Goal: Use online tool/utility: Utilize a website feature to perform a specific function

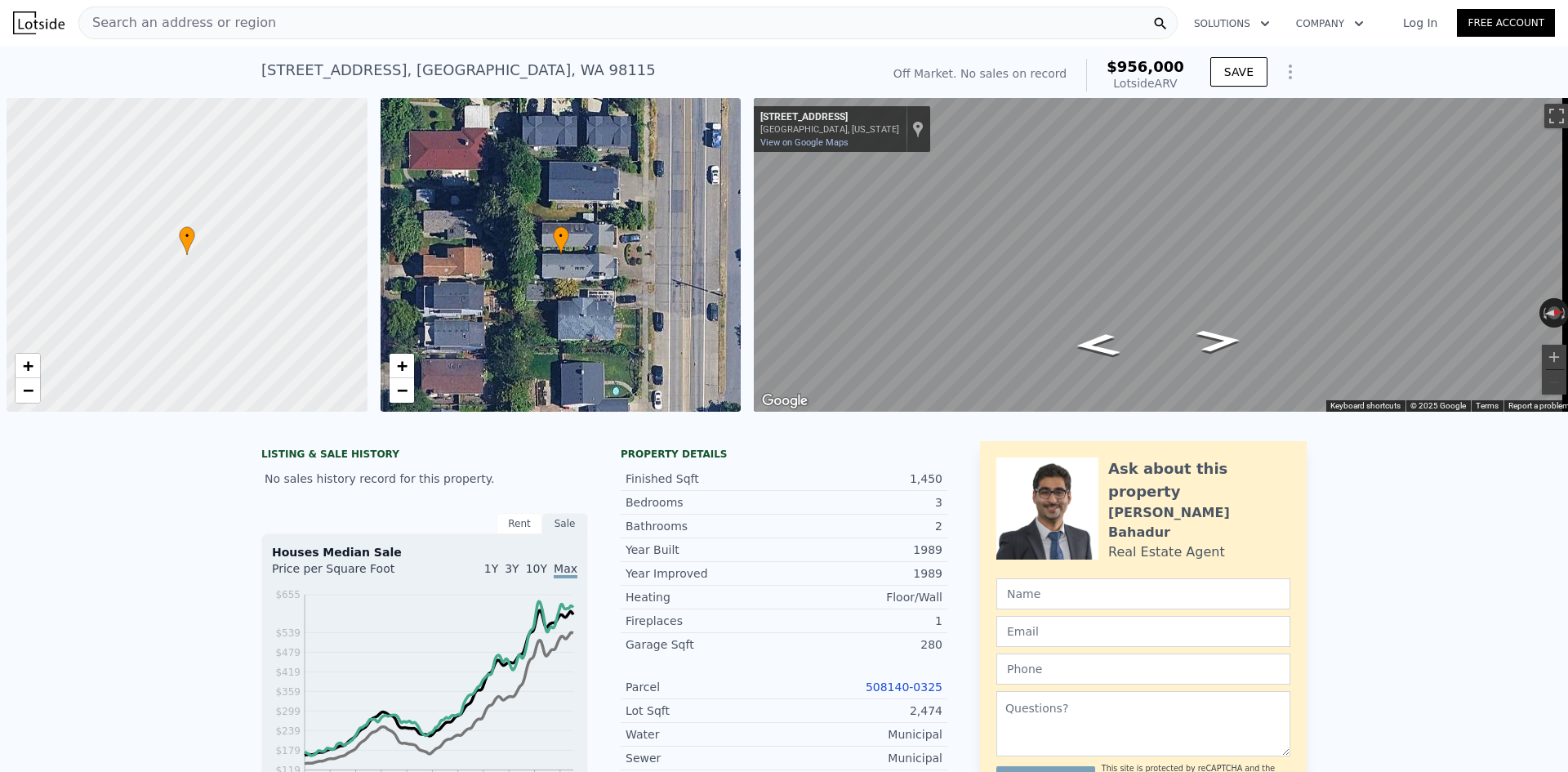
click at [276, 18] on div "Search an address or region" at bounding box center [628, 22] width 1100 height 32
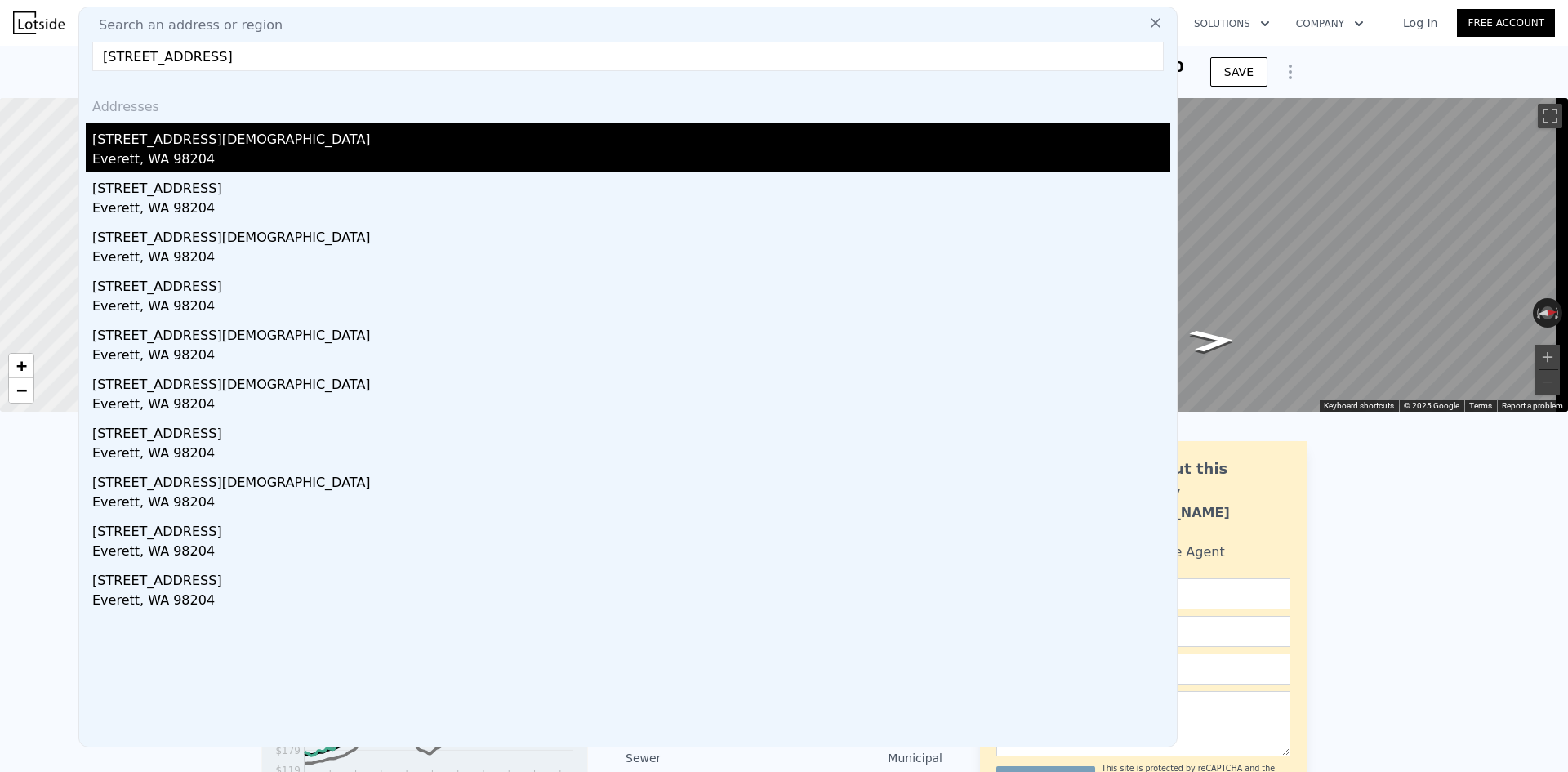
type input "[STREET_ADDRESS]"
click at [217, 147] on div "[STREET_ADDRESS][DEMOGRAPHIC_DATA]" at bounding box center [632, 136] width 1078 height 26
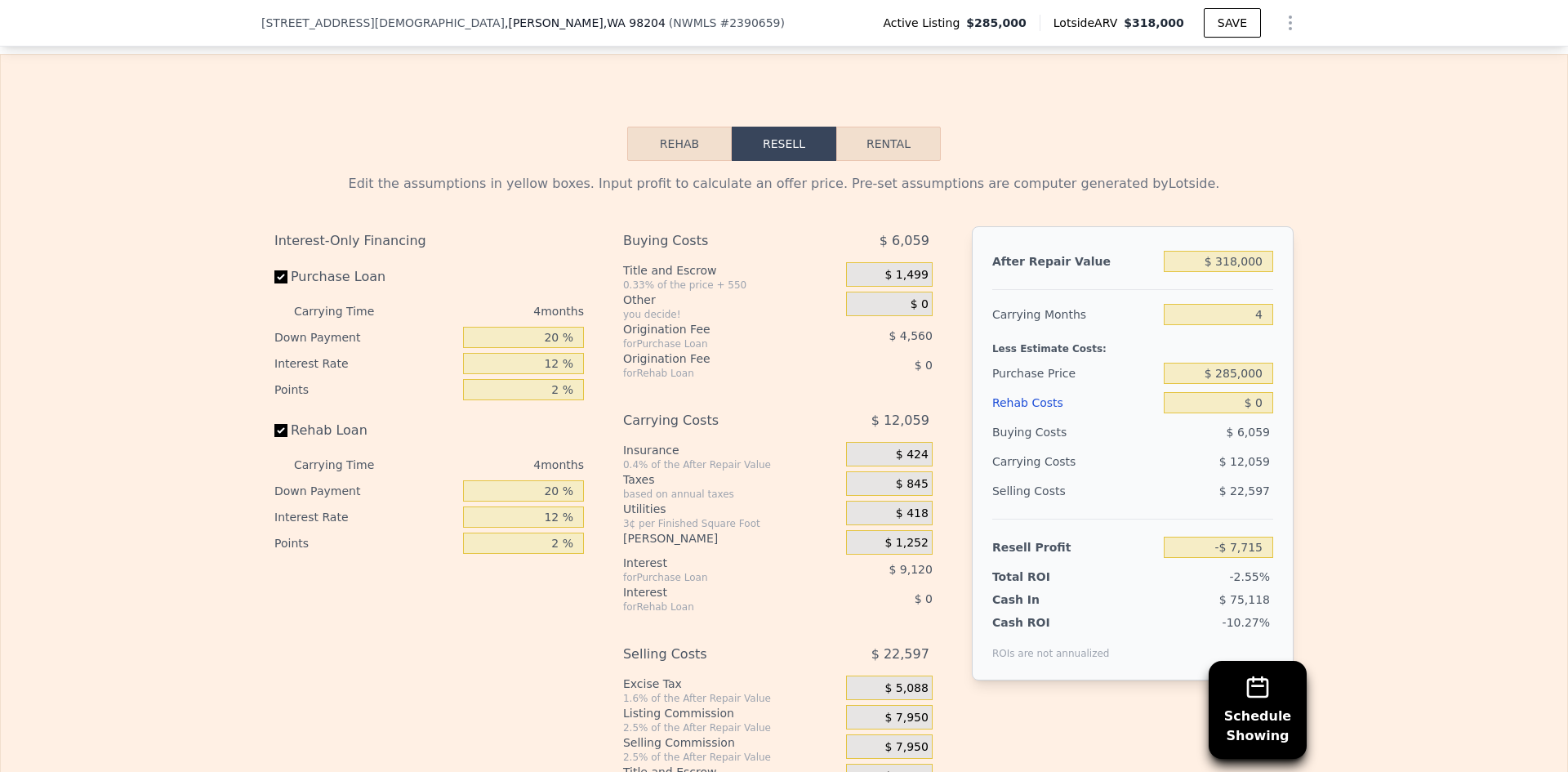
scroll to position [2444, 0]
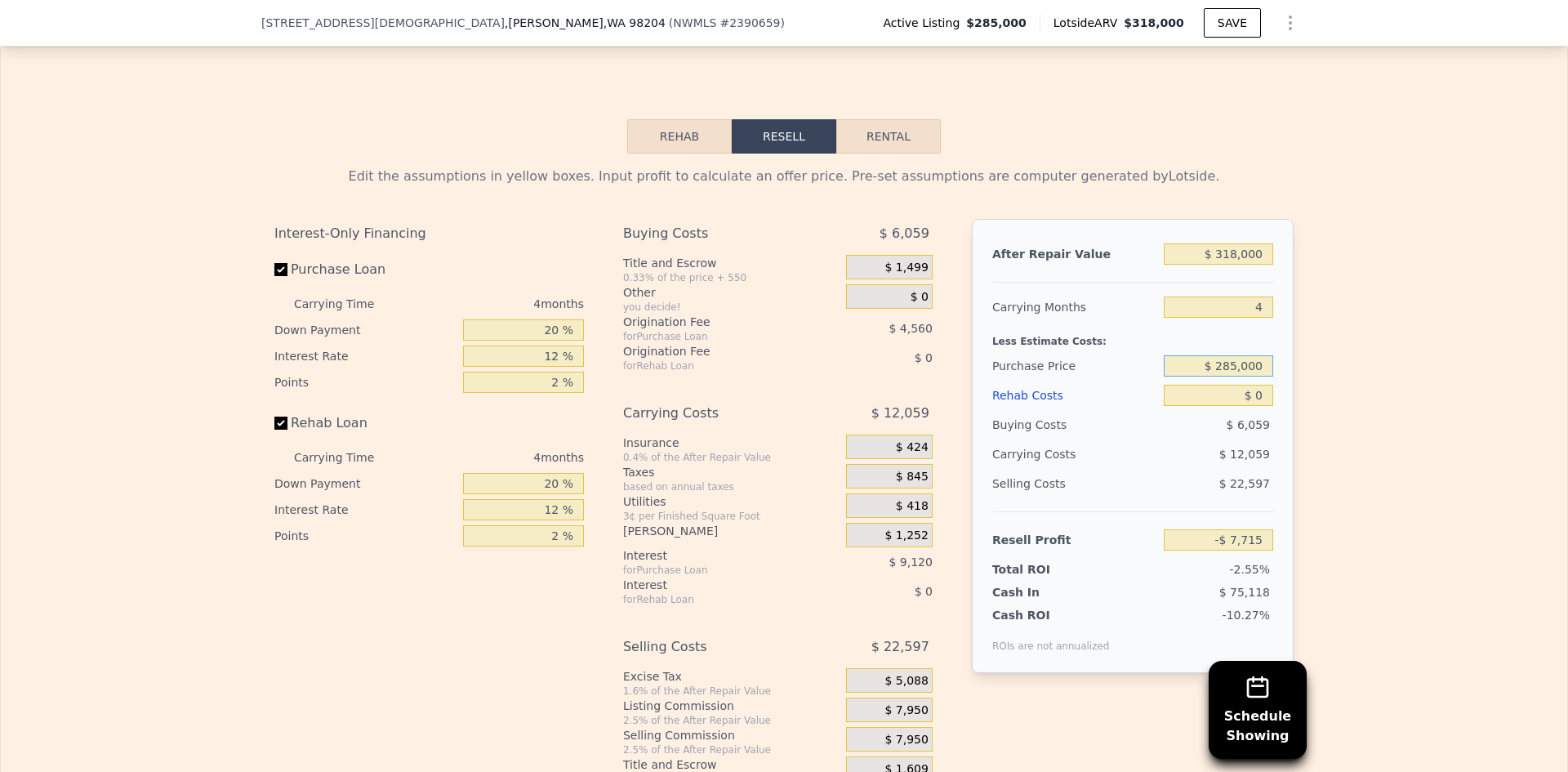
click at [1252, 376] on input "$ 285,000" at bounding box center [1219, 366] width 110 height 22
click at [1329, 398] on div "Edit the assumptions in yellow boxes. Input profit to calculate an offer price.…" at bounding box center [784, 470] width 1567 height 632
click at [1232, 376] on input "$ 285,000" at bounding box center [1219, 366] width 110 height 22
type input "$ 200,000"
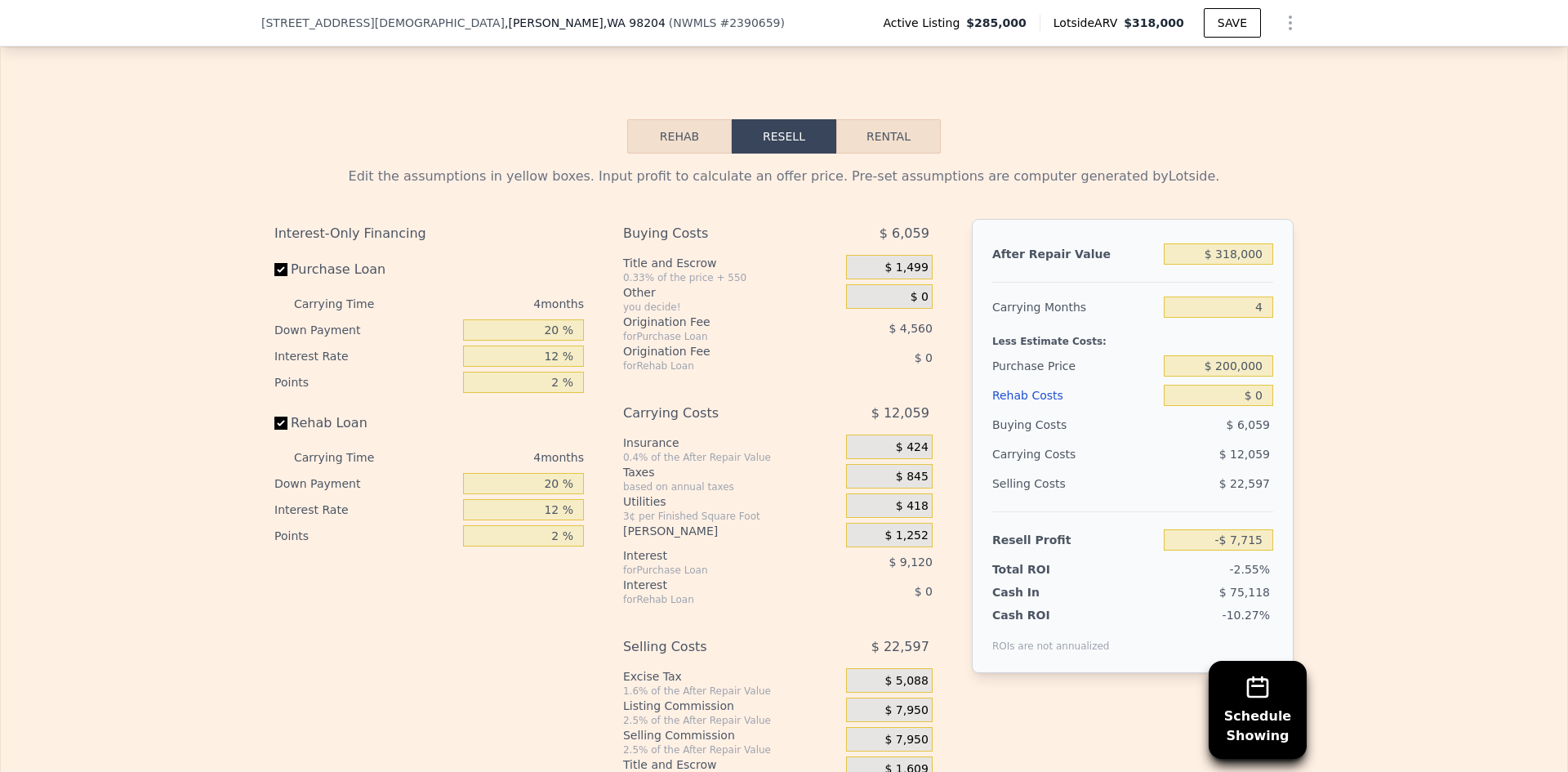
click at [1365, 381] on div "Edit the assumptions in yellow boxes. Input profit to calculate an offer price.…" at bounding box center [784, 470] width 1567 height 632
type input "$ 81,648"
click at [1256, 406] on input "$ 0" at bounding box center [1219, 395] width 110 height 22
type input "$ 25"
type input "$ 81,623"
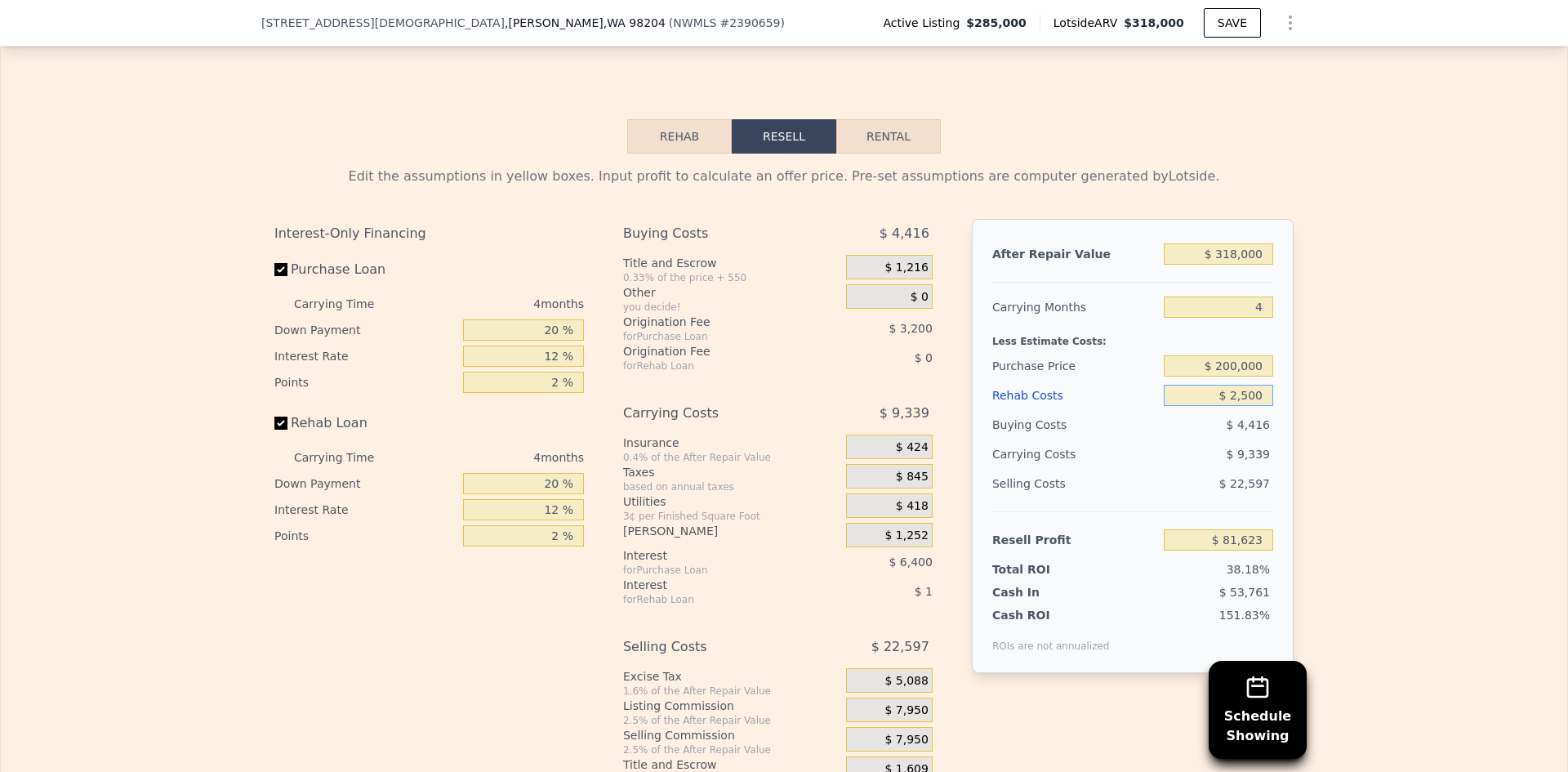
type input "$ 25,000"
type input "$ 55,448"
type input "$ 25,000"
click at [546, 340] on input "20 %" at bounding box center [524, 330] width 121 height 22
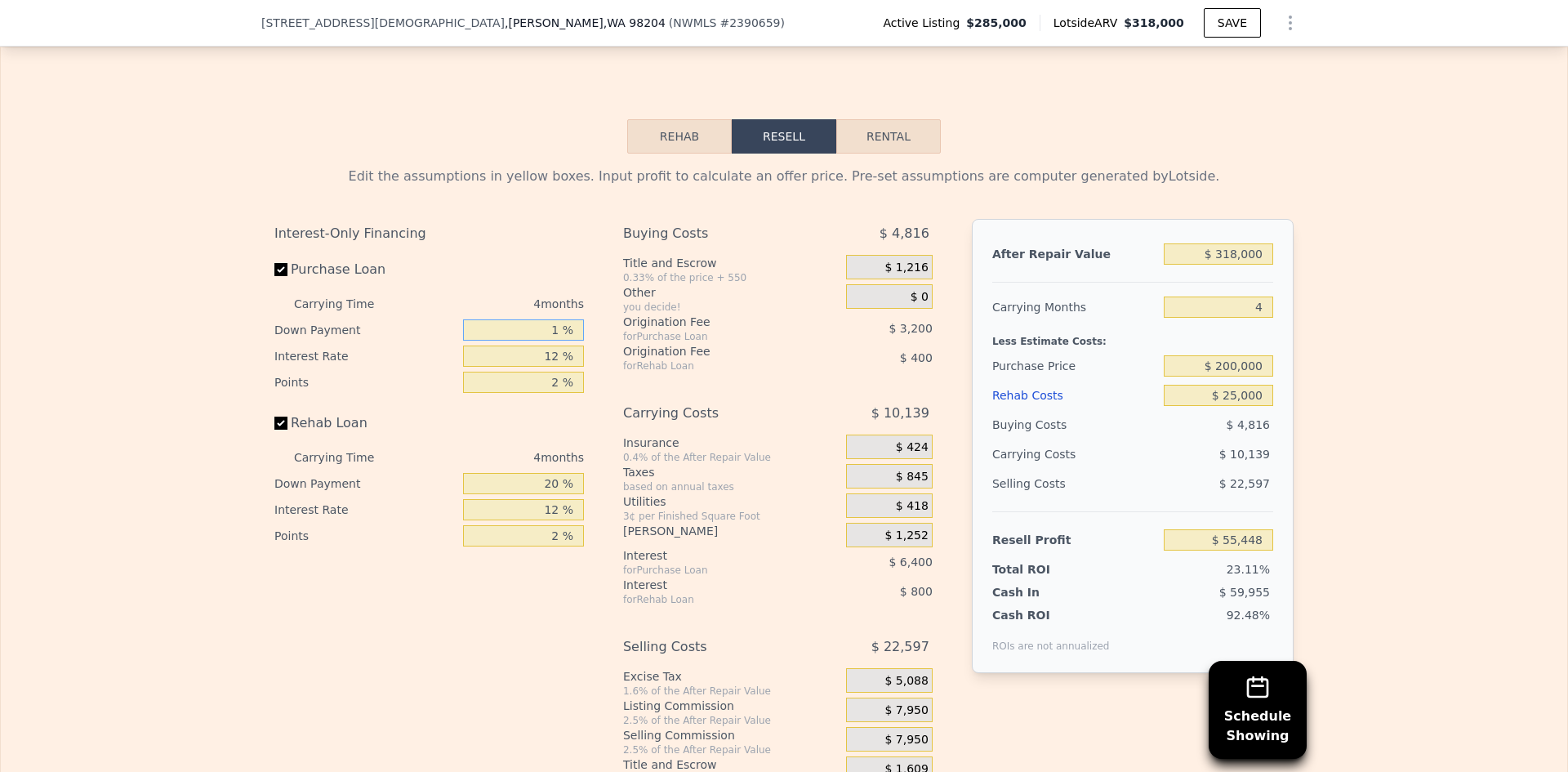
type input "10 %"
type input "$ 54,248"
type input "10 %"
type input "$ 55,448"
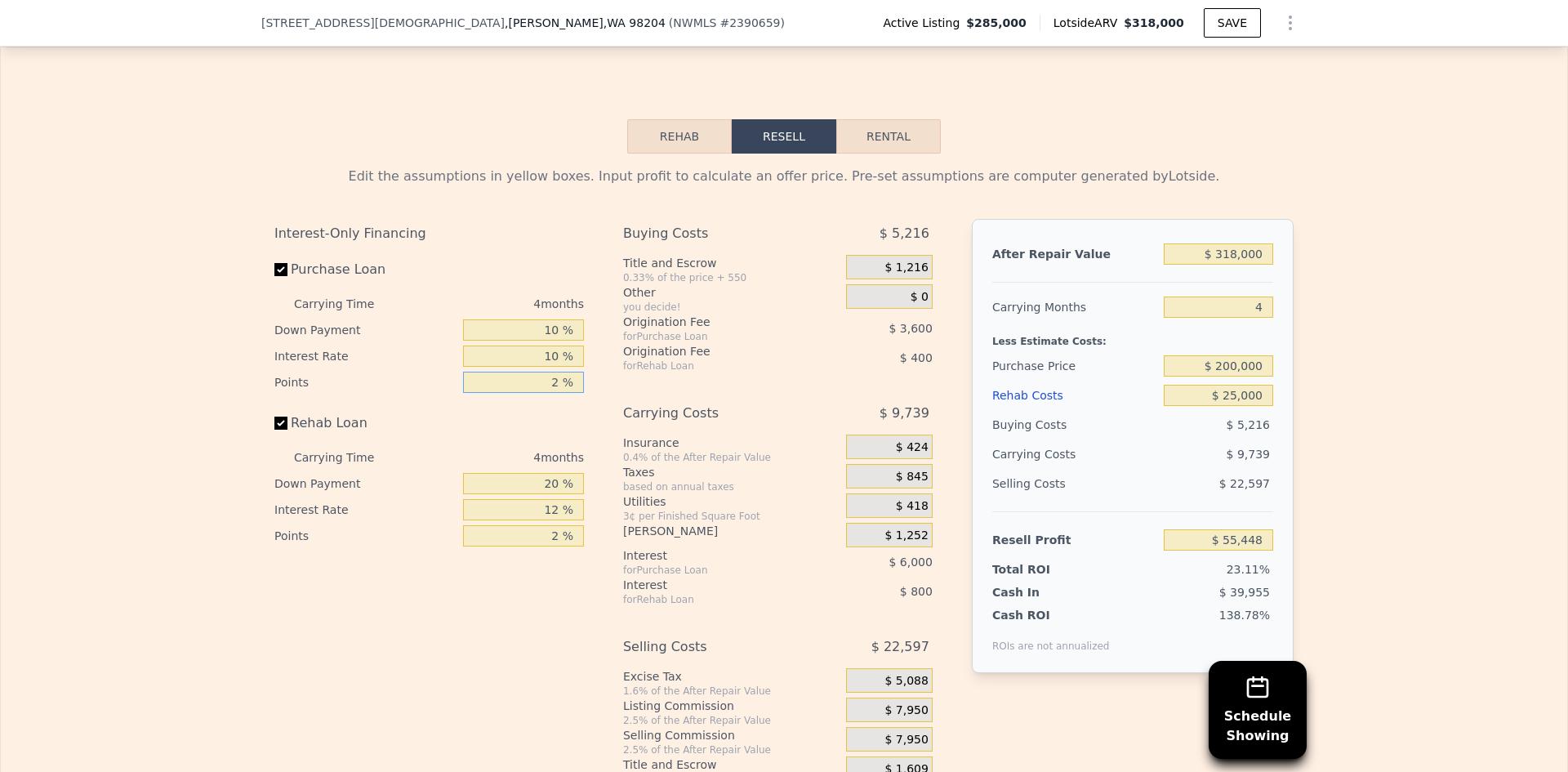
type input "1 %"
type input "$ 57,248"
type input "1 %"
type input "10 %"
type input "$ 57,098"
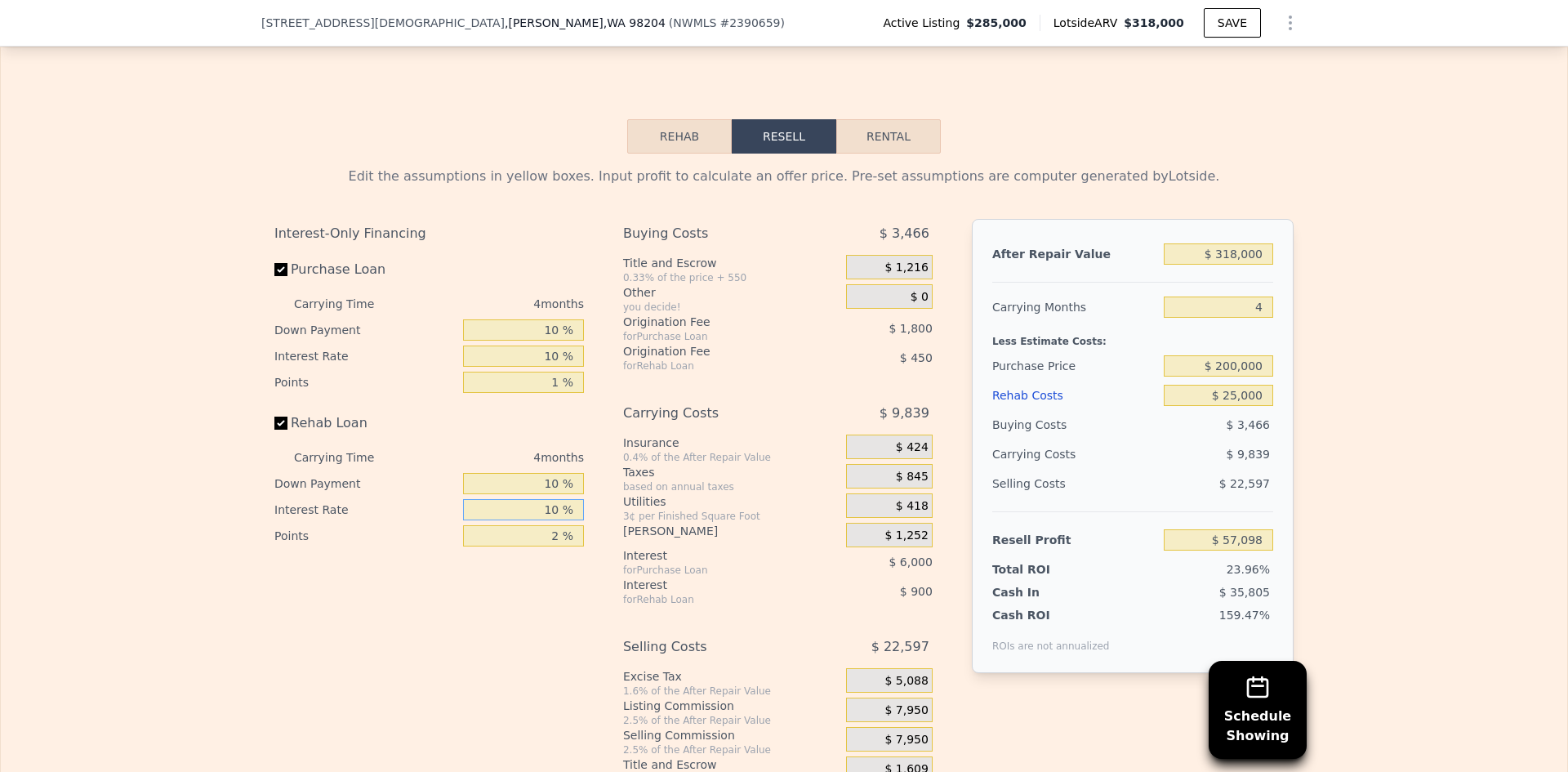
type input "10 %"
type input "$ 57,246"
type input "1 %"
type input "$ 57,471"
type input "1 %"
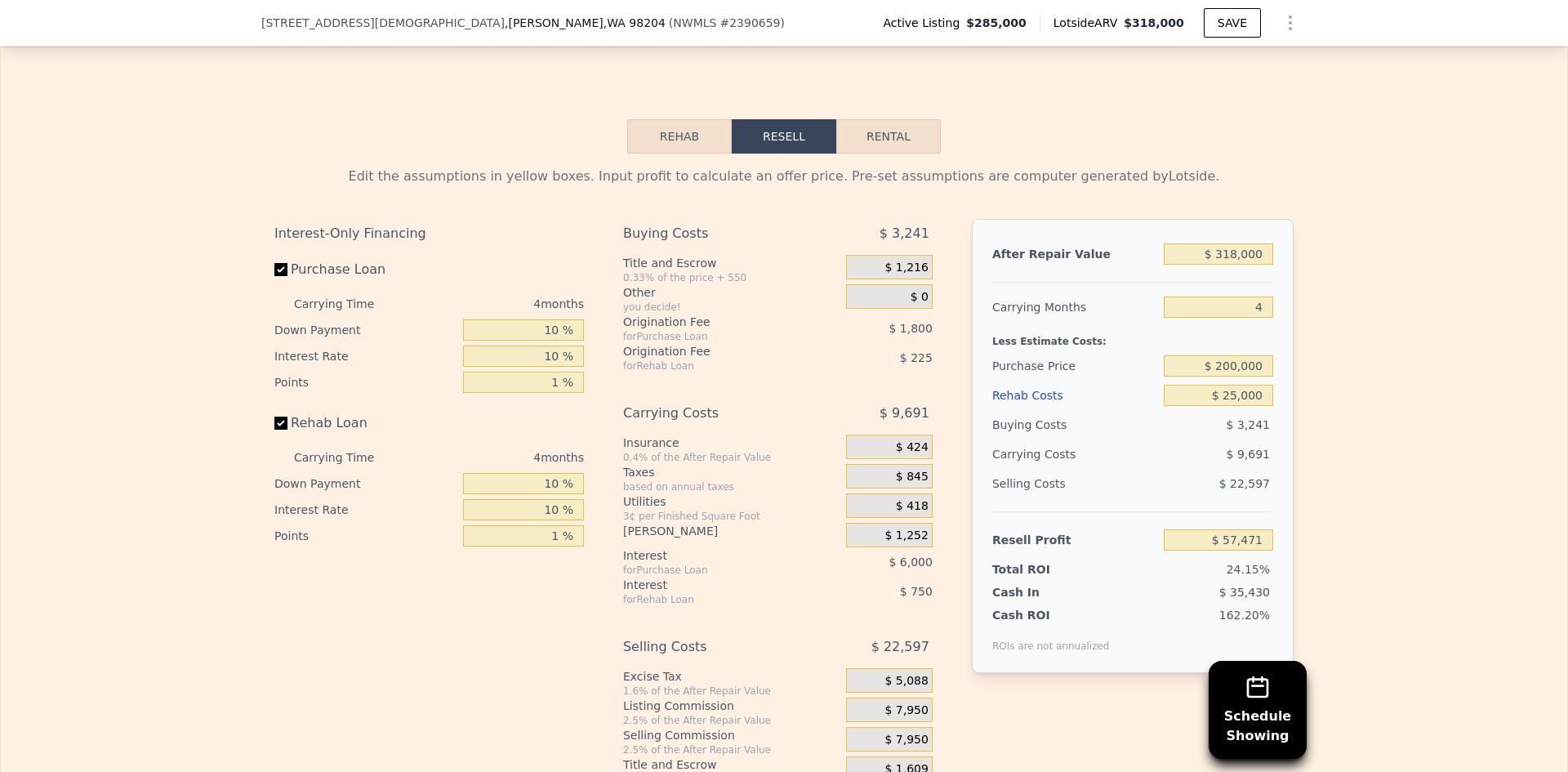
click at [909, 718] on span "$ 7,950" at bounding box center [906, 710] width 43 height 14
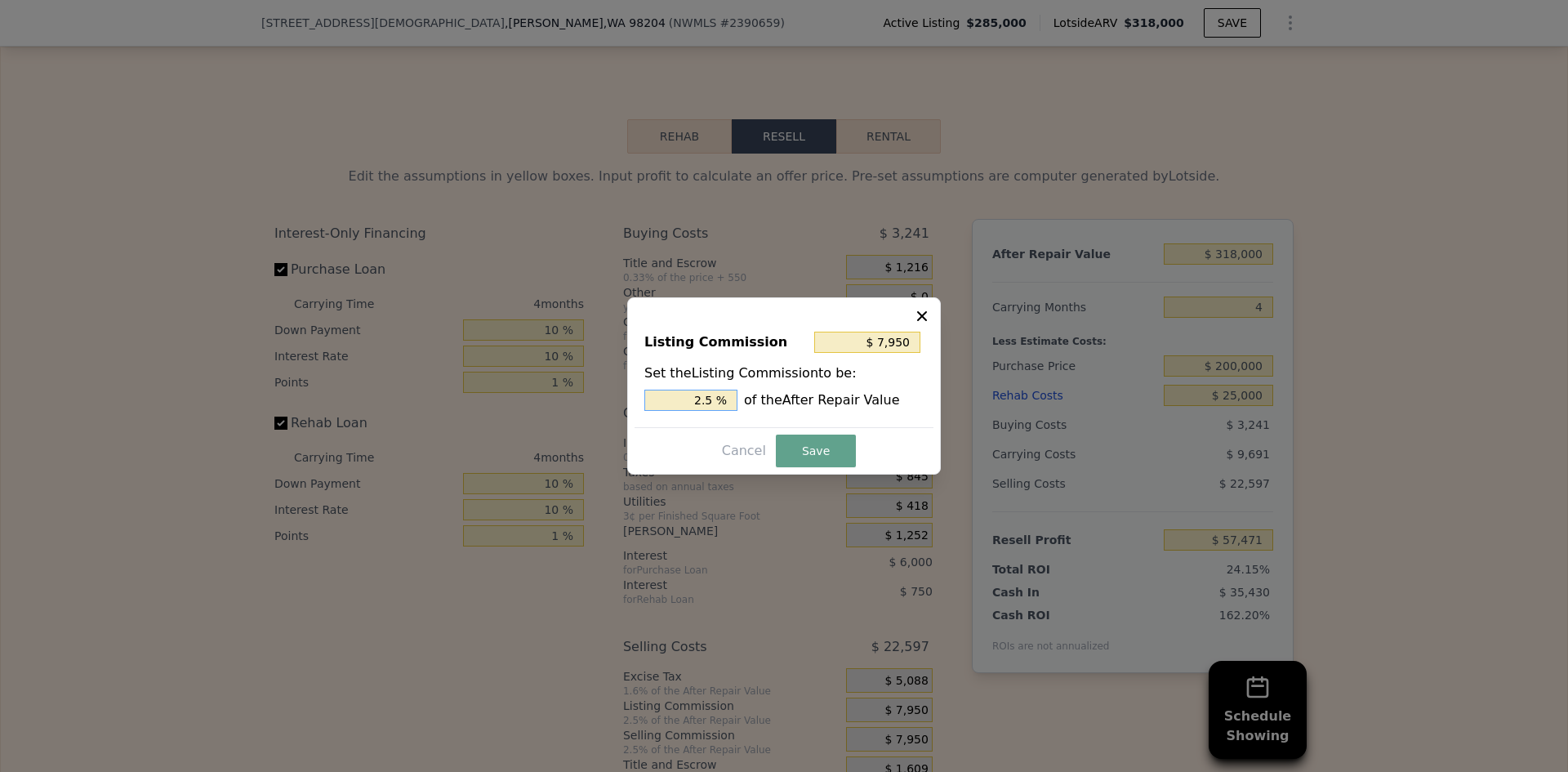
drag, startPoint x: 705, startPoint y: 399, endPoint x: 717, endPoint y: 400, distance: 12.0
click at [716, 400] on input "2.5 %" at bounding box center [690, 400] width 93 height 22
type input "$ 6,360"
type input "2 %"
click at [807, 445] on button "Save" at bounding box center [816, 451] width 80 height 32
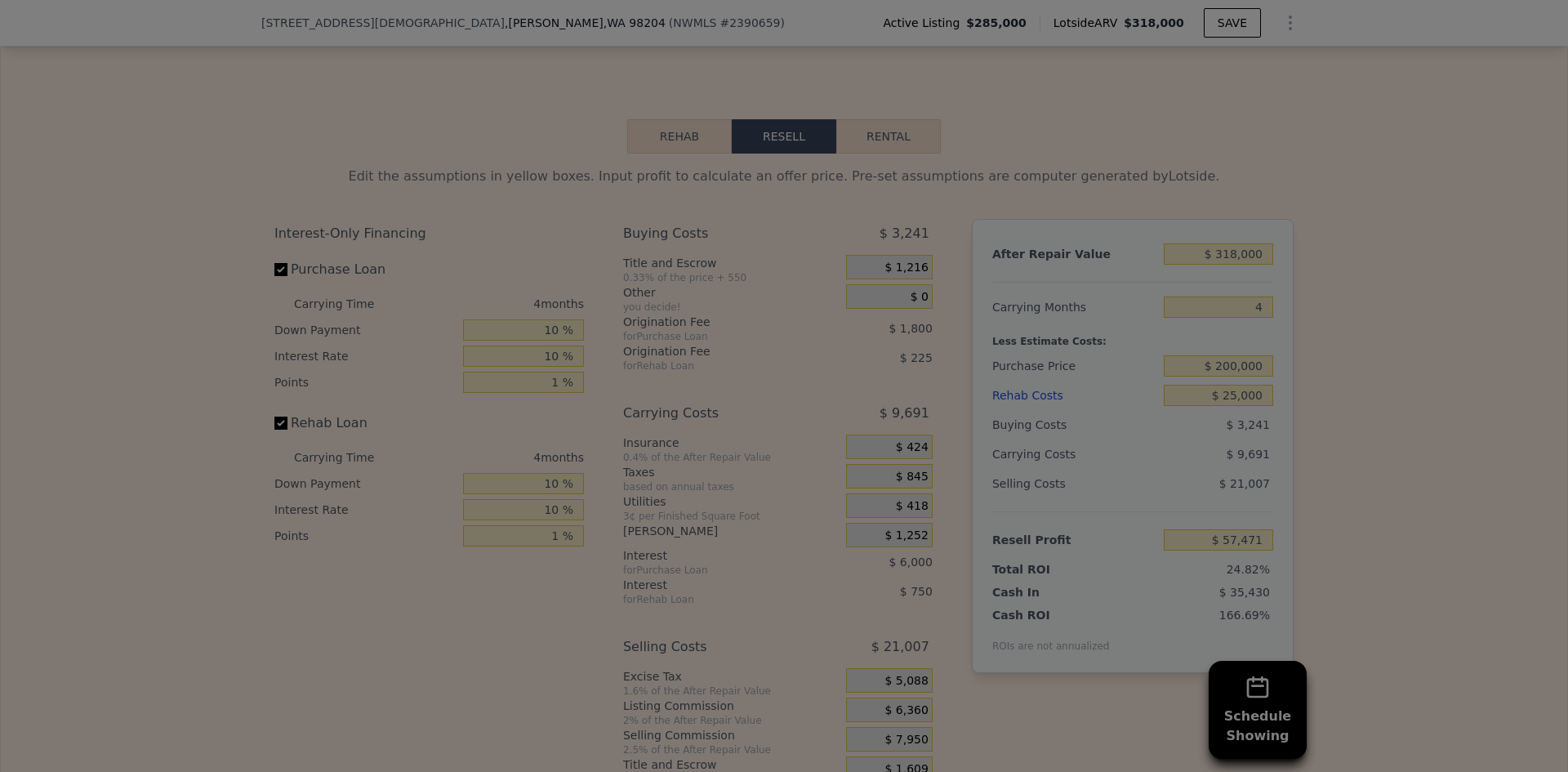
type input "$ 59,061"
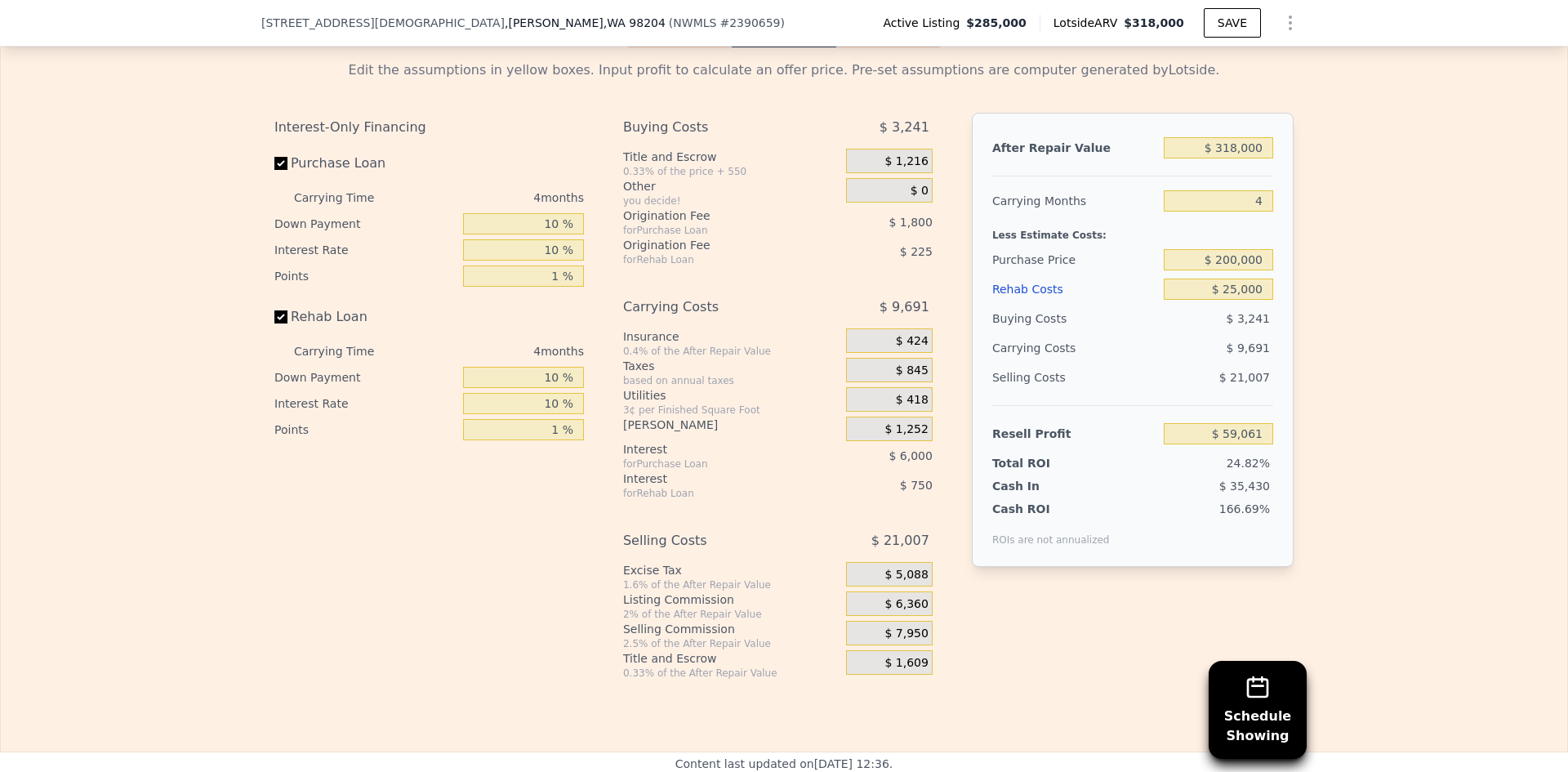
scroll to position [2526, 0]
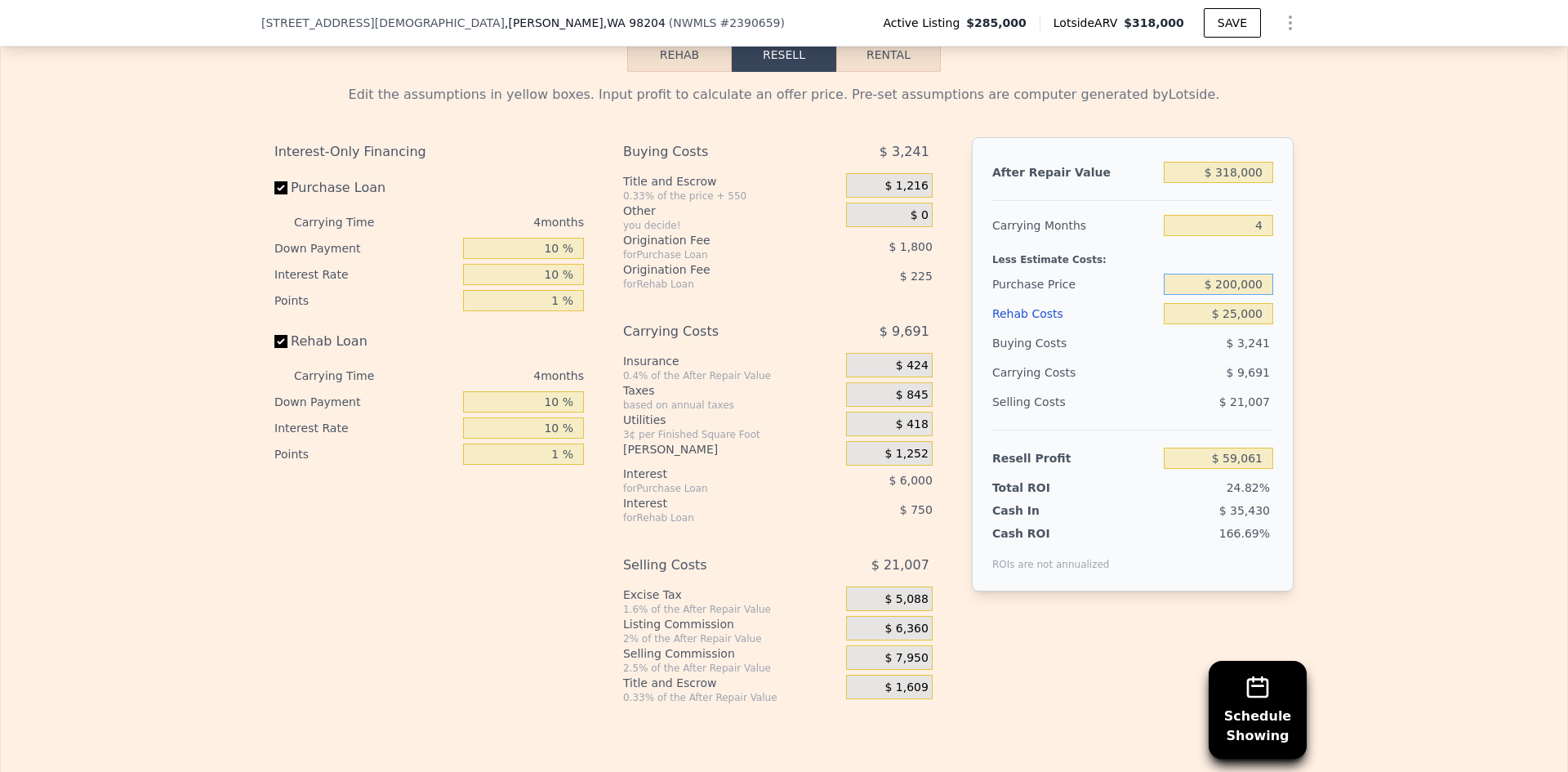
click at [1231, 295] on input "$ 200,000" at bounding box center [1219, 284] width 110 height 22
type input "$ 250,000"
click at [1308, 316] on div "Edit the assumptions in yellow boxes. Input profit to calculate an offer price.…" at bounding box center [784, 388] width 1567 height 632
type input "$ 6,944"
click at [1229, 295] on input "$ 250,000" at bounding box center [1219, 284] width 110 height 22
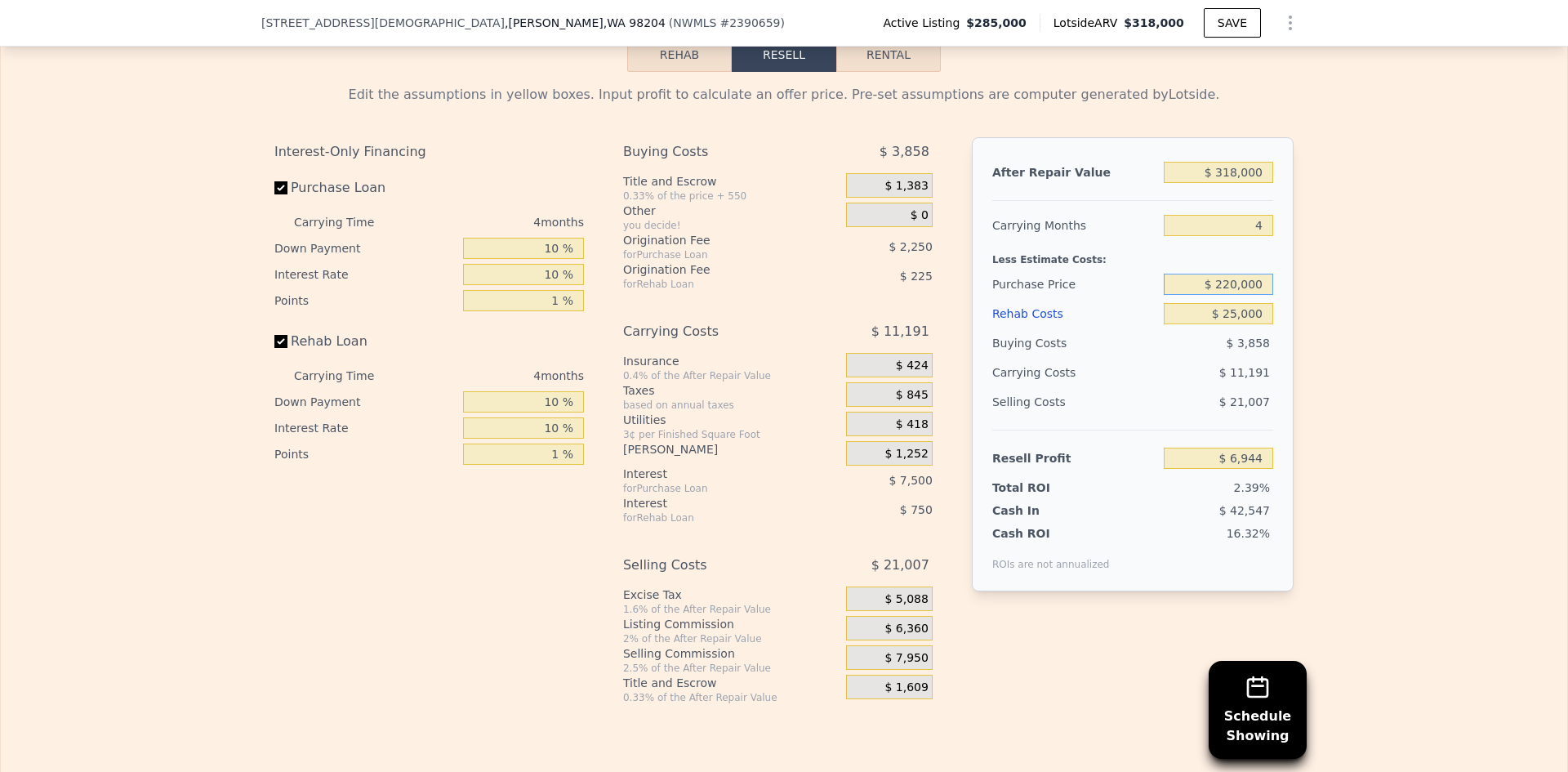
type input "$ 220,000"
click at [1340, 329] on div "Edit the assumptions in yellow boxes. Input profit to calculate an offer price.…" at bounding box center [784, 388] width 1567 height 632
type input "$ 38,214"
click at [1230, 295] on input "$ 220,000" at bounding box center [1219, 284] width 110 height 22
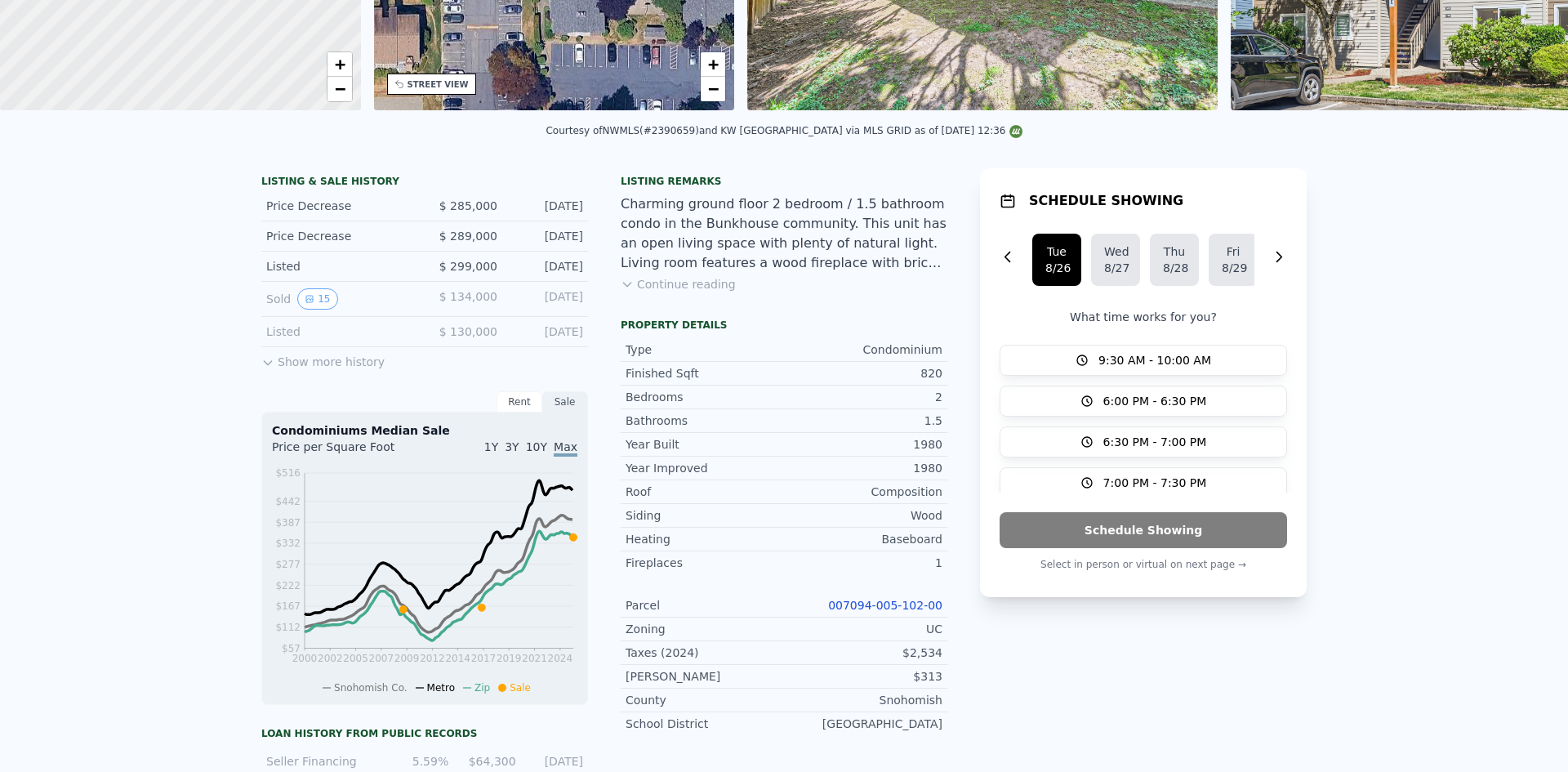
scroll to position [0, 0]
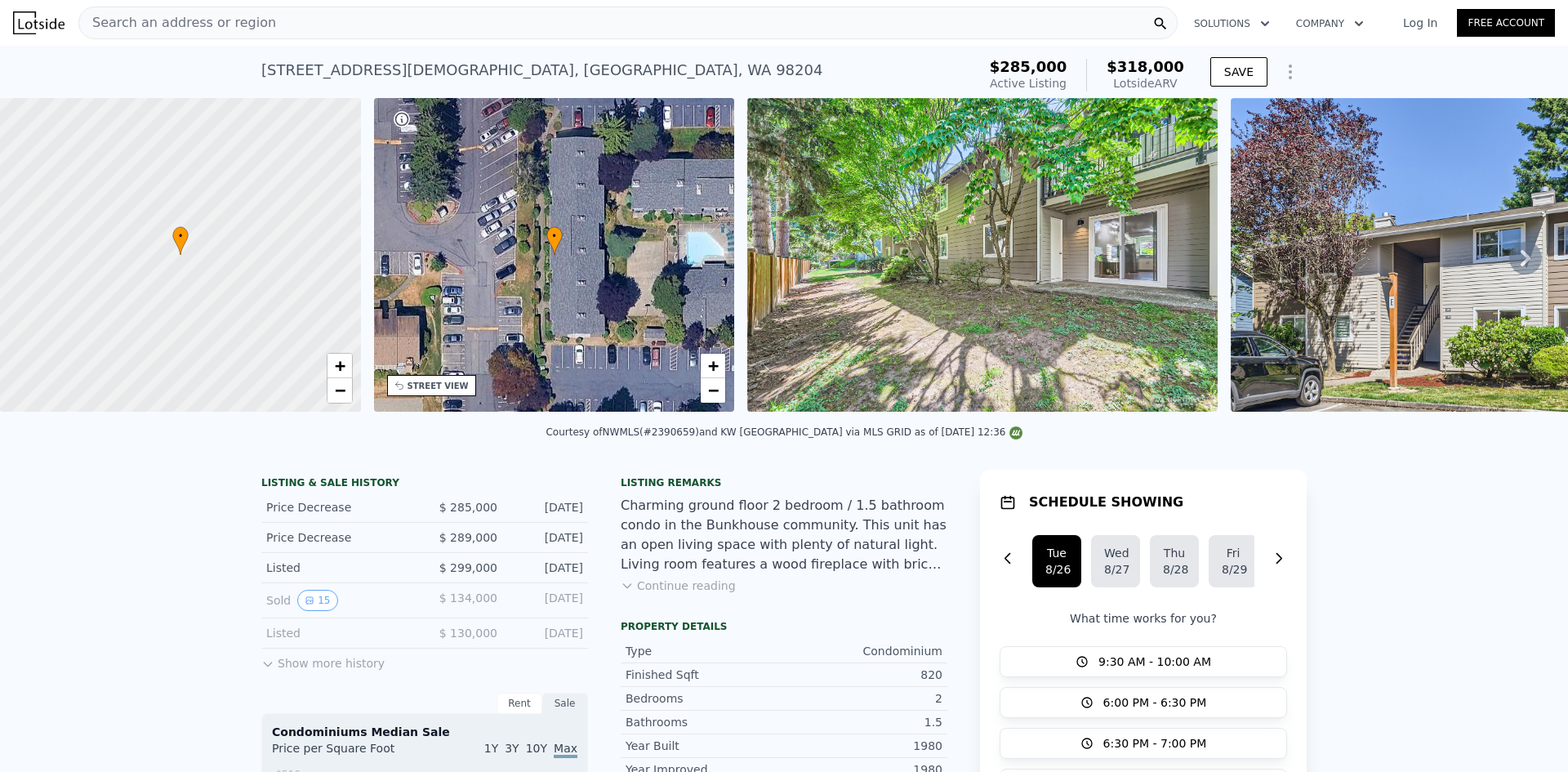
click at [283, 29] on div "Search an address or region" at bounding box center [628, 22] width 1100 height 32
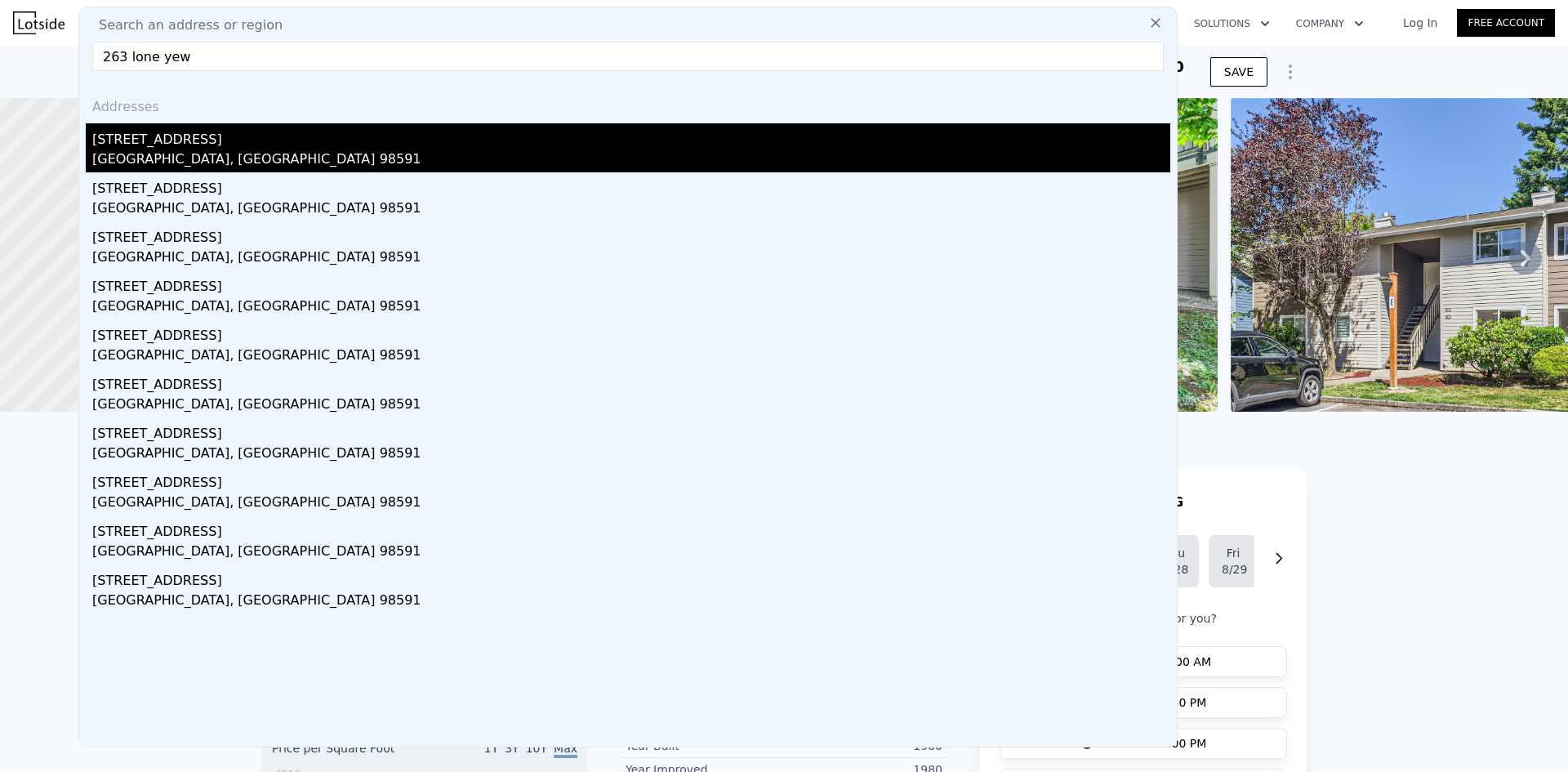
type input "263 lone yew"
click at [164, 156] on div "[GEOGRAPHIC_DATA], [GEOGRAPHIC_DATA] 98591" at bounding box center [632, 160] width 1078 height 22
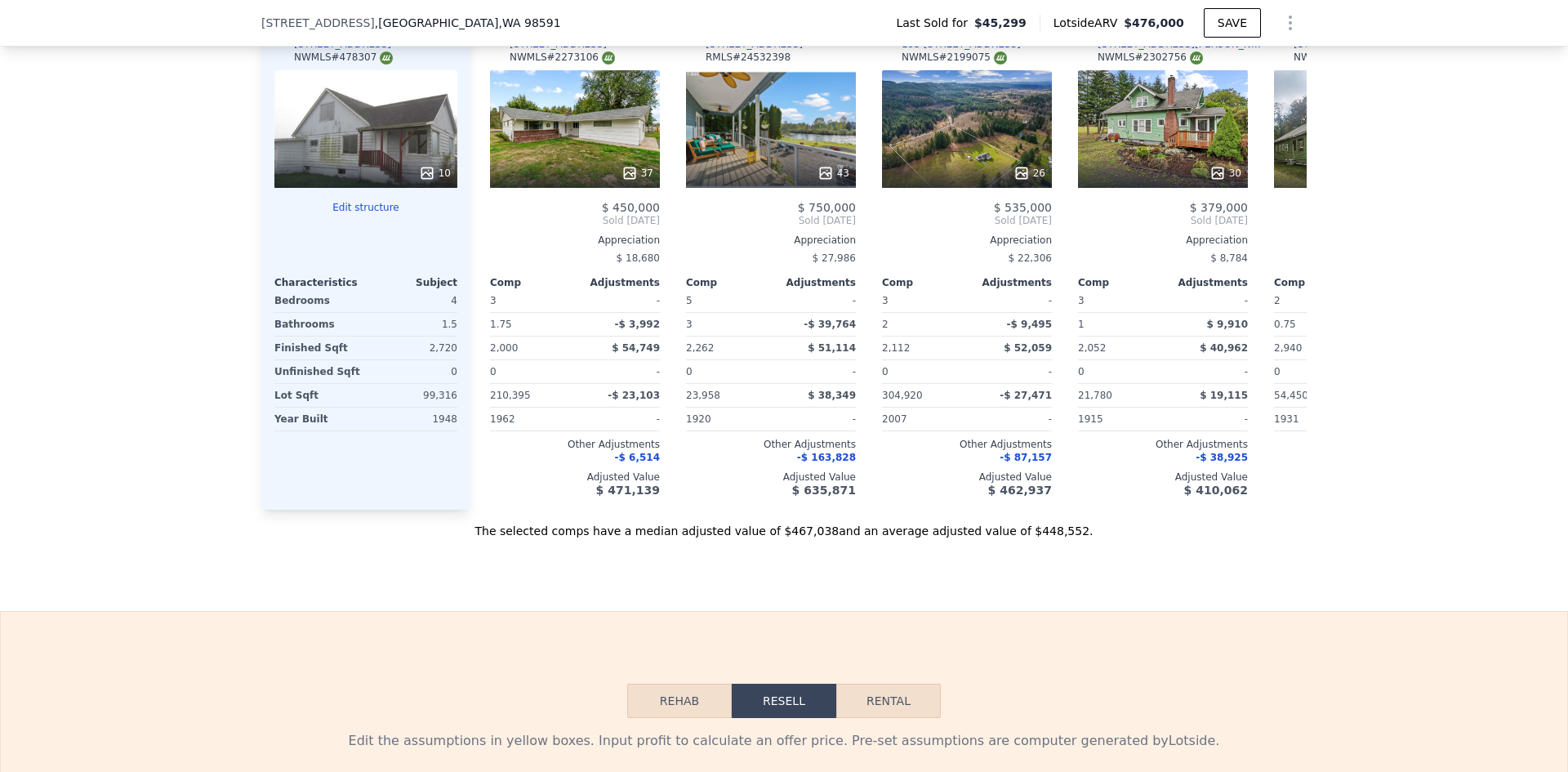
scroll to position [1709, 0]
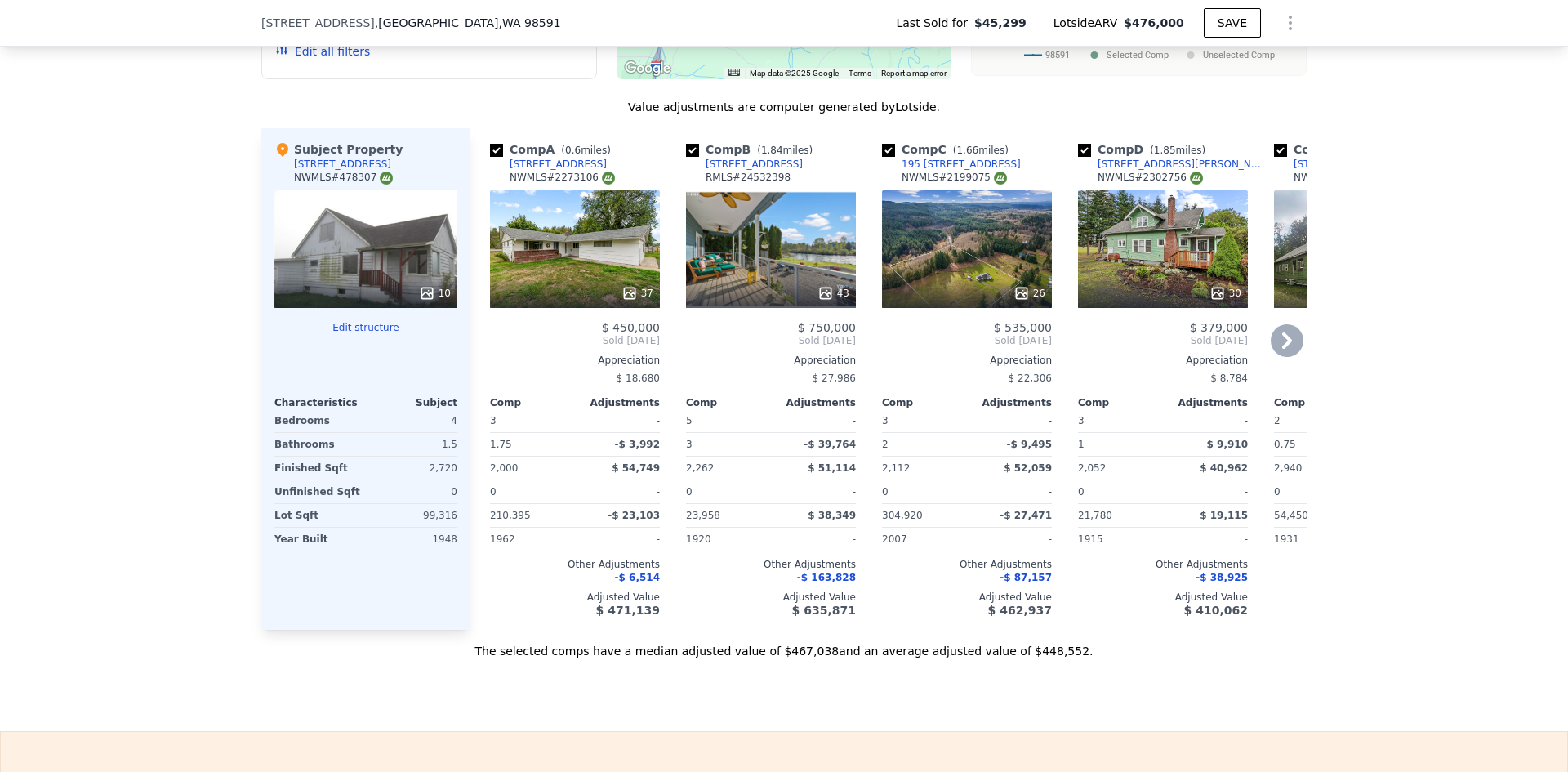
click at [1281, 340] on icon at bounding box center [1287, 340] width 32 height 32
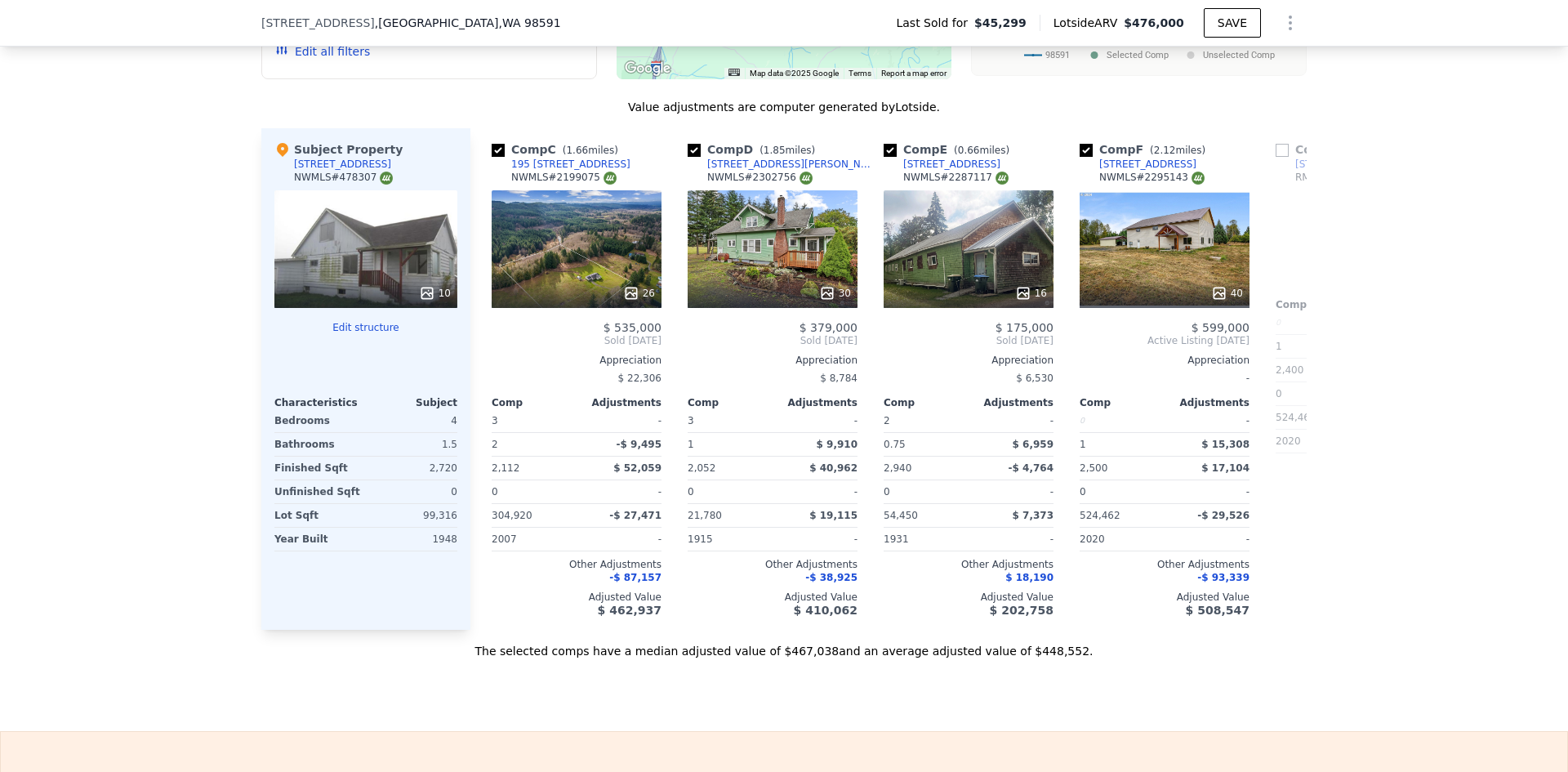
scroll to position [0, 392]
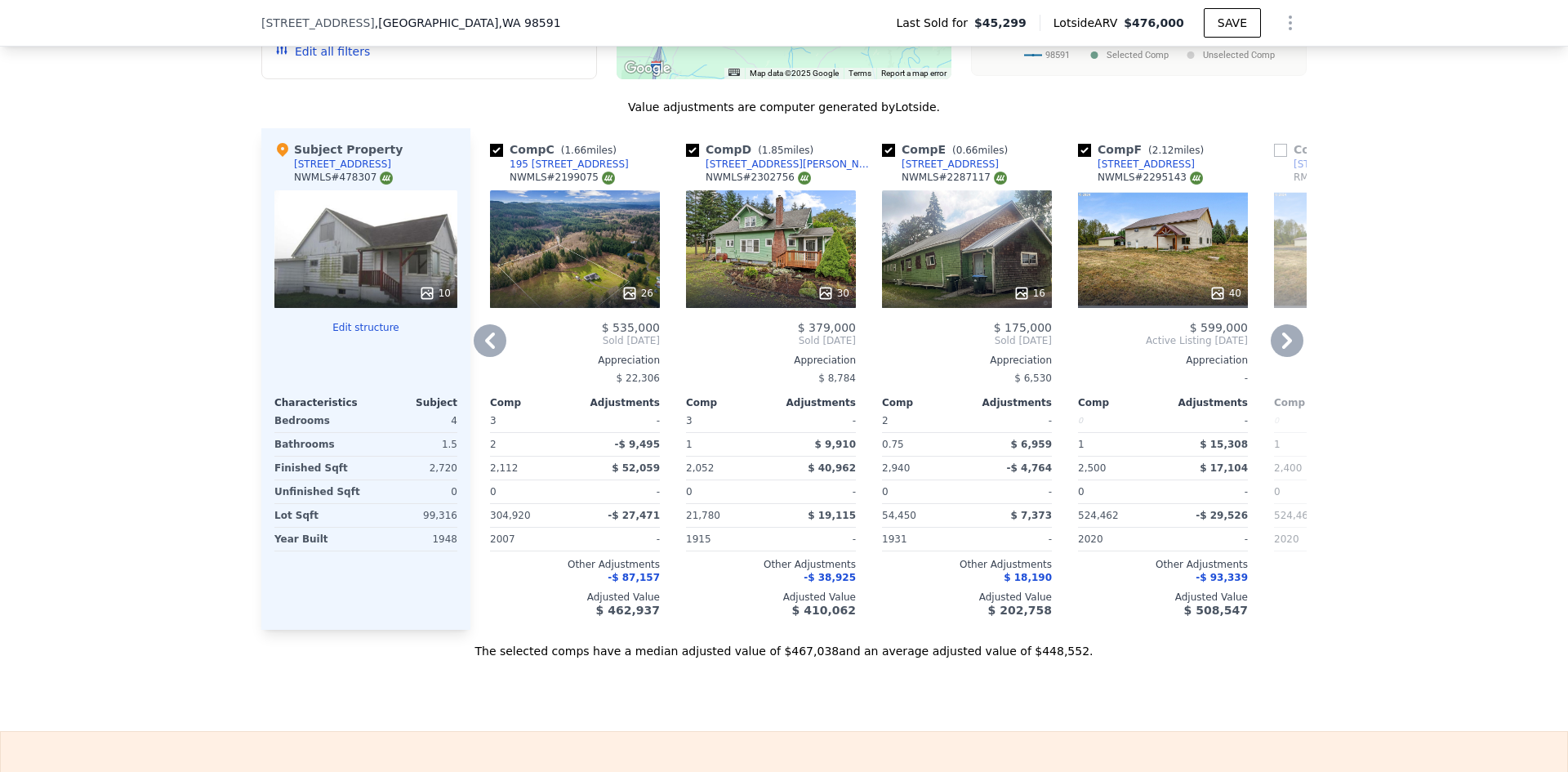
click at [1284, 349] on icon at bounding box center [1287, 340] width 10 height 16
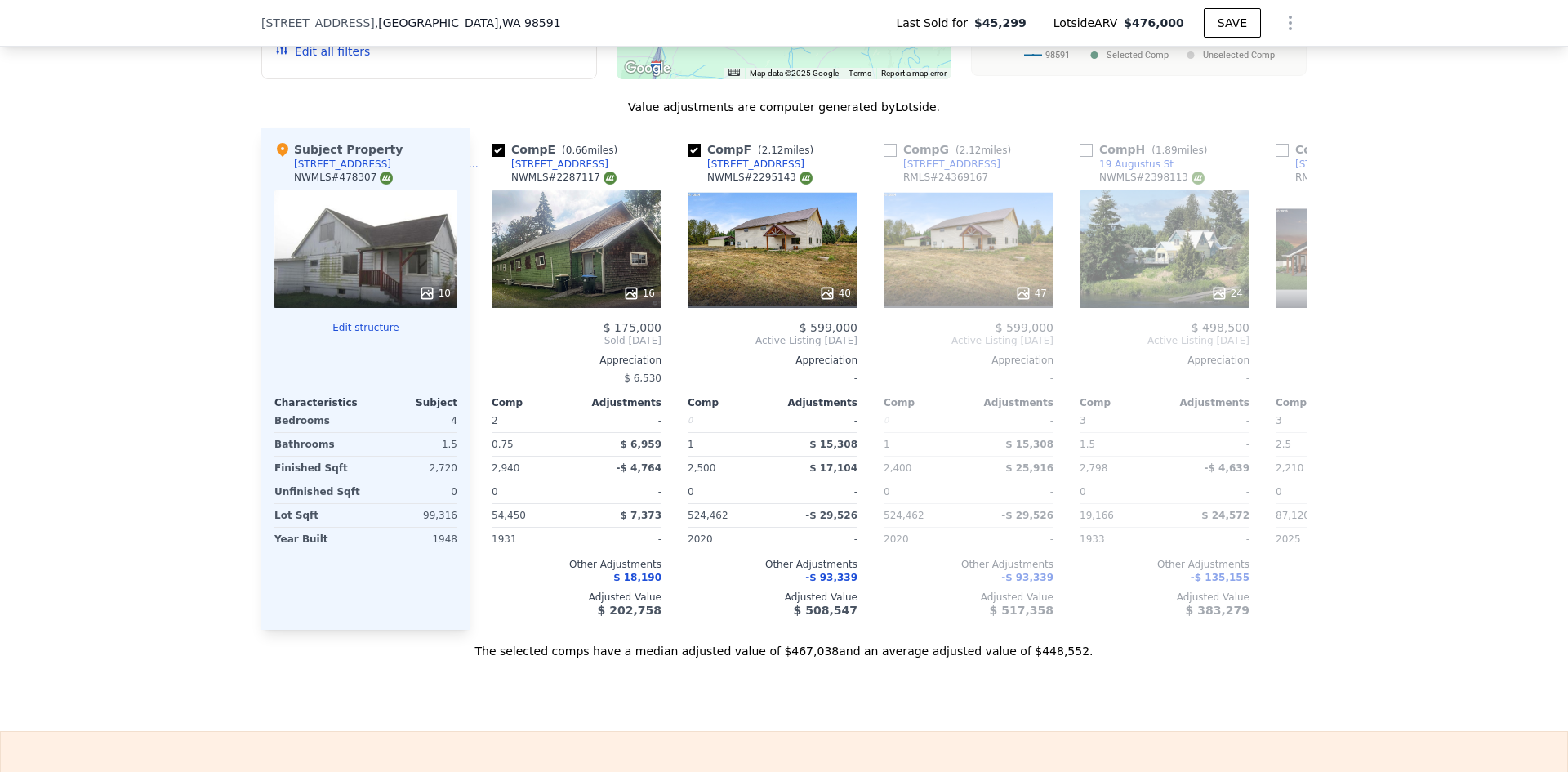
scroll to position [0, 784]
click at [1284, 349] on icon at bounding box center [1287, 340] width 10 height 16
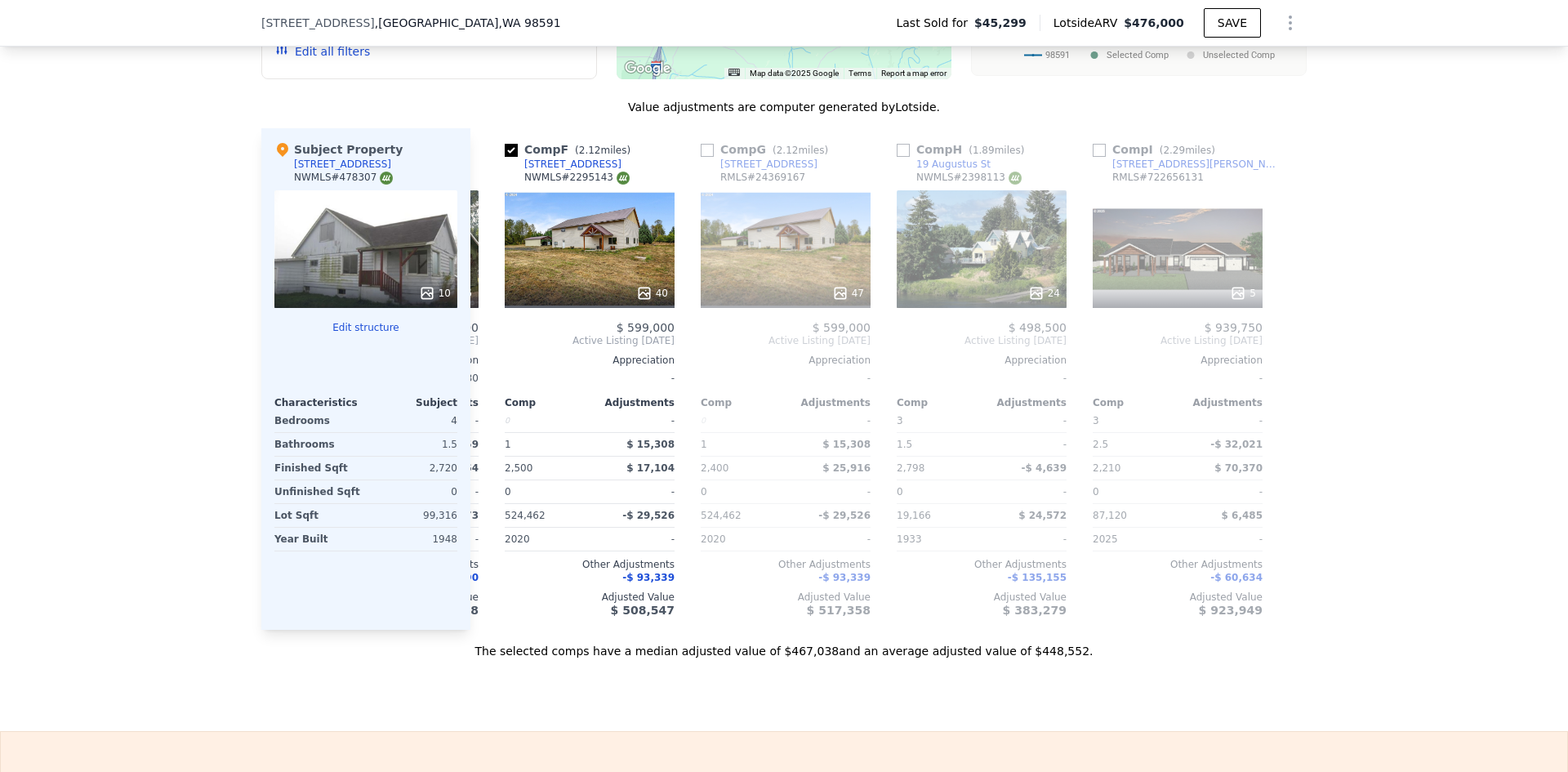
scroll to position [0, 967]
click at [1032, 296] on icon at bounding box center [1035, 293] width 16 height 16
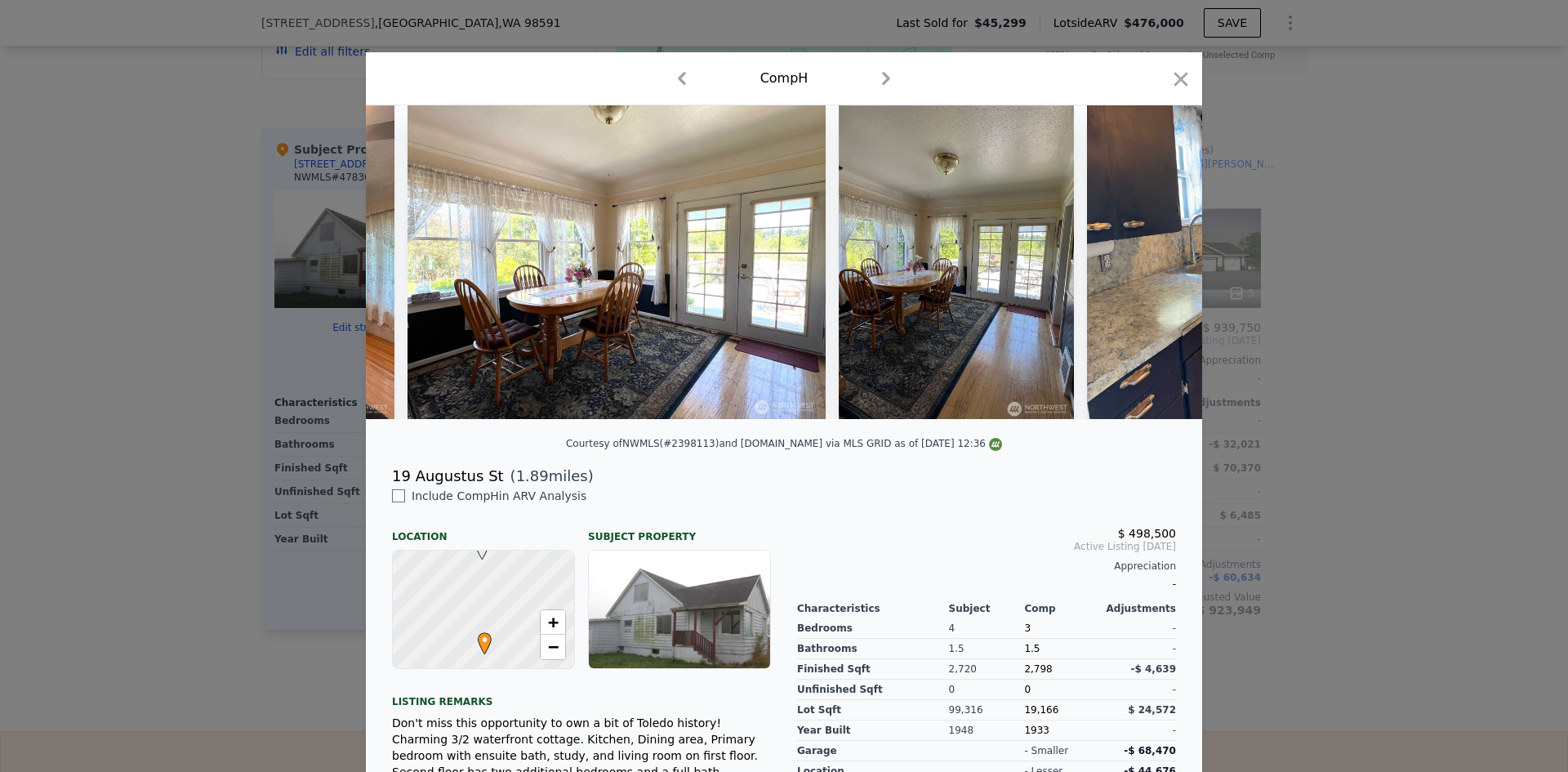
scroll to position [0, 5131]
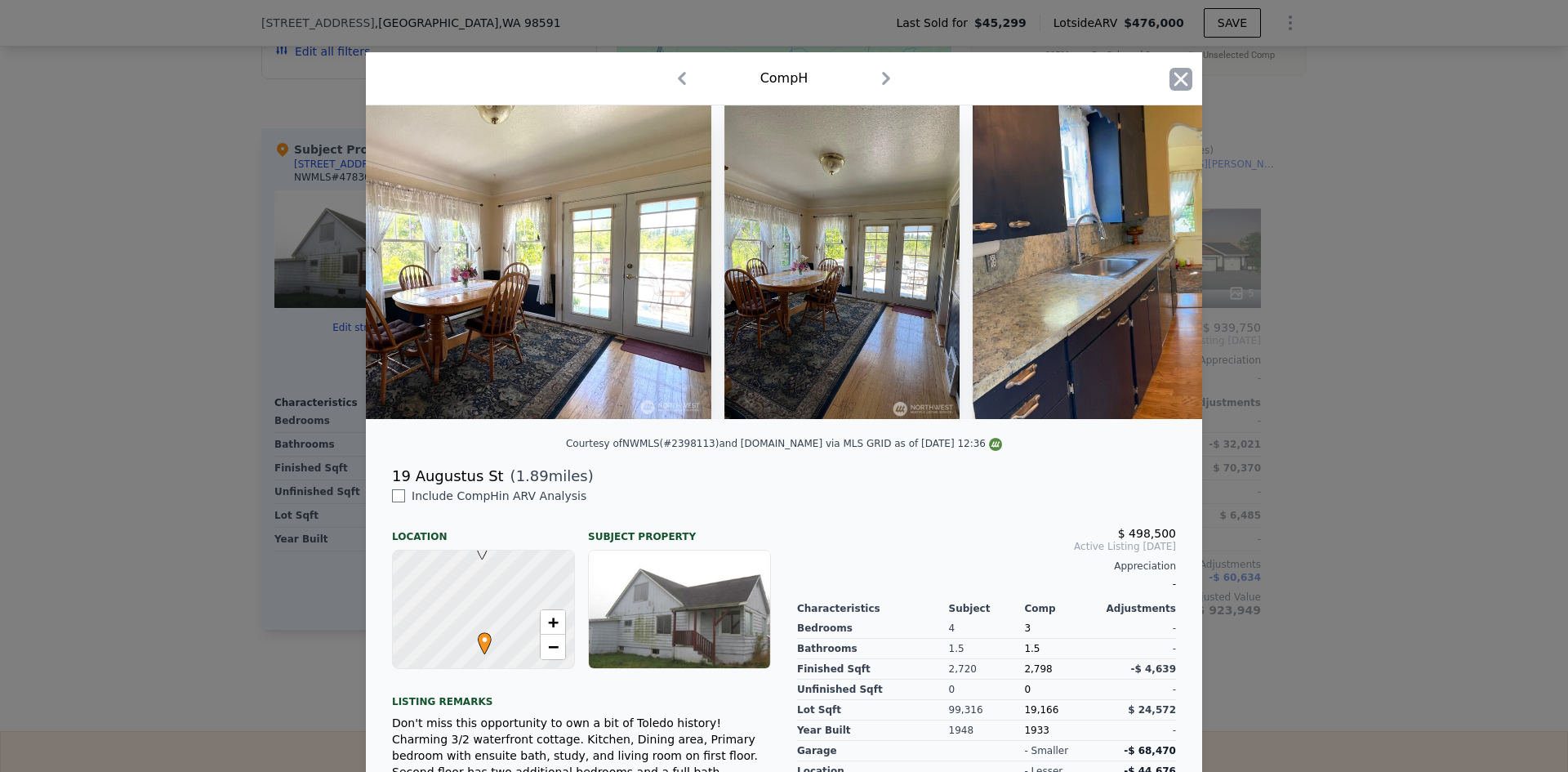
click at [1170, 78] on icon "button" at bounding box center [1181, 78] width 23 height 22
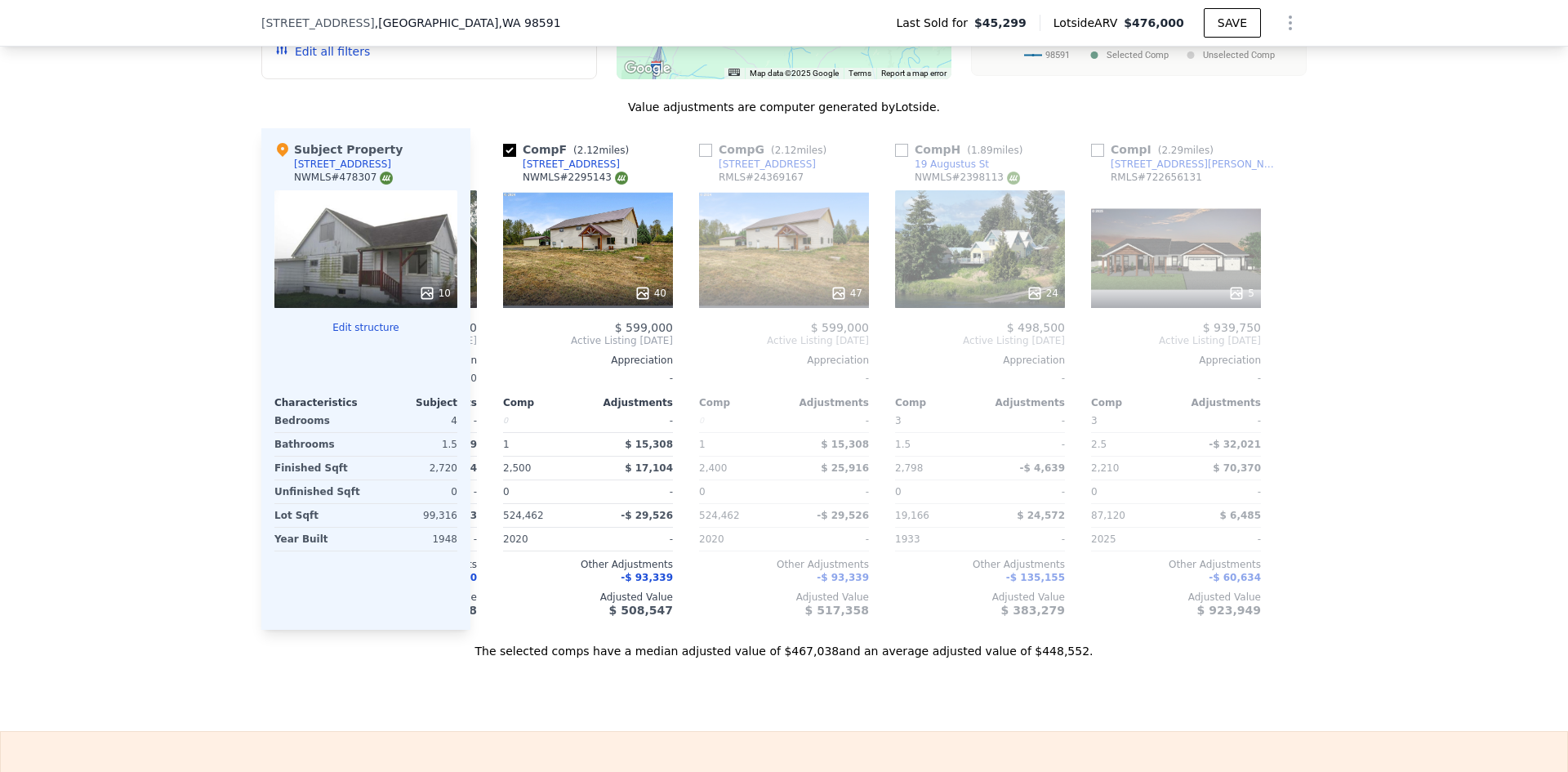
click at [419, 301] on icon at bounding box center [428, 293] width 16 height 16
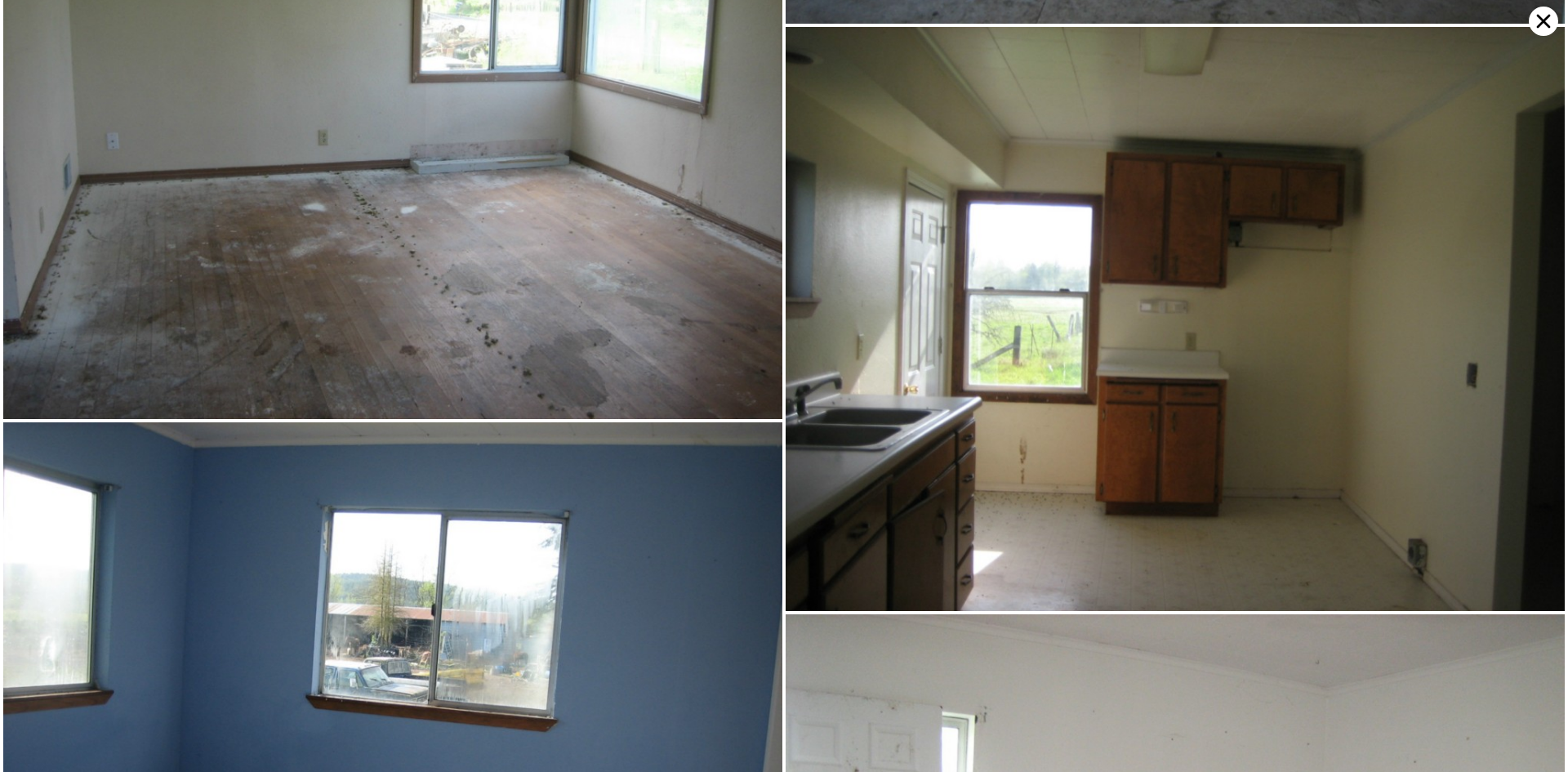
scroll to position [583, 0]
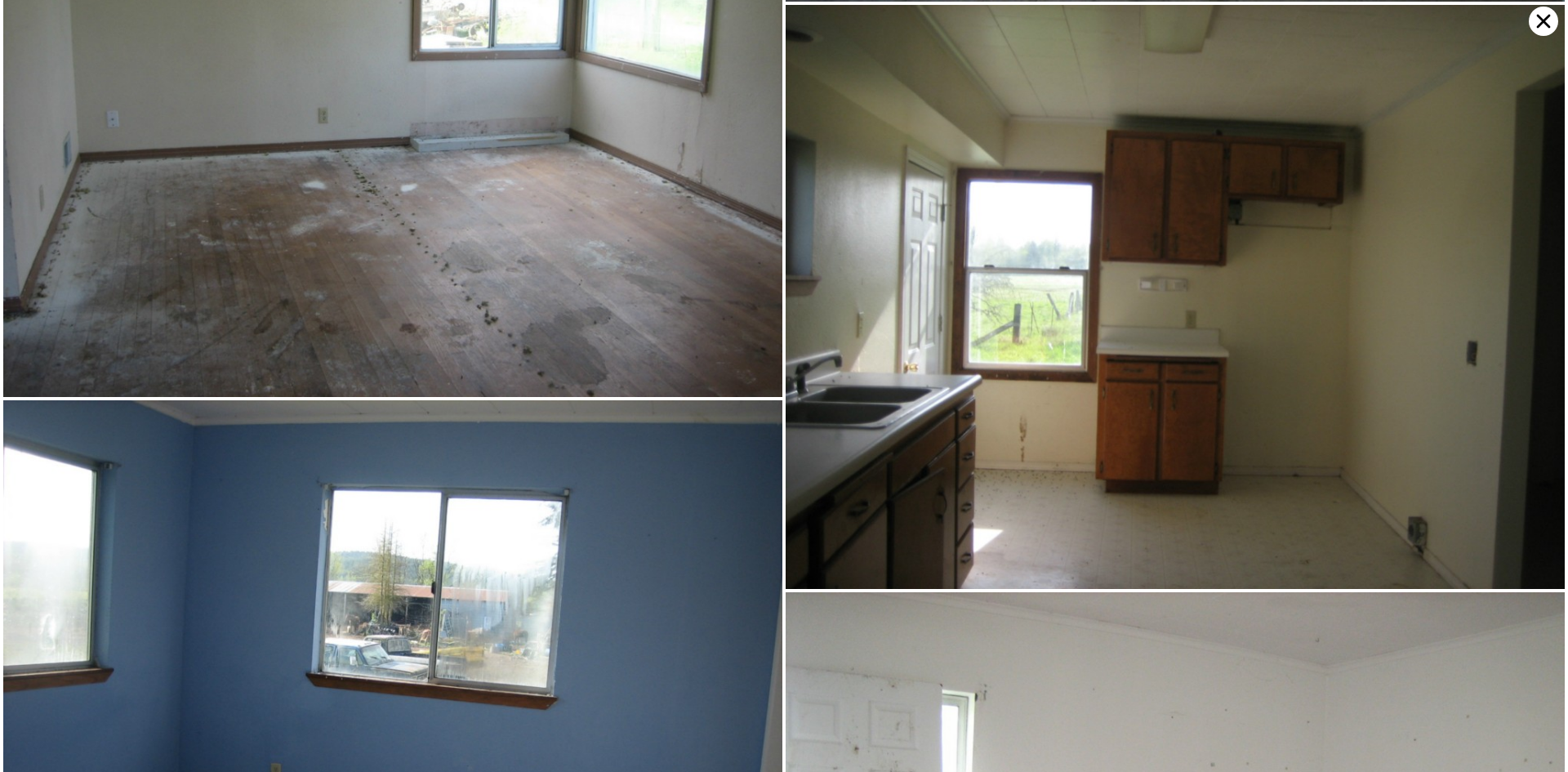
click at [1536, 13] on icon at bounding box center [1544, 21] width 30 height 30
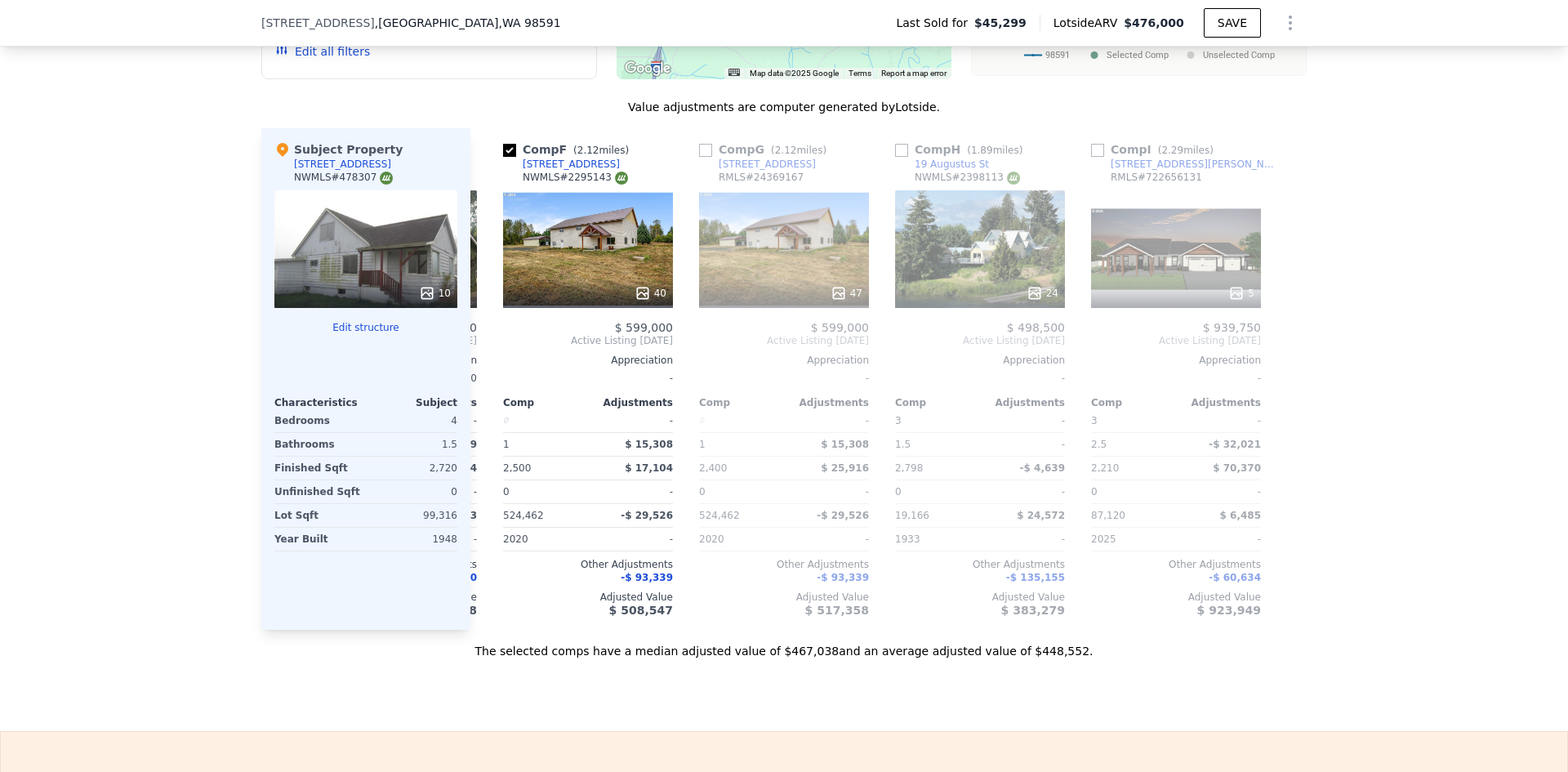
click at [421, 296] on icon at bounding box center [428, 293] width 16 height 16
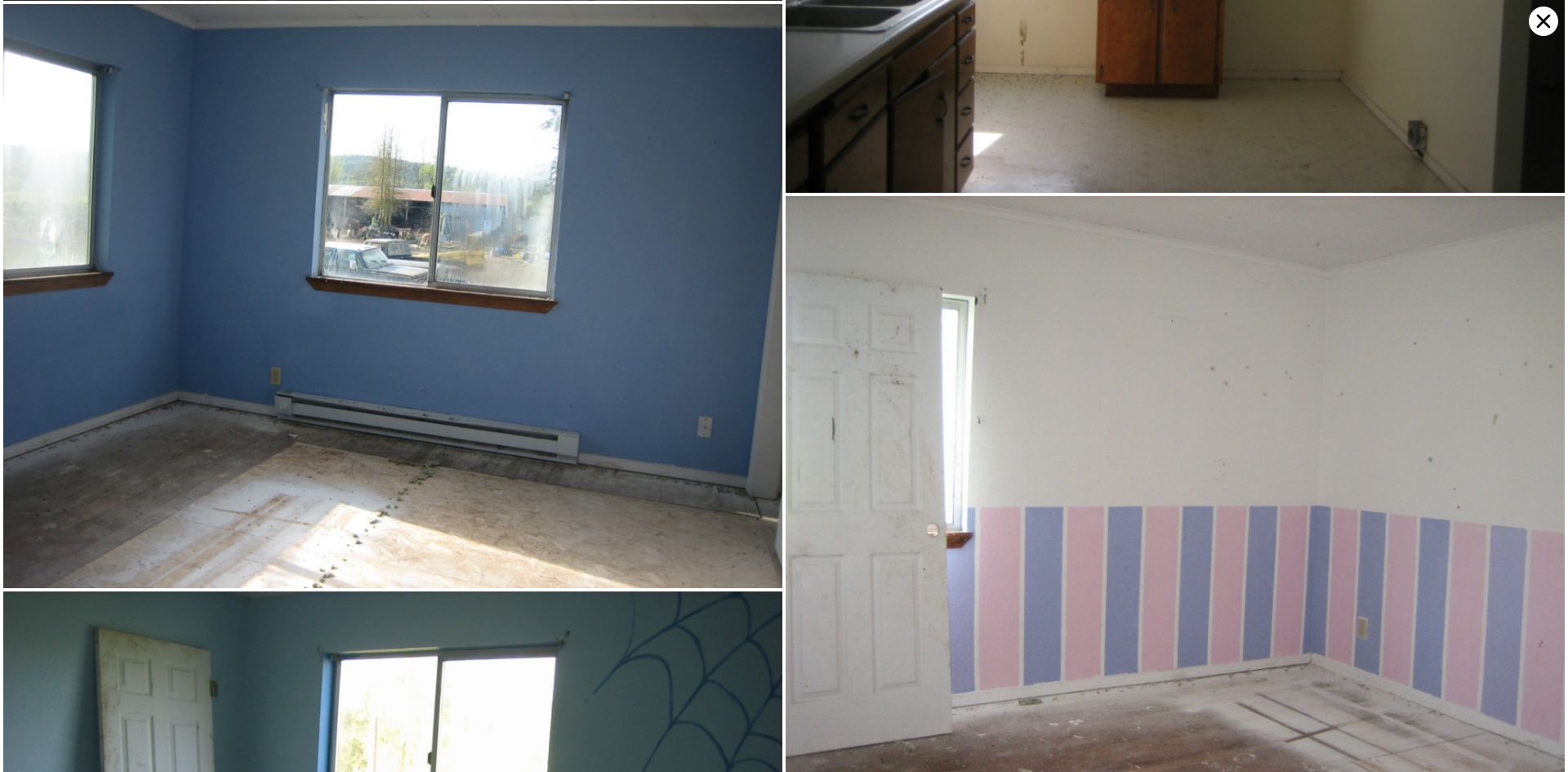
scroll to position [978, 0]
click at [1536, 28] on icon at bounding box center [1544, 21] width 30 height 30
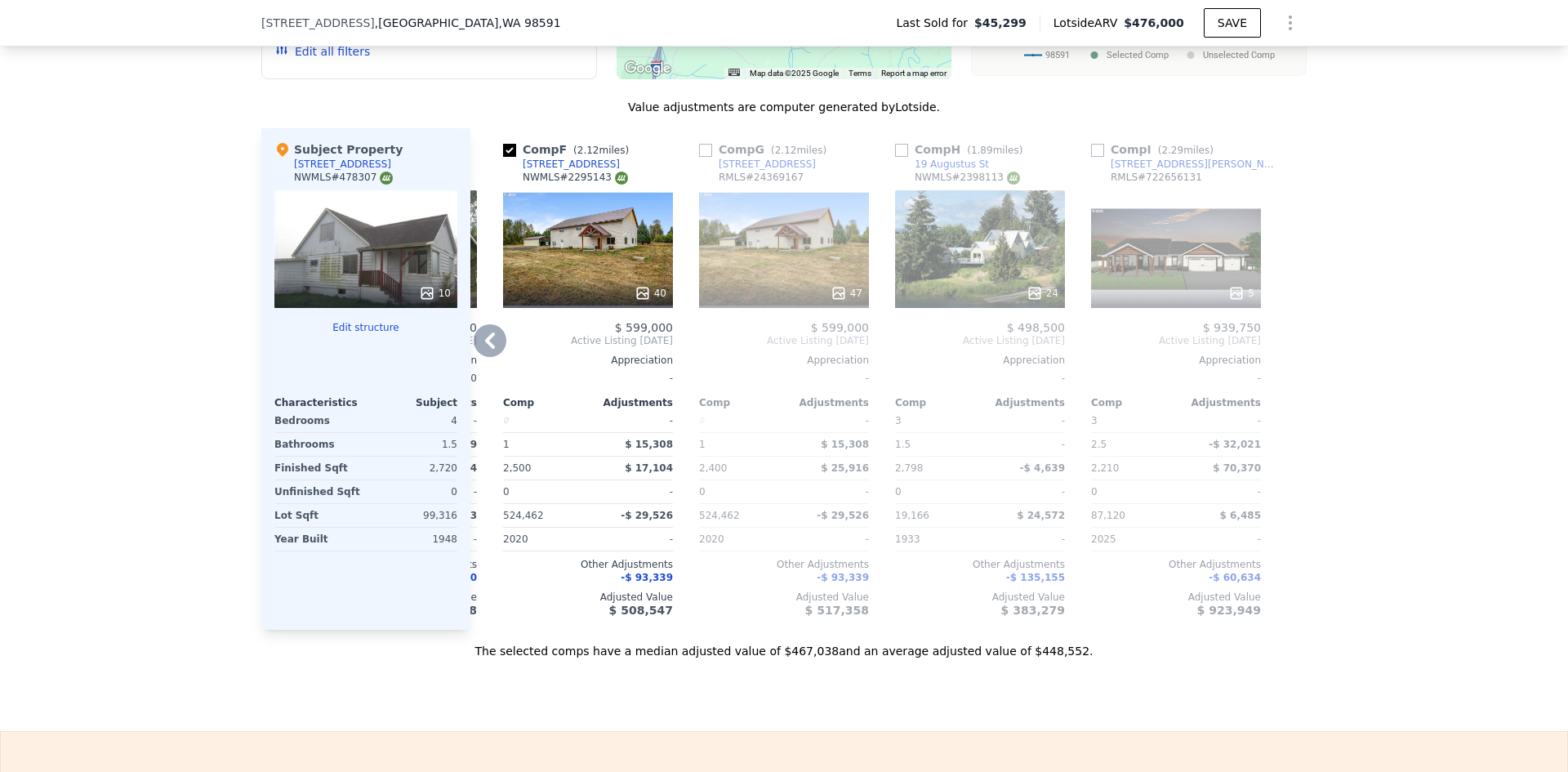
click at [475, 350] on icon at bounding box center [490, 340] width 32 height 32
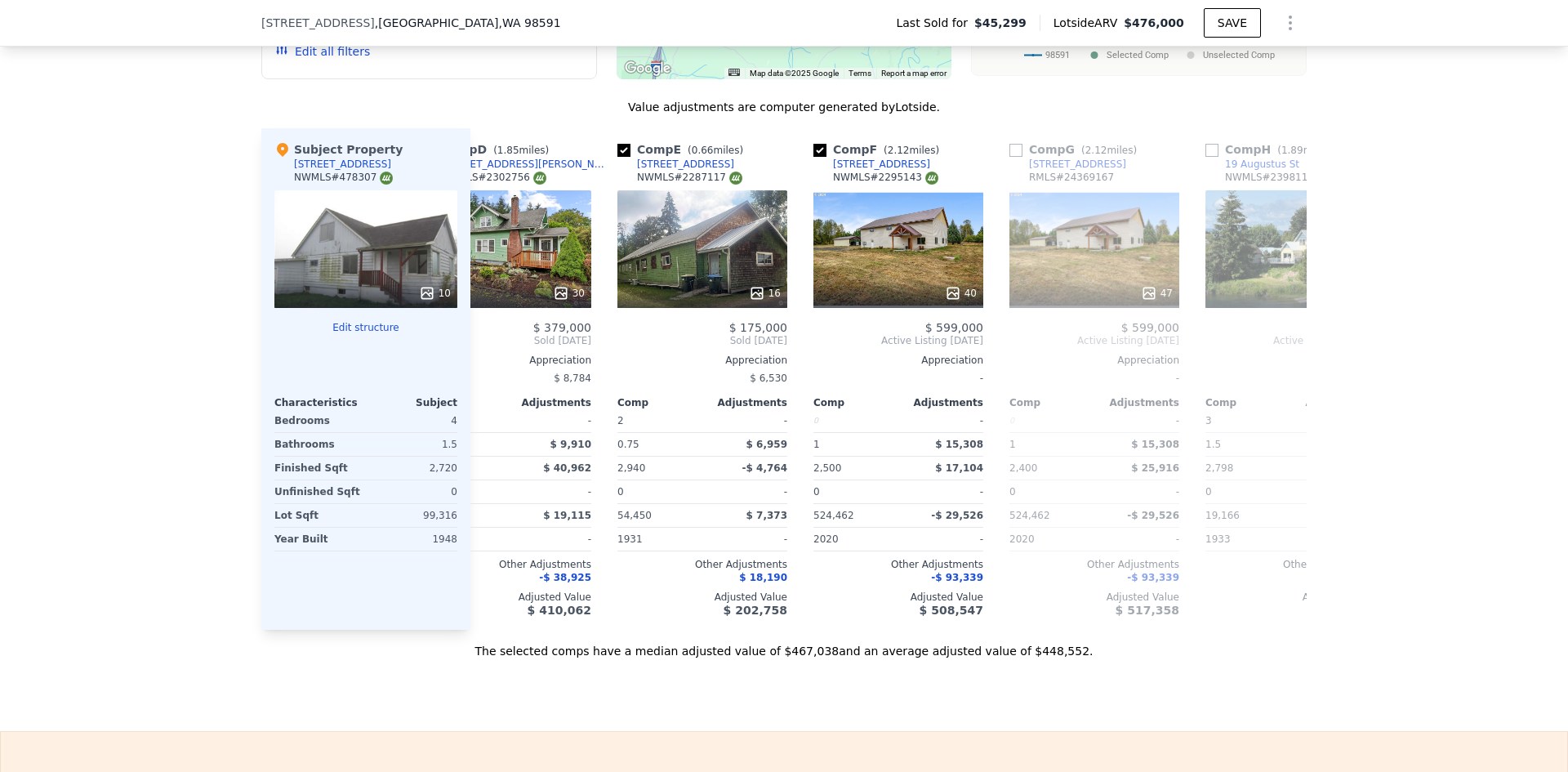
scroll to position [0, 575]
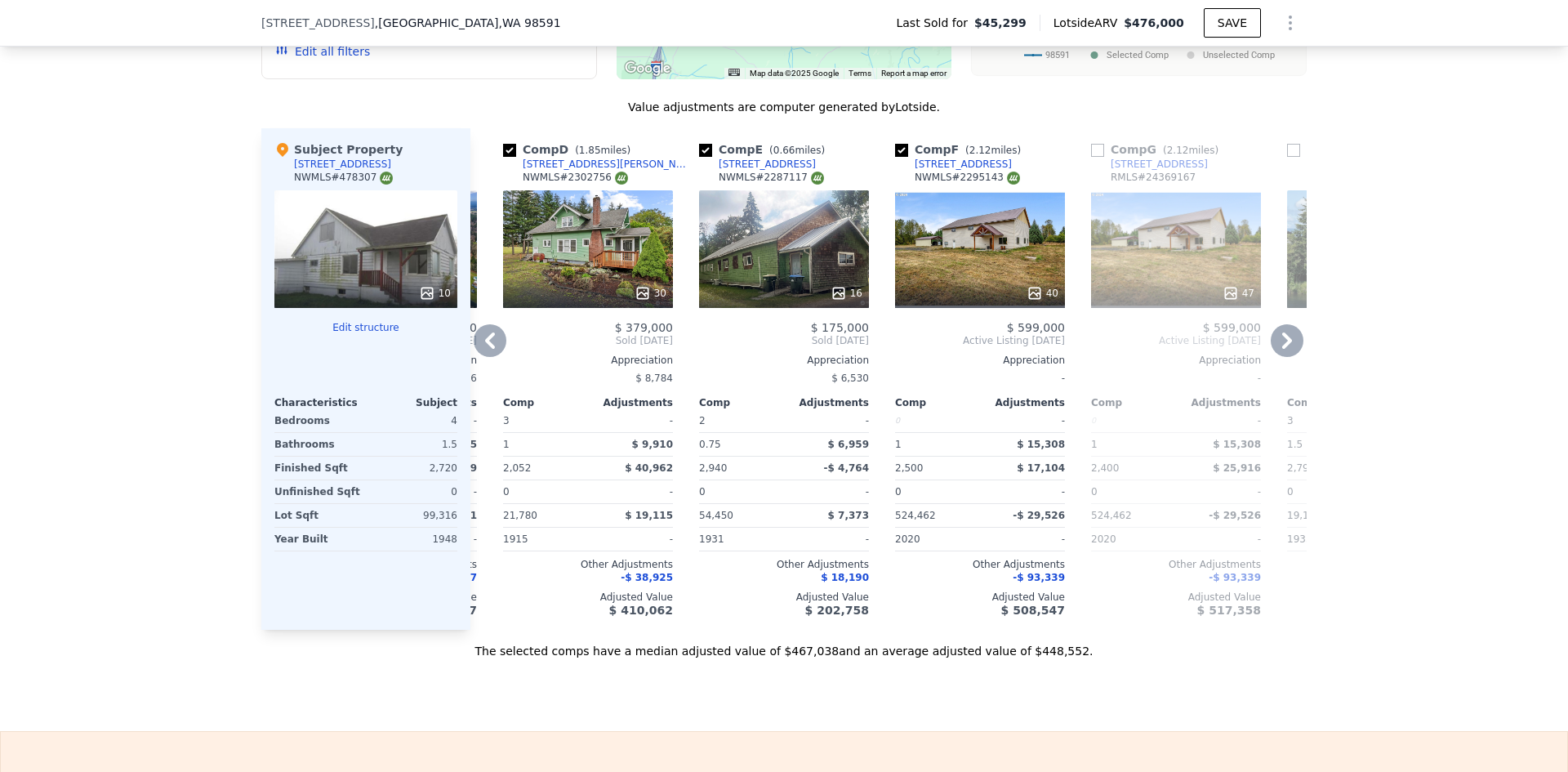
click at [488, 348] on icon at bounding box center [490, 340] width 32 height 32
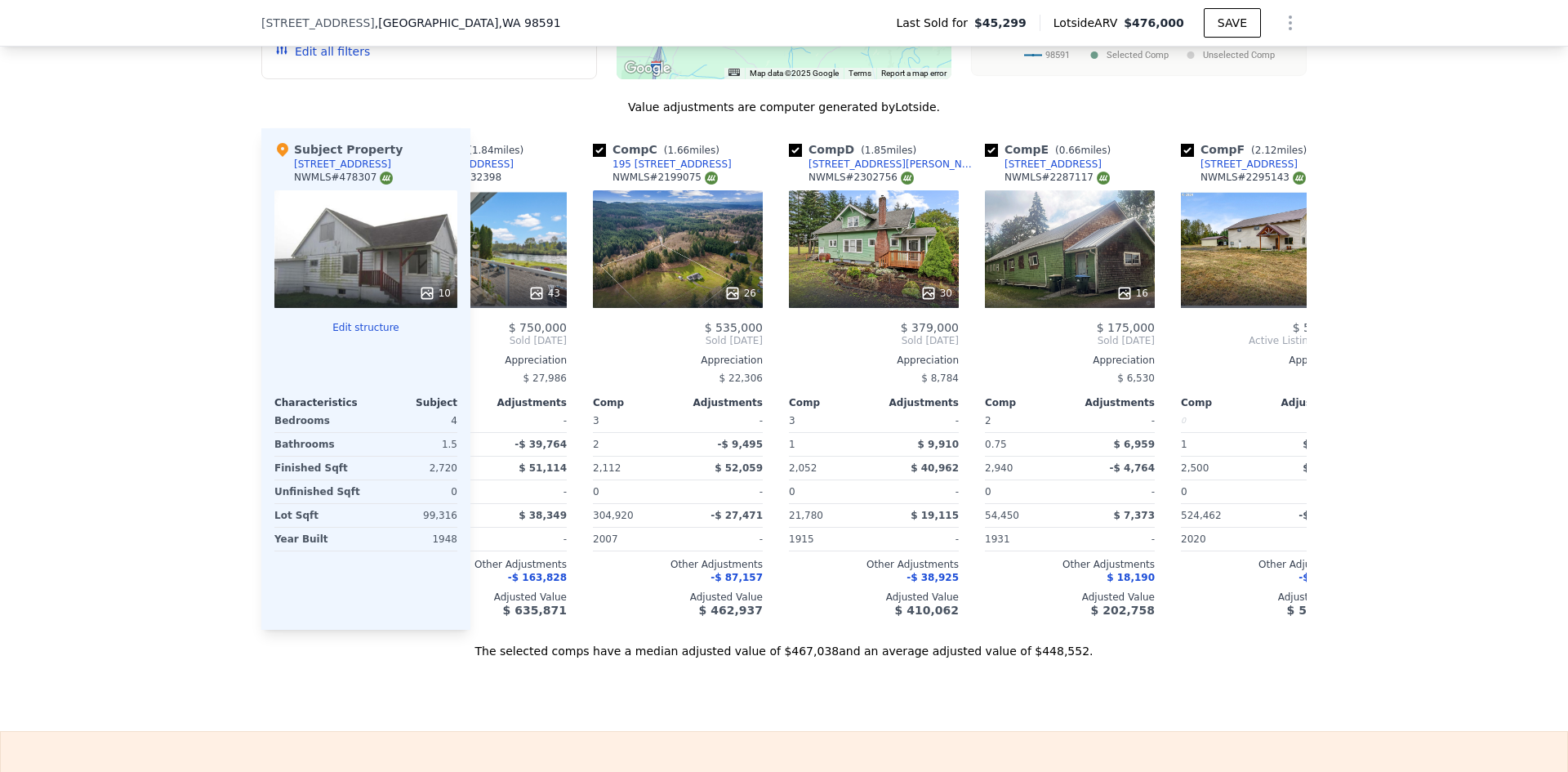
scroll to position [0, 183]
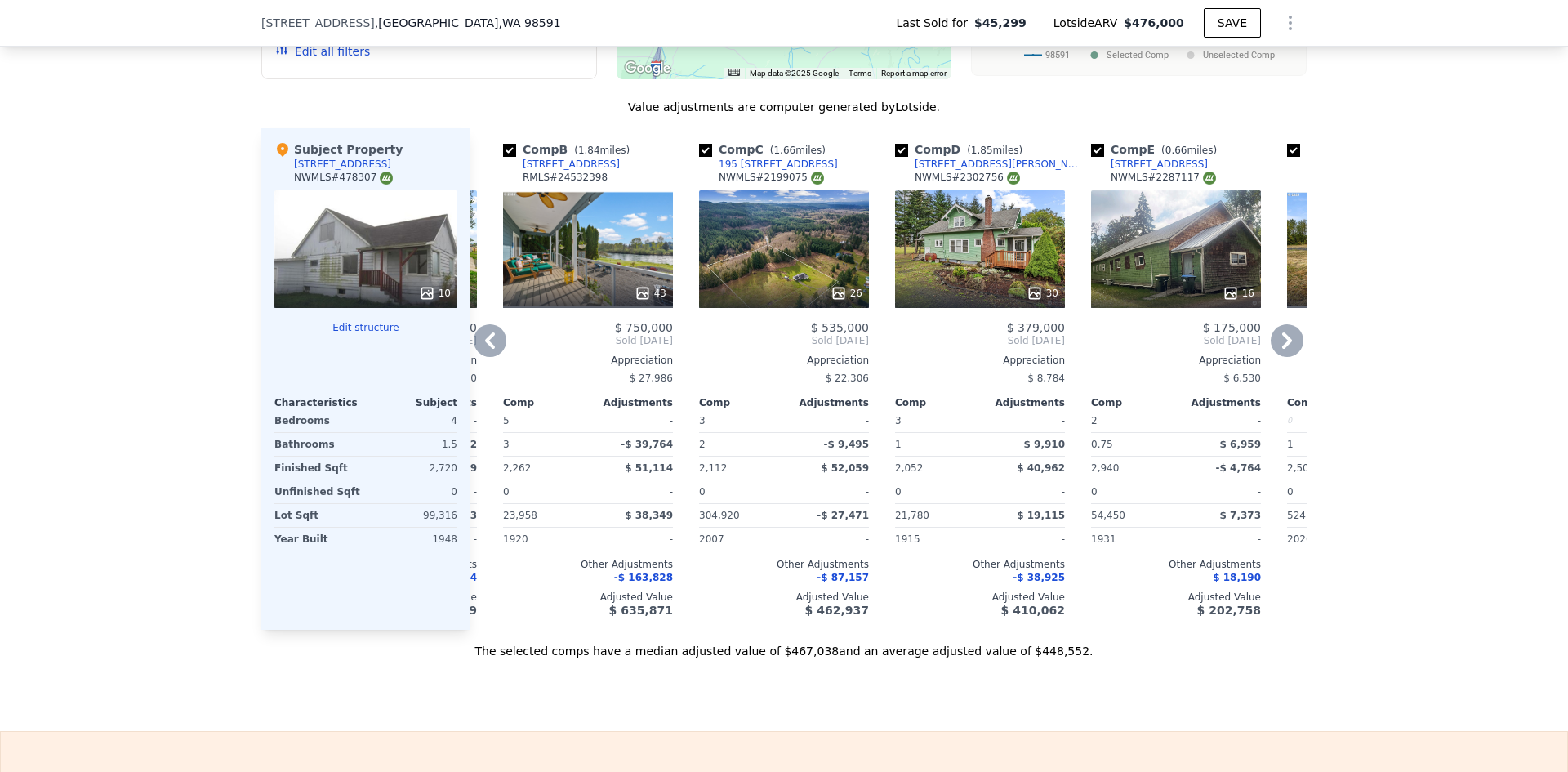
click at [1032, 301] on icon at bounding box center [1035, 293] width 16 height 16
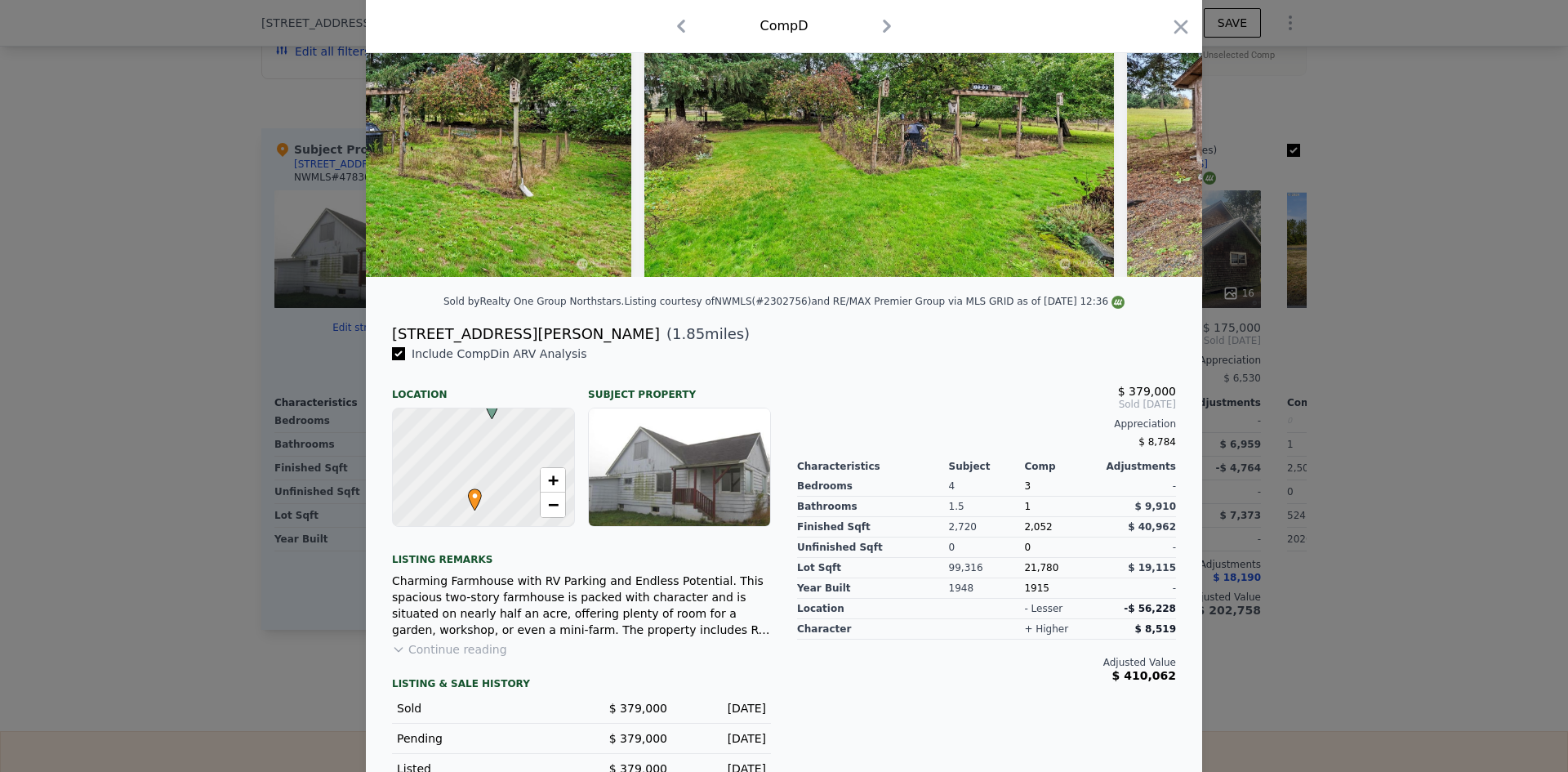
scroll to position [164, 0]
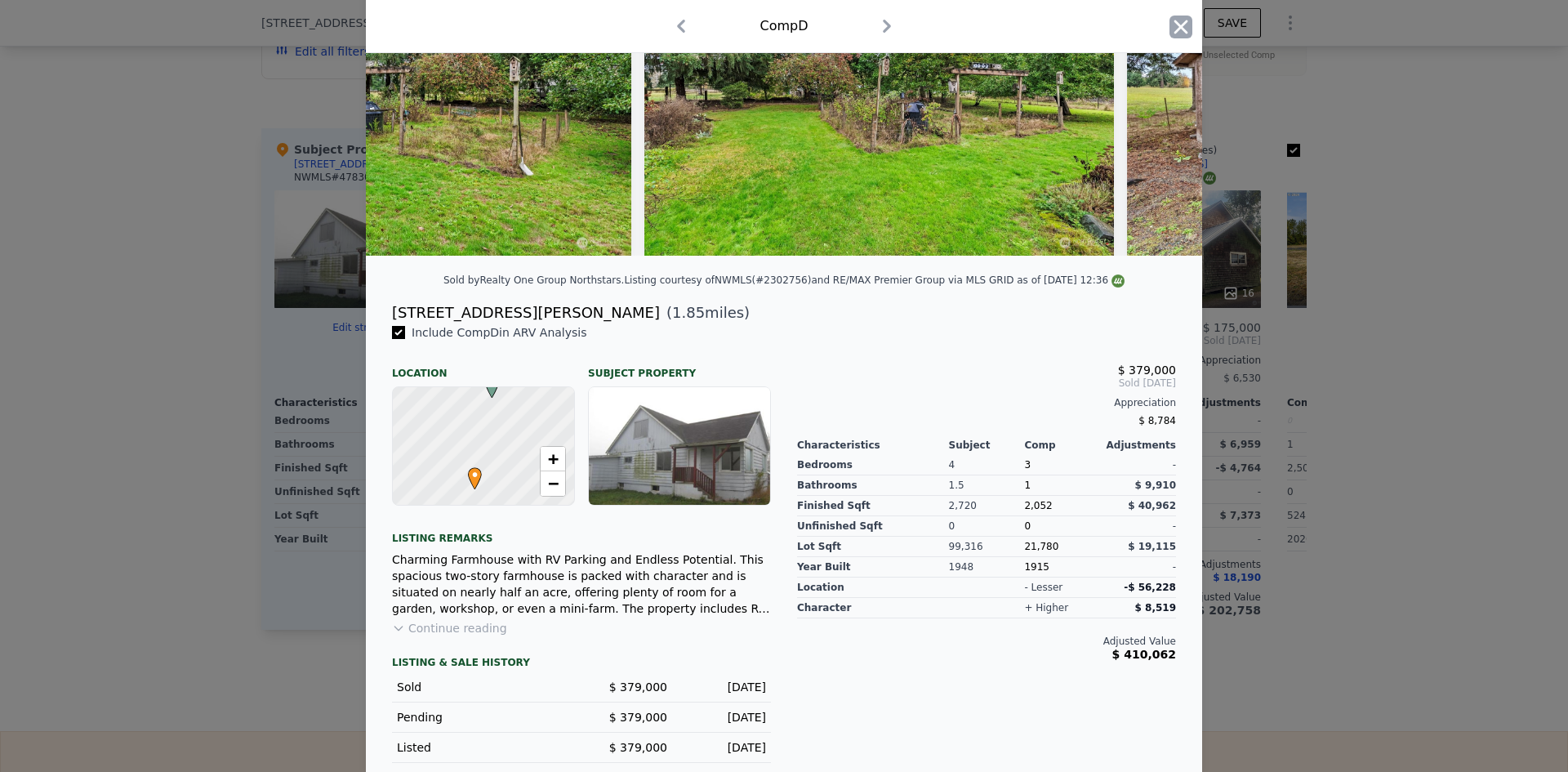
click at [1170, 31] on icon "button" at bounding box center [1181, 26] width 23 height 22
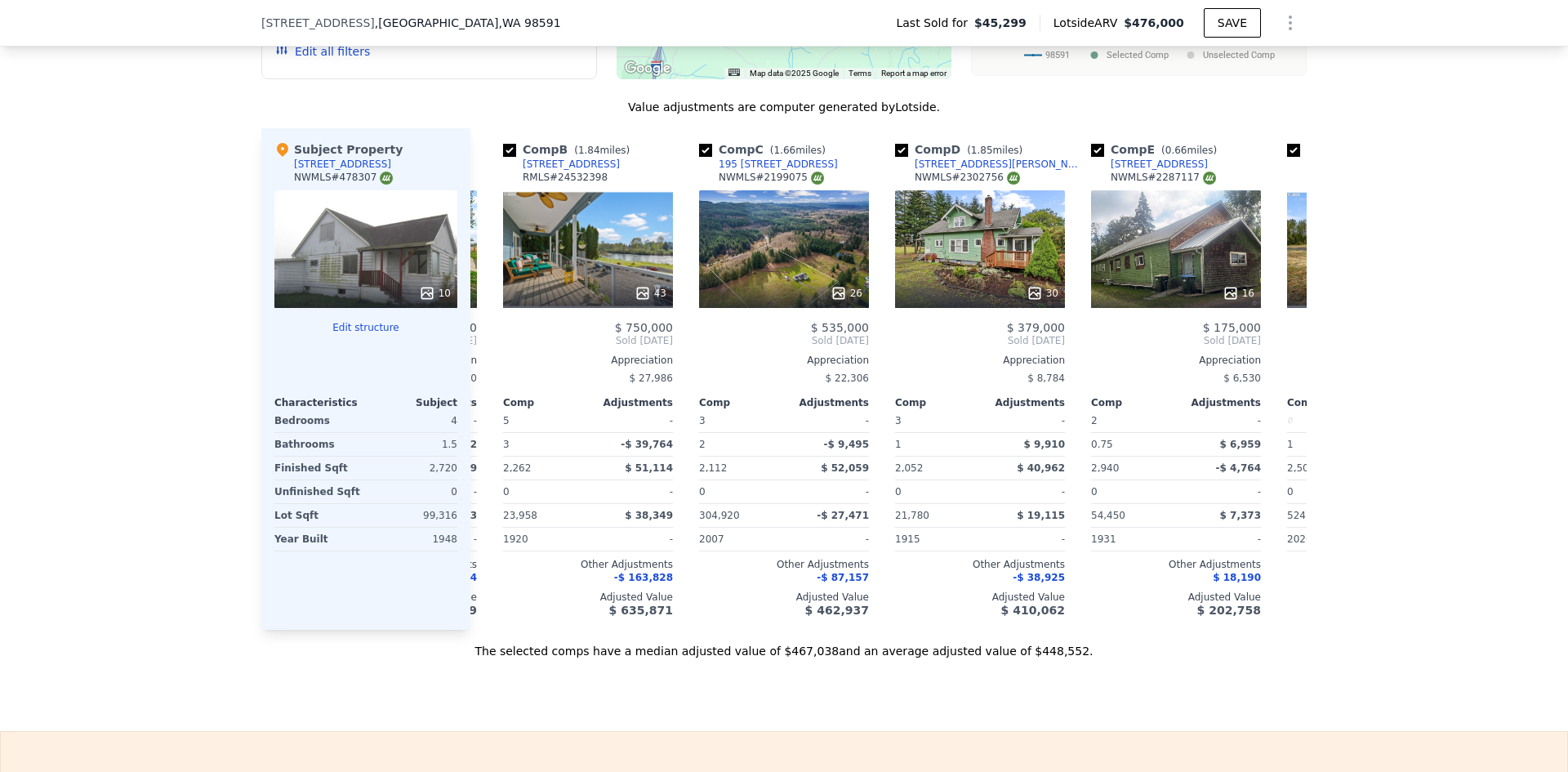
click at [422, 301] on icon at bounding box center [428, 293] width 16 height 16
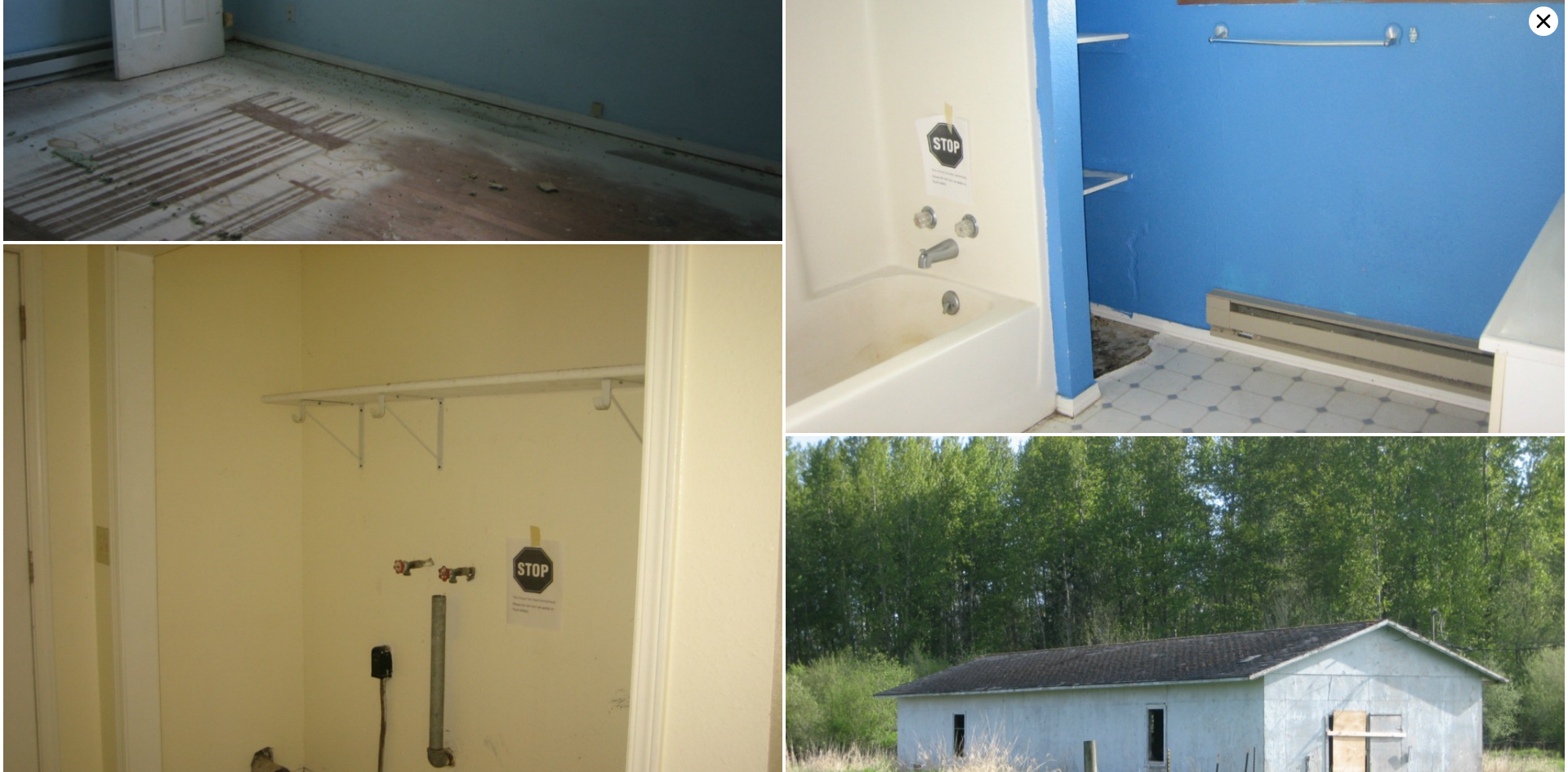
scroll to position [2140, 0]
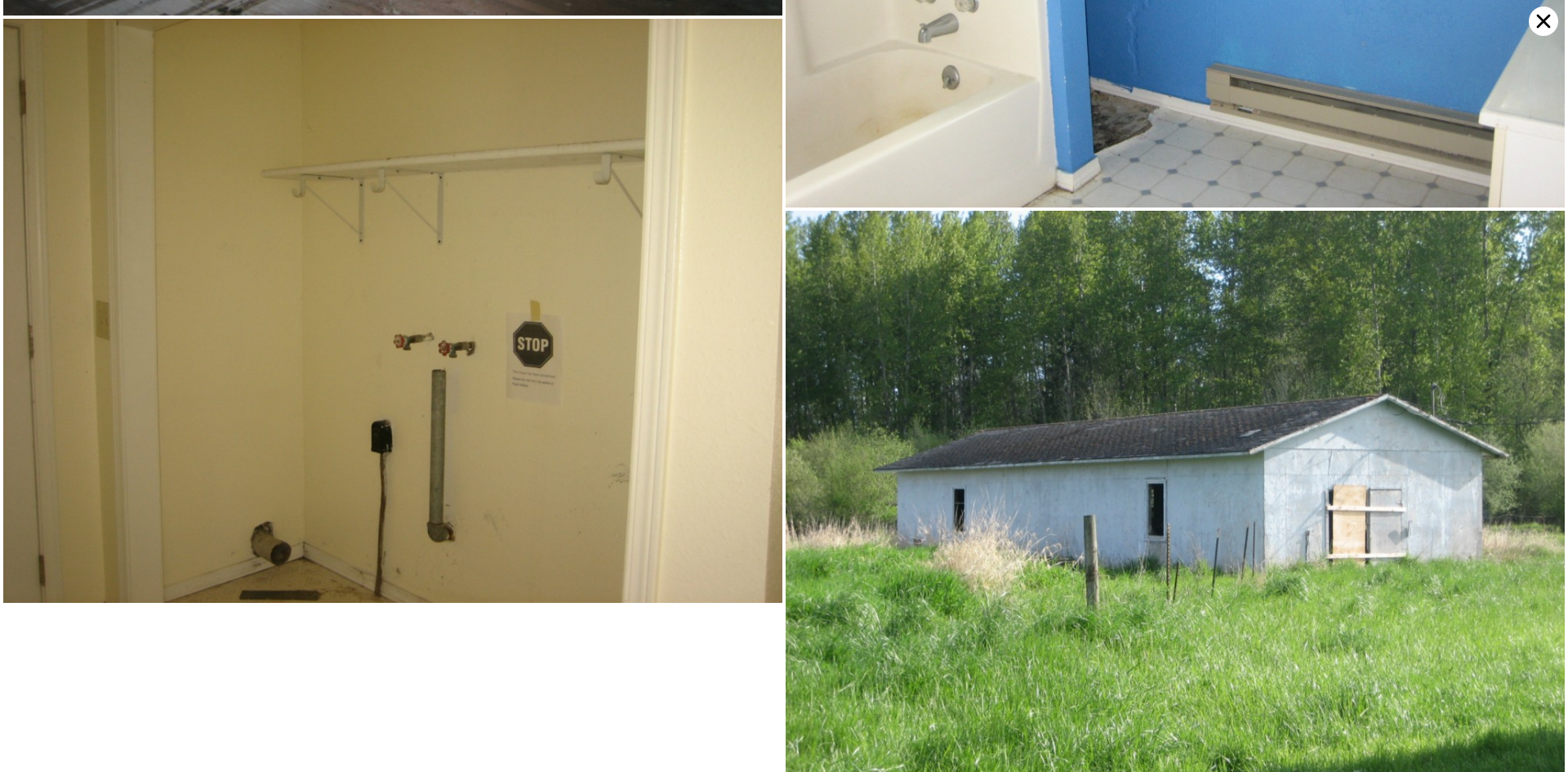
click at [1537, 22] on icon at bounding box center [1544, 21] width 30 height 30
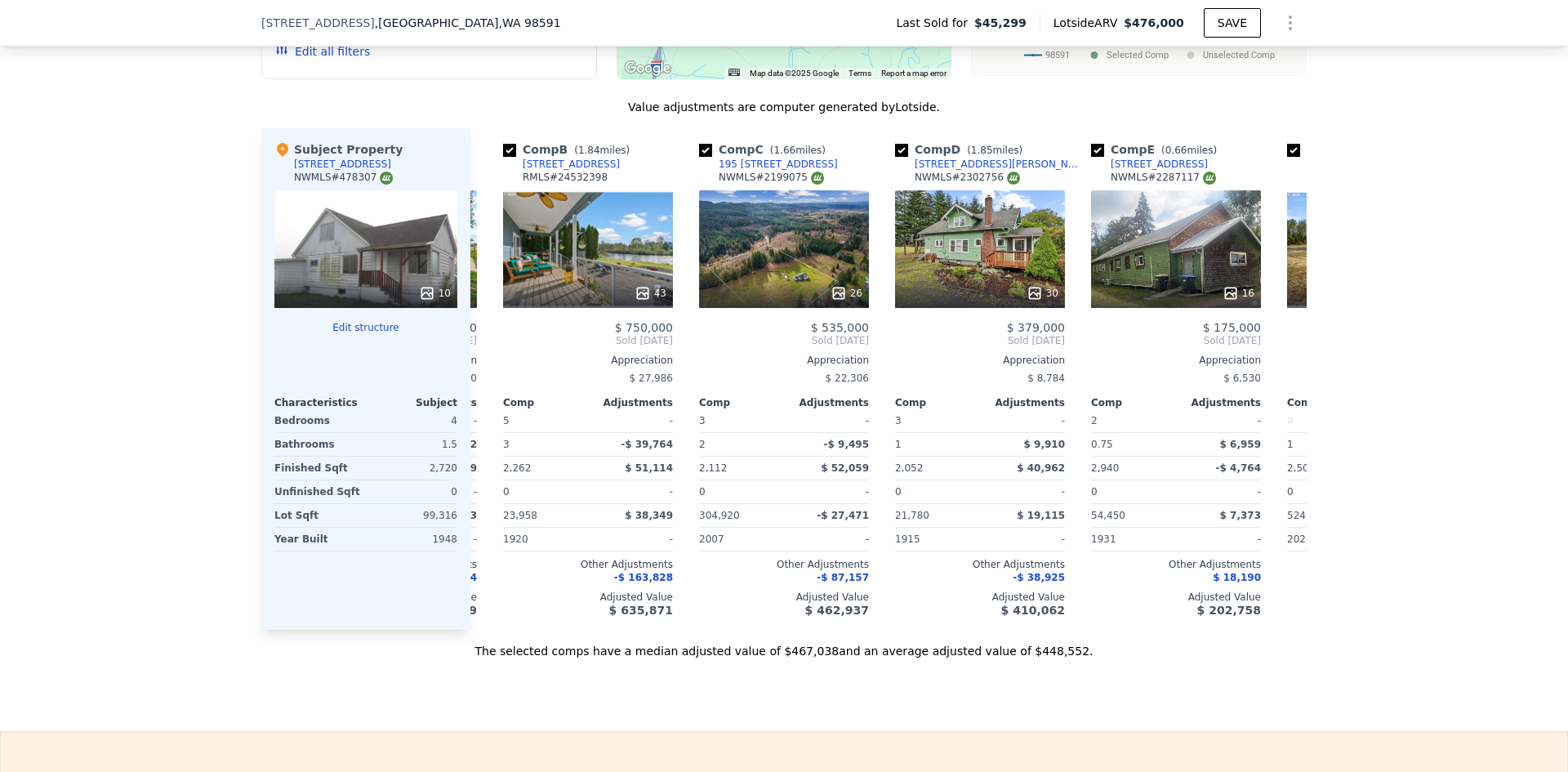
scroll to position [1791, 0]
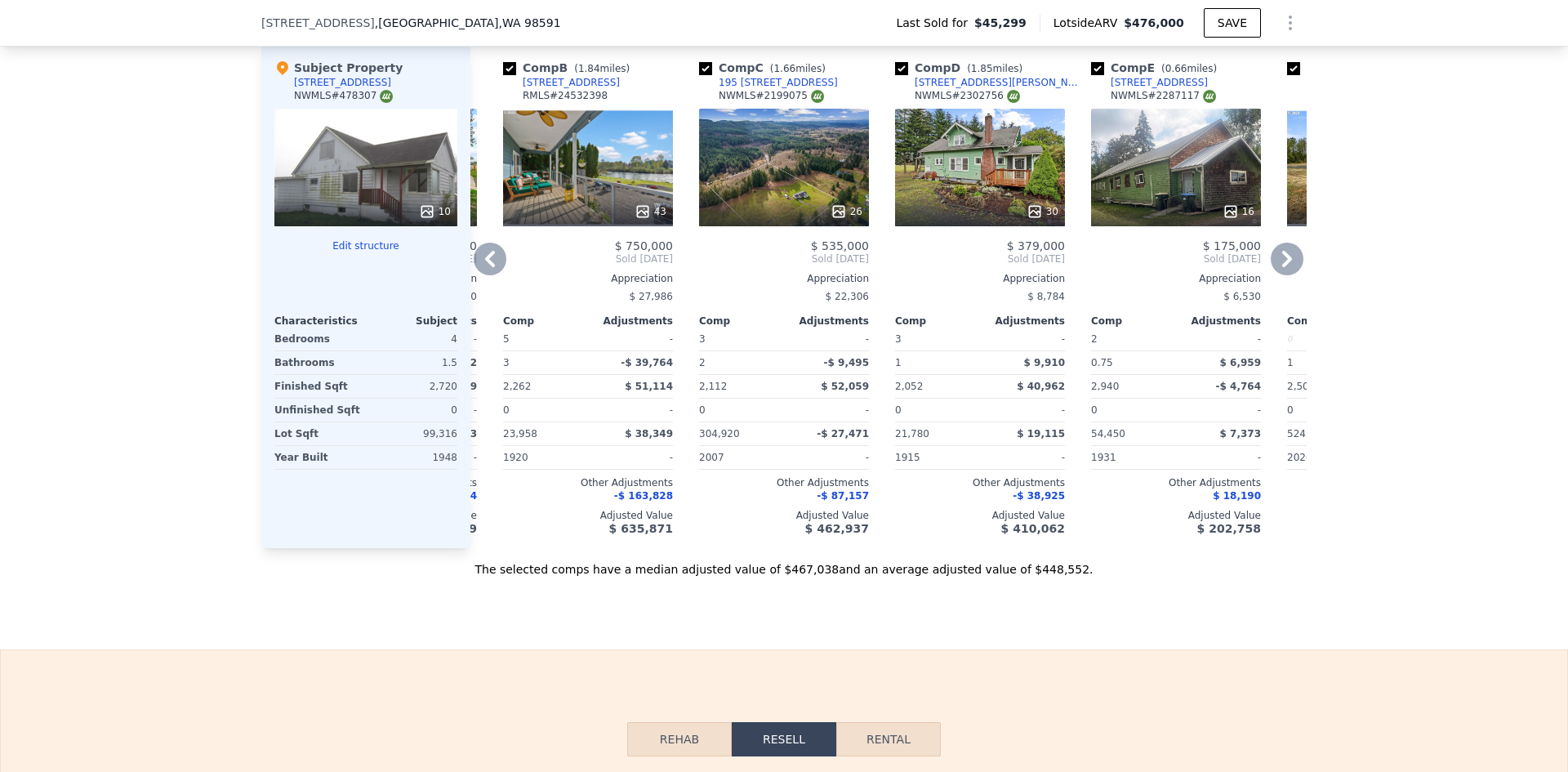
click at [1283, 267] on icon at bounding box center [1287, 259] width 10 height 16
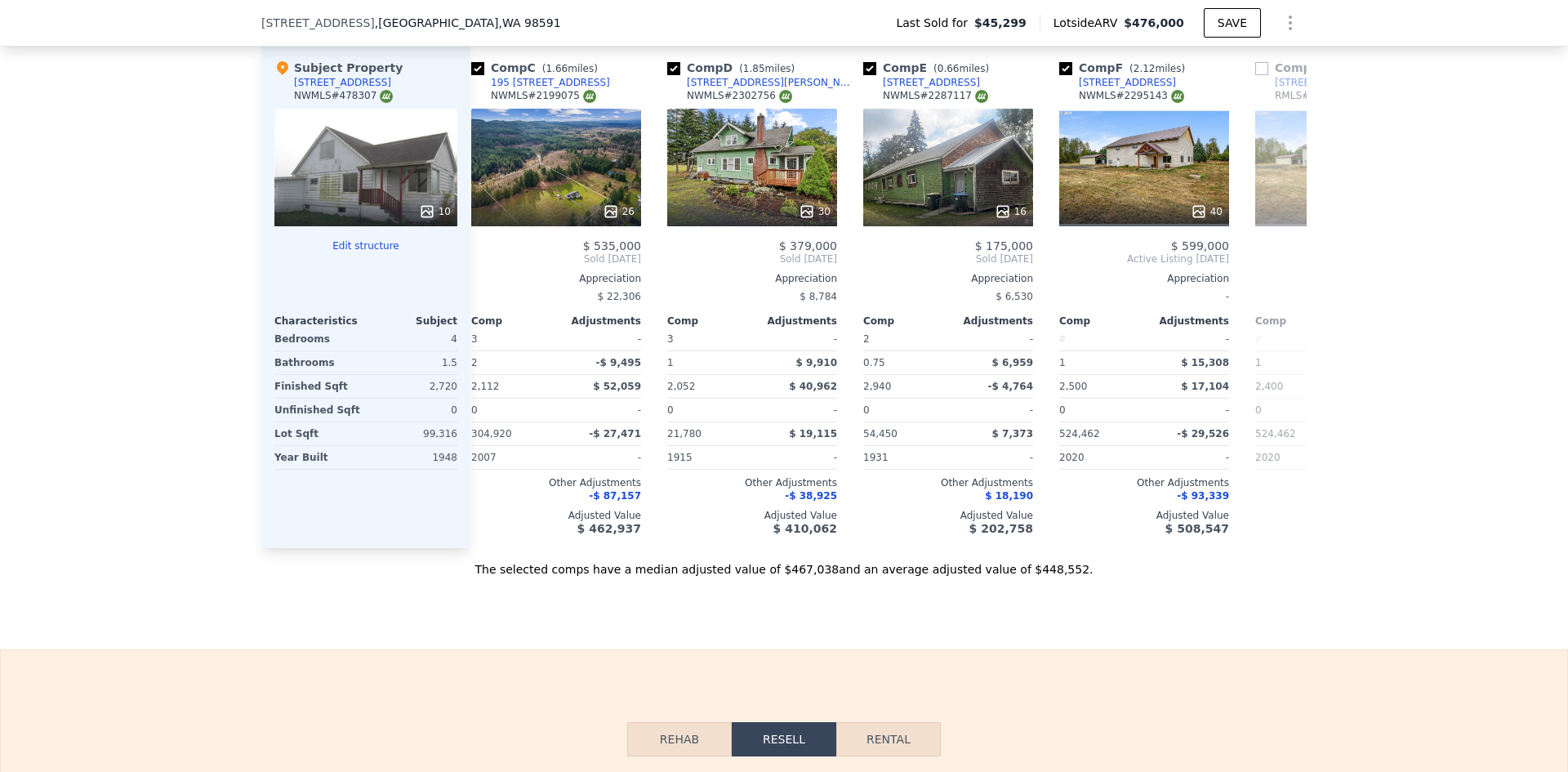
scroll to position [0, 575]
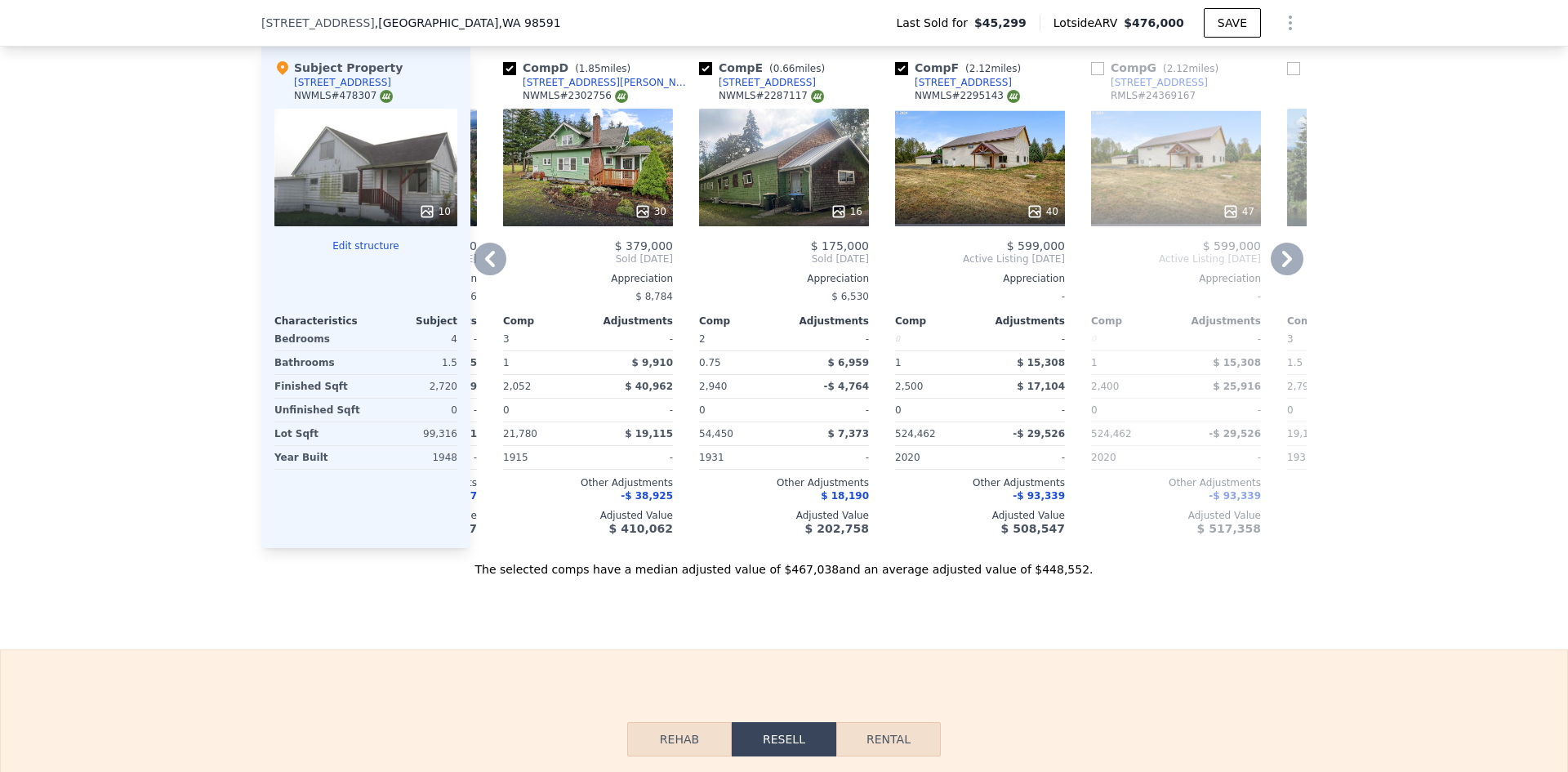
click at [490, 265] on icon at bounding box center [490, 259] width 32 height 32
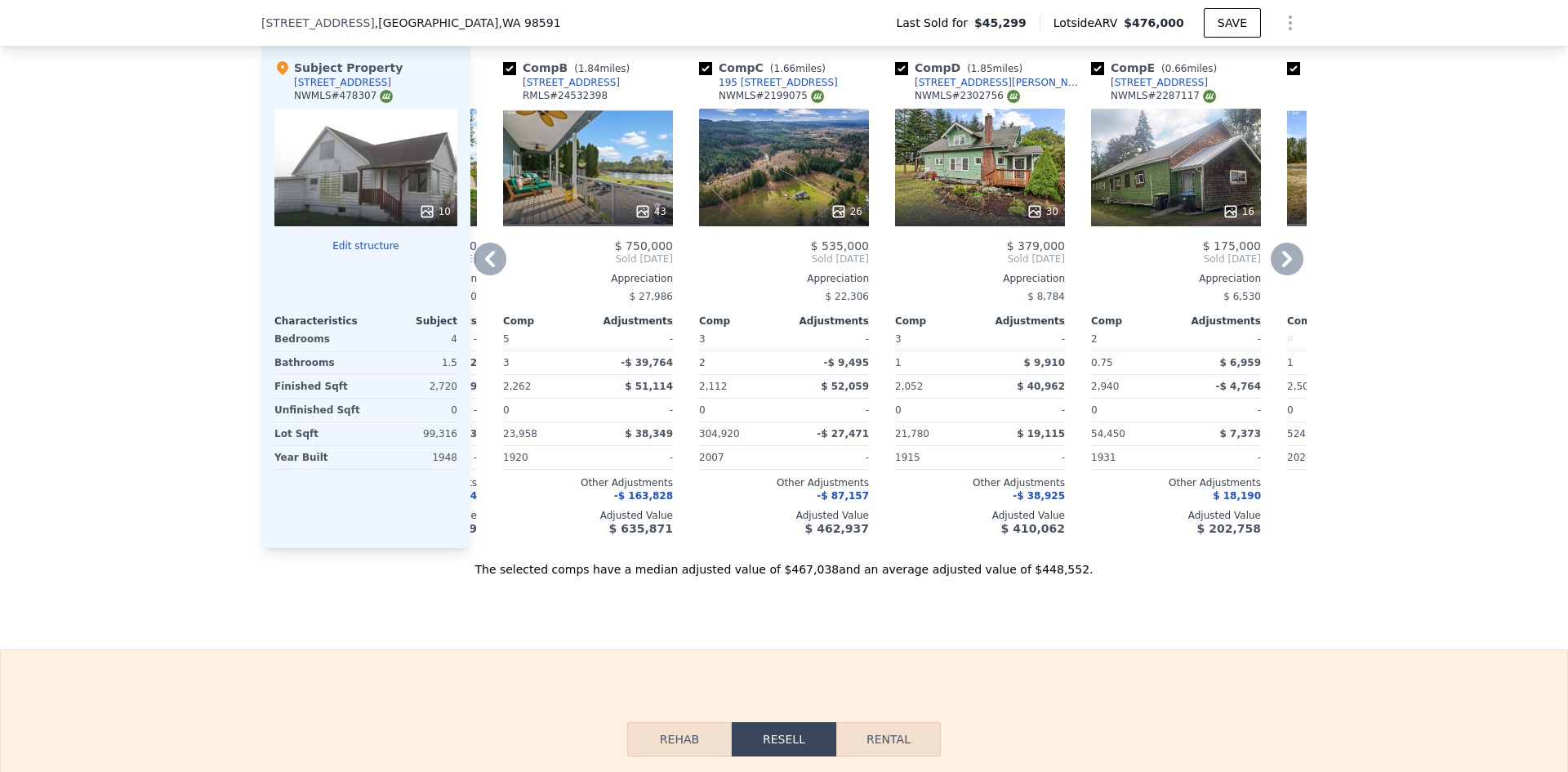
click at [490, 265] on icon at bounding box center [490, 259] width 32 height 32
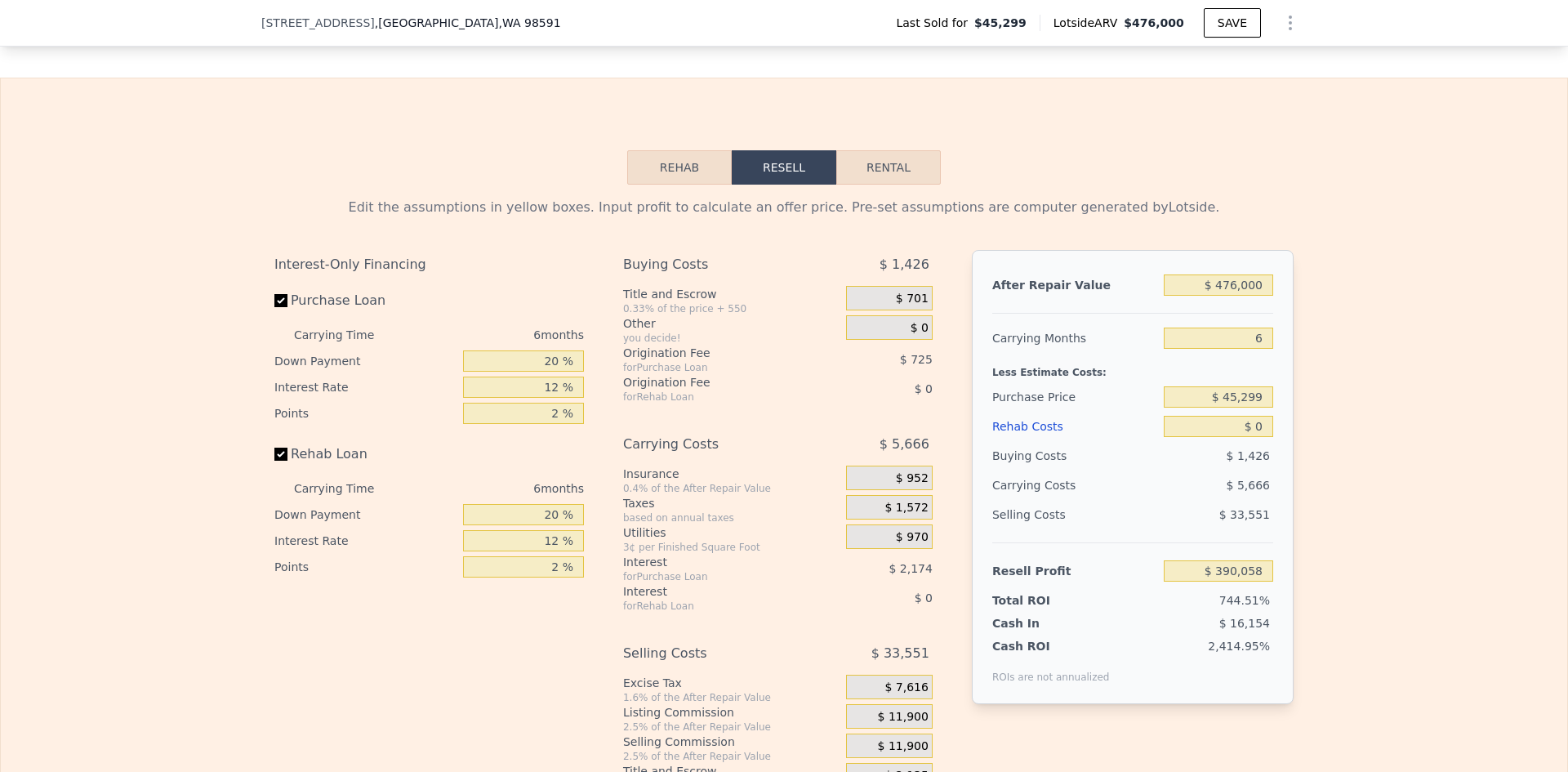
scroll to position [2444, 0]
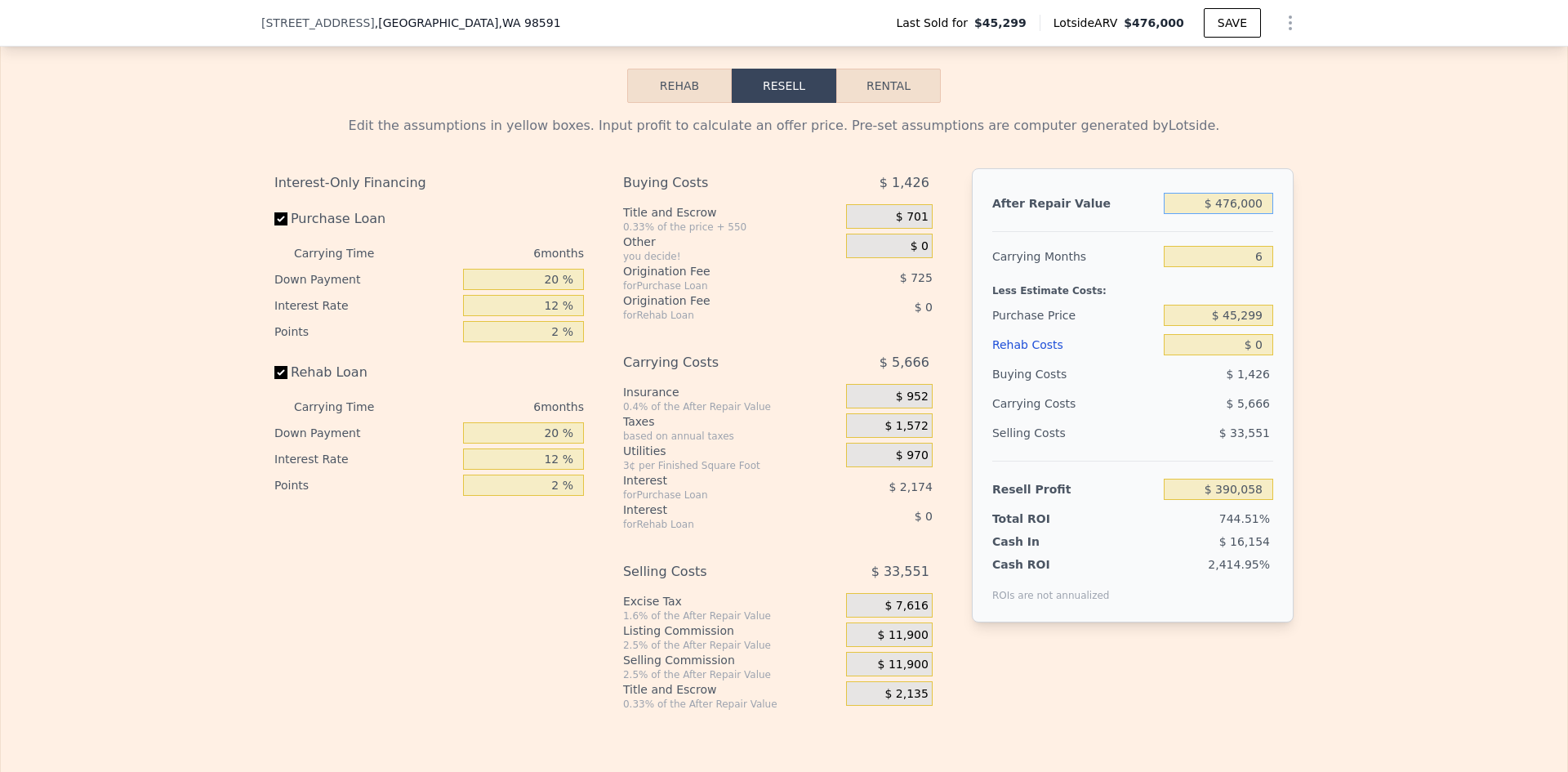
click at [1229, 214] on input "$ 476,000" at bounding box center [1219, 203] width 110 height 22
drag, startPoint x: 1221, startPoint y: 229, endPoint x: 1234, endPoint y: 225, distance: 13.6
click at [1234, 214] on input "$ 476,000" at bounding box center [1219, 203] width 110 height 22
type input "$ 420,000"
type input "$ 338,052"
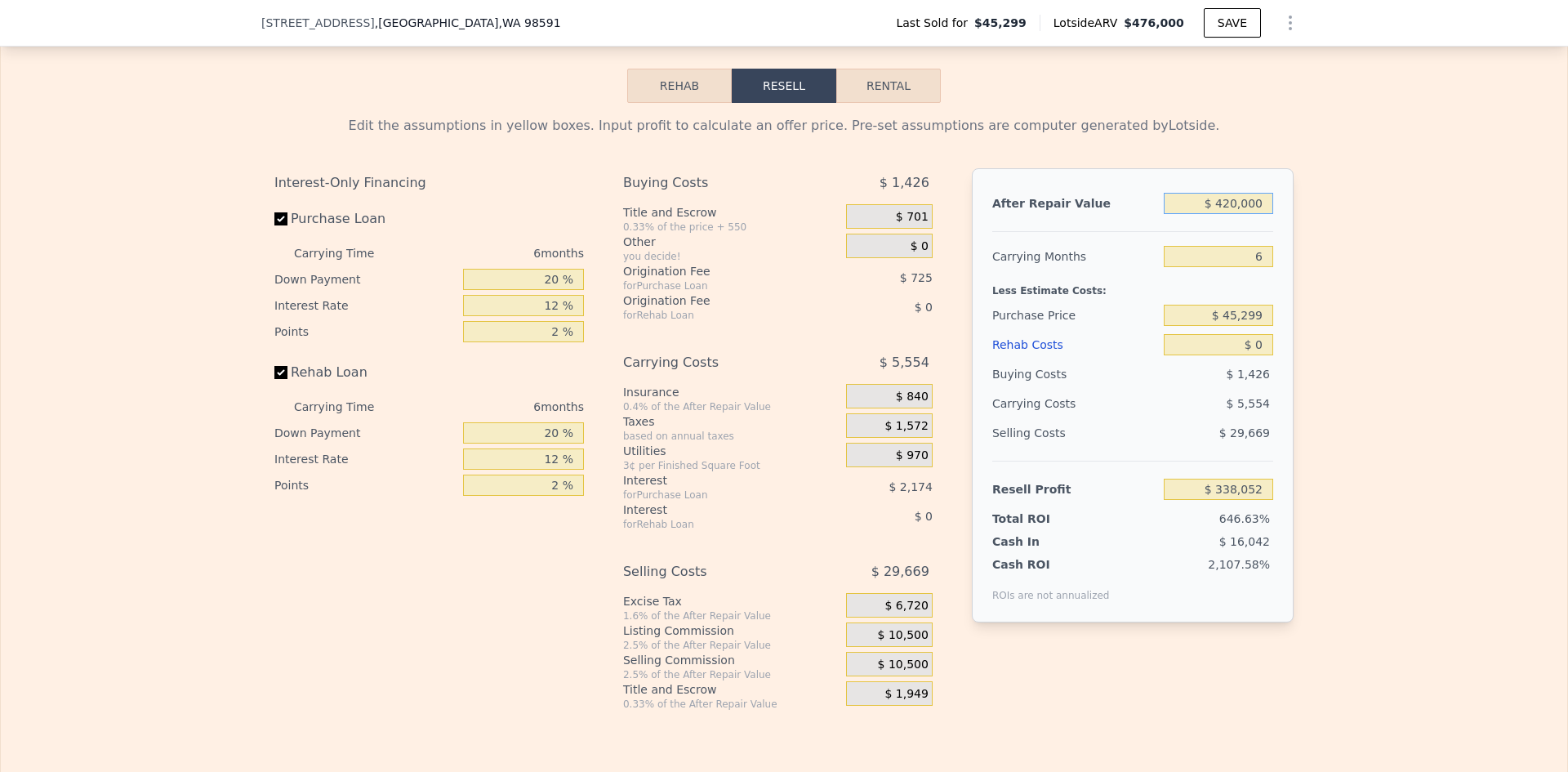
type input "$ 420,000"
drag, startPoint x: 1257, startPoint y: 283, endPoint x: 1217, endPoint y: 274, distance: 41.0
click at [1217, 267] on input "6" at bounding box center [1219, 256] width 110 height 22
type input "4"
type input "$ 339,904"
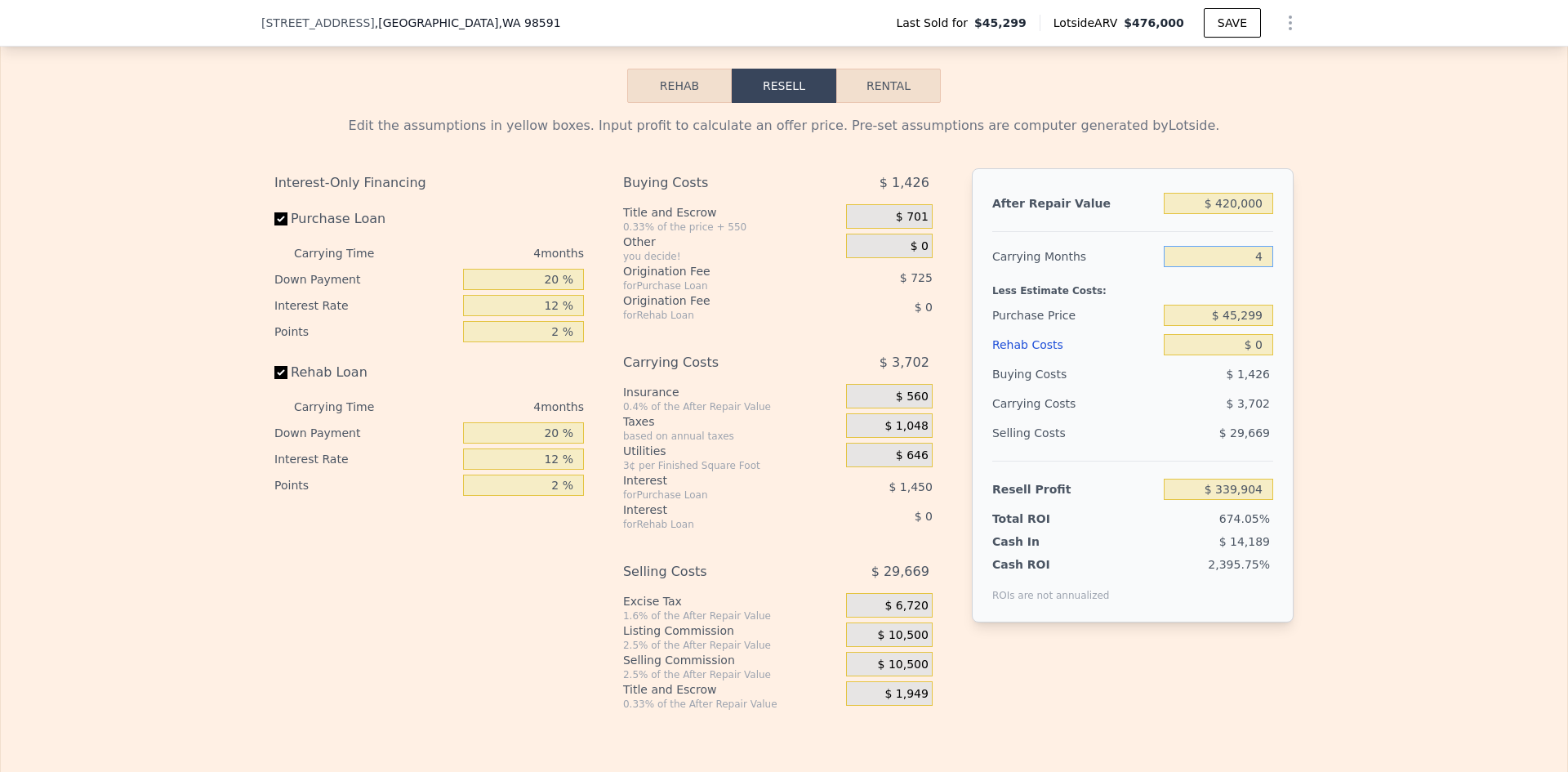
scroll to position [2526, 0]
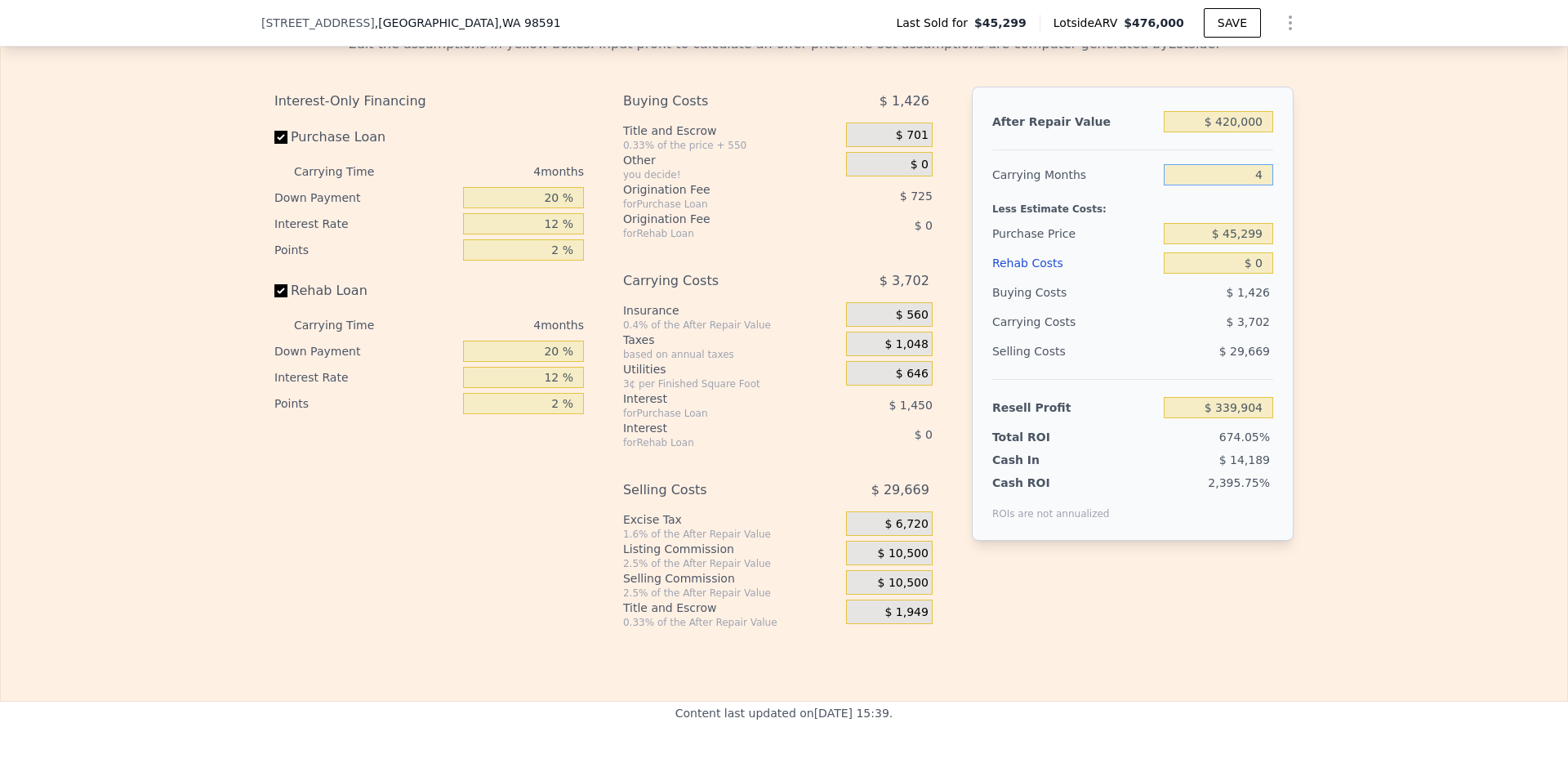
type input "4"
click at [1240, 244] on input "$ 45,299" at bounding box center [1219, 234] width 110 height 22
type input "$ 325,000"
click at [1255, 274] on input "$ 0" at bounding box center [1219, 263] width 110 height 22
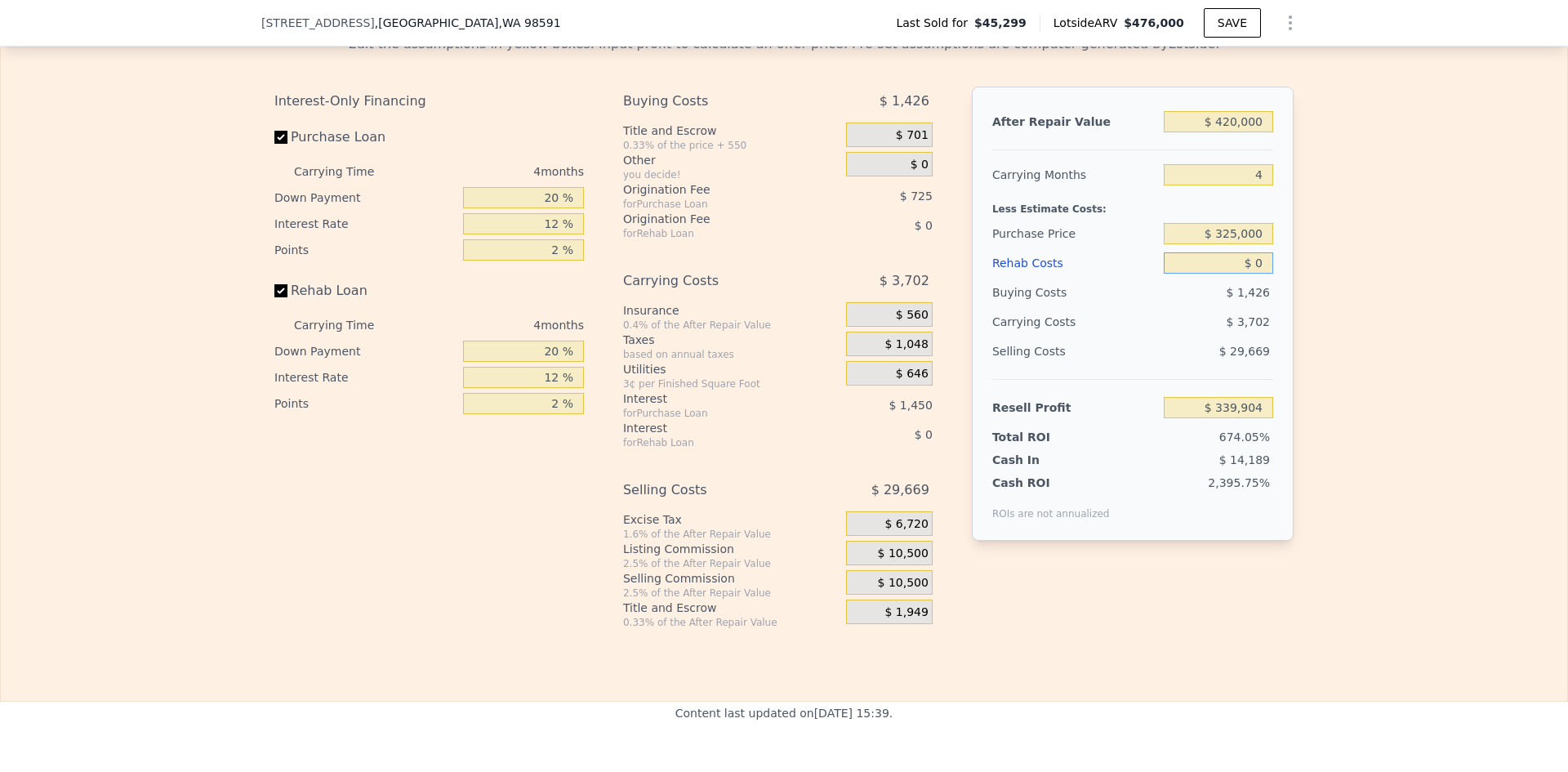
type input "$ 45,845"
click at [545, 208] on input "20 %" at bounding box center [524, 198] width 121 height 22
click at [546, 208] on input "20 %" at bounding box center [524, 198] width 121 height 22
type input "10 %"
type input "$ 43,895"
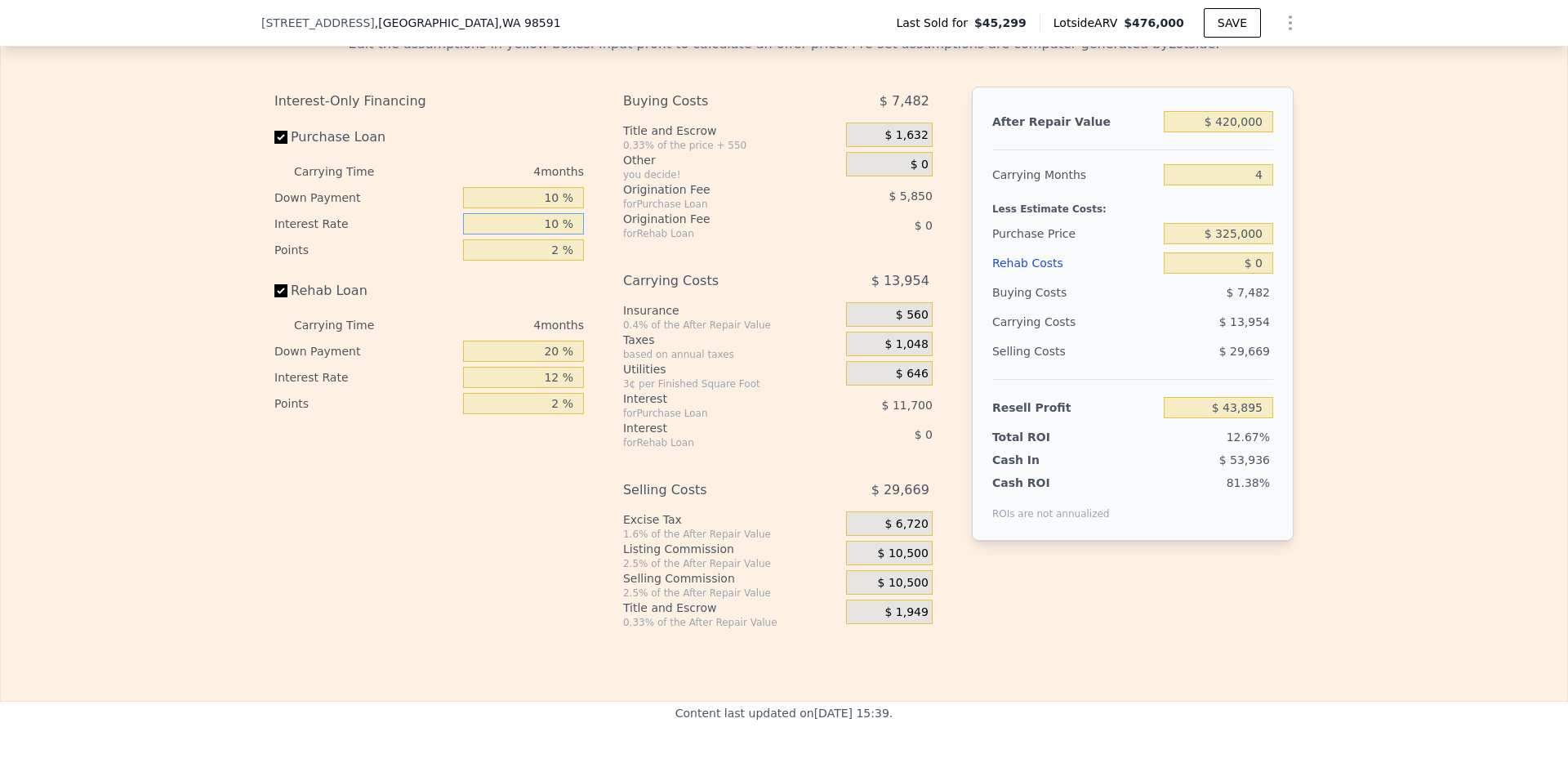
type input "10 %"
type input "$ 45,843"
type input "1 %"
type input "$ 48,768"
type input "10 %"
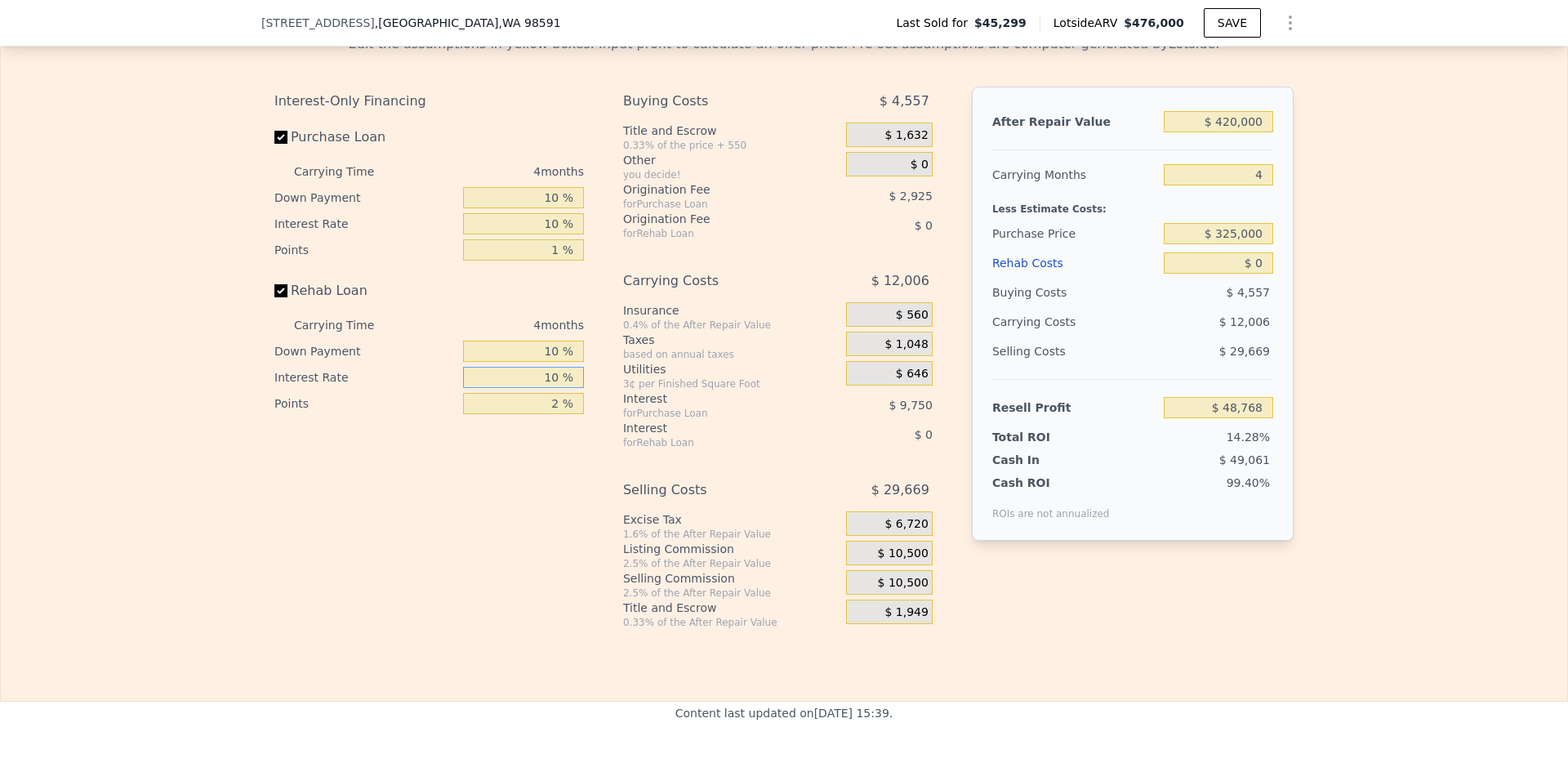
type input "10 %"
type input "1 %"
click at [915, 561] on span "$ 10,500" at bounding box center [904, 553] width 50 height 14
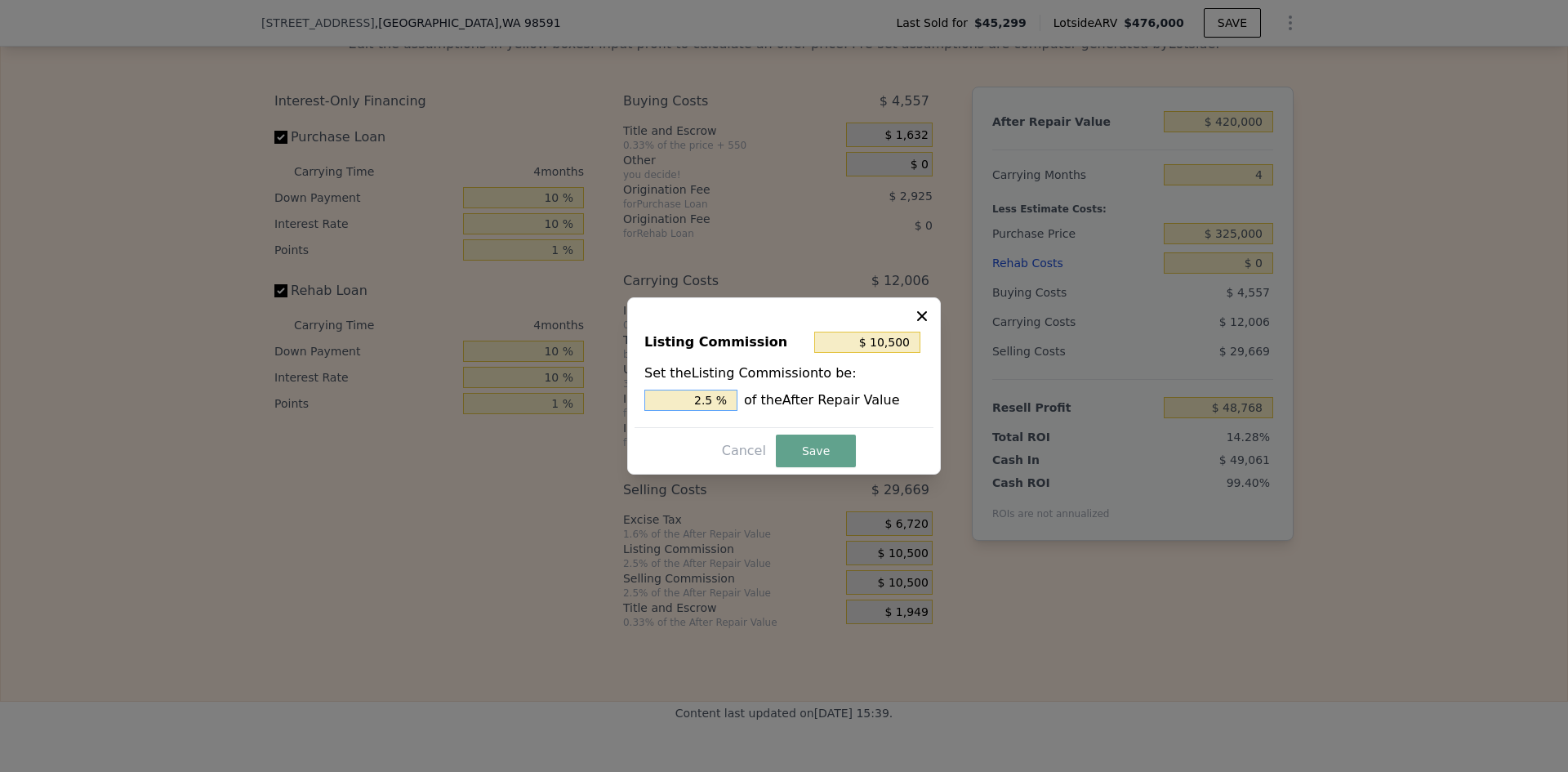
drag, startPoint x: 704, startPoint y: 398, endPoint x: 716, endPoint y: 399, distance: 12.0
click at [715, 398] on input "2.5 %" at bounding box center [690, 400] width 93 height 22
type input "$ 8,400"
type input "2 %"
click at [825, 445] on button "Save" at bounding box center [816, 451] width 80 height 32
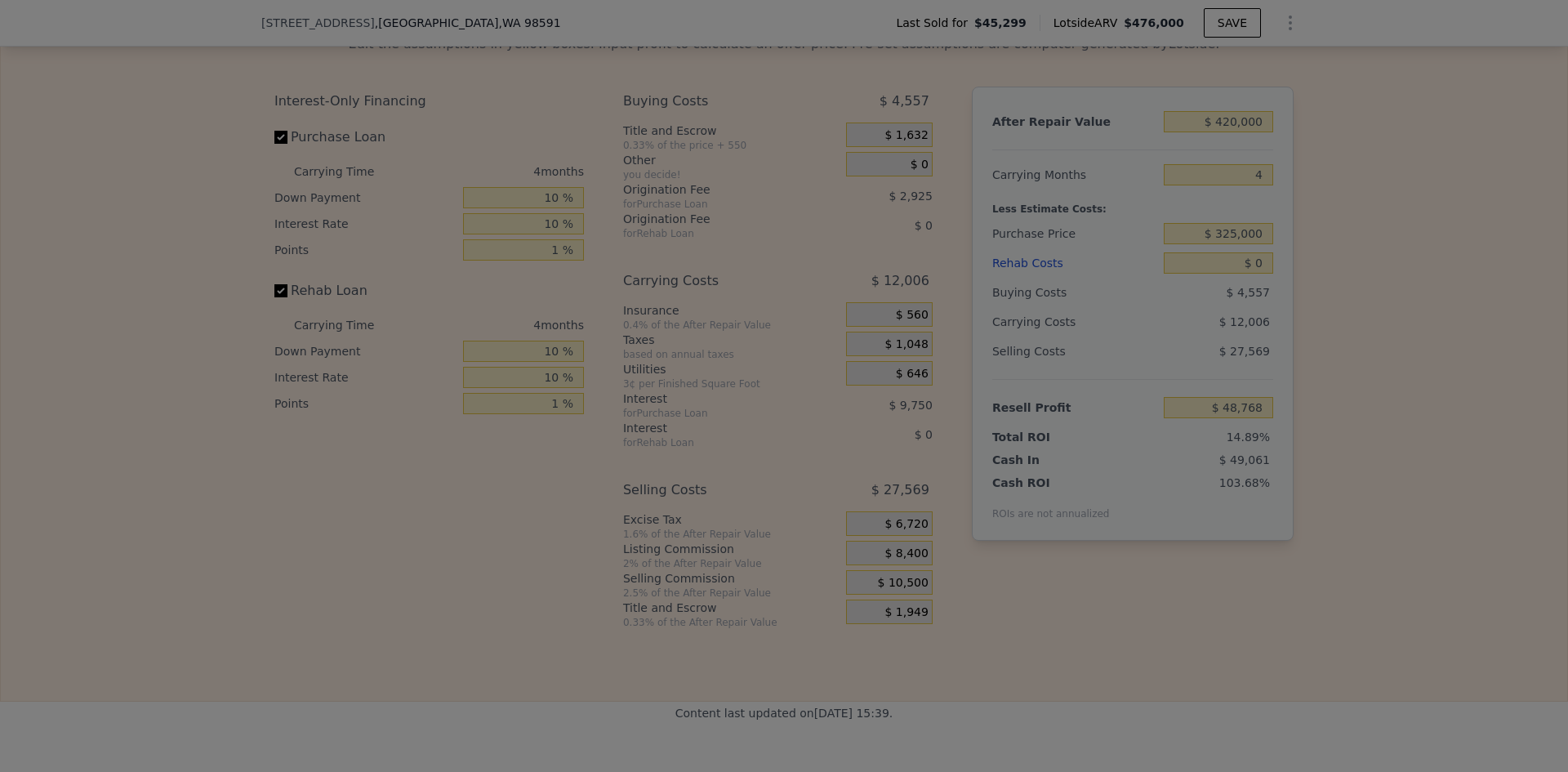
type input "$ 50,868"
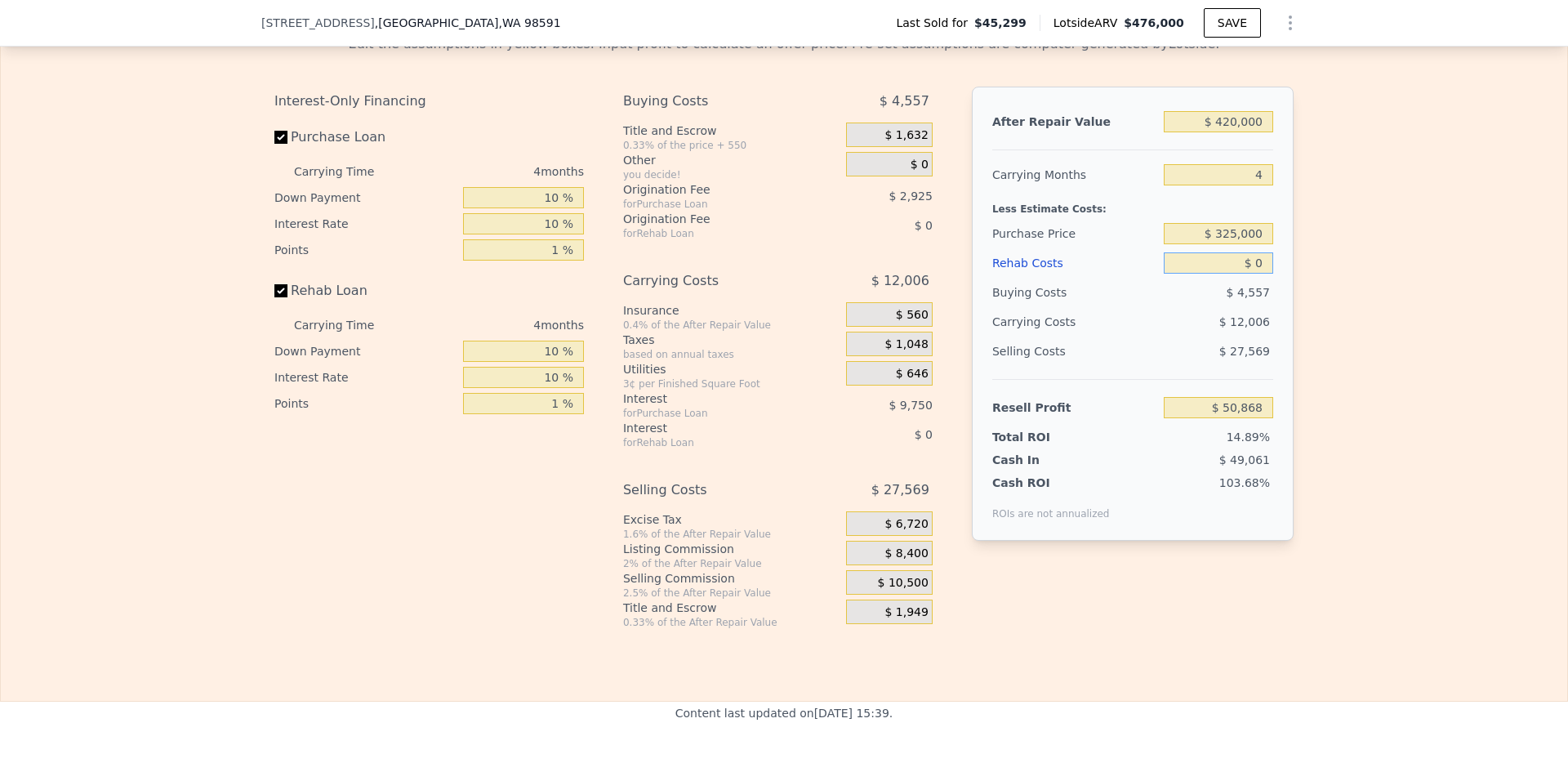
click at [1258, 274] on input "$ 0" at bounding box center [1219, 263] width 110 height 22
type input "$ 20"
type input "$ 50,848"
click at [1355, 288] on div "Edit the assumptions in yellow boxes. Input profit to calculate an offer price.…" at bounding box center [784, 325] width 1567 height 607
click at [1257, 274] on input "$ 20" at bounding box center [1219, 263] width 110 height 22
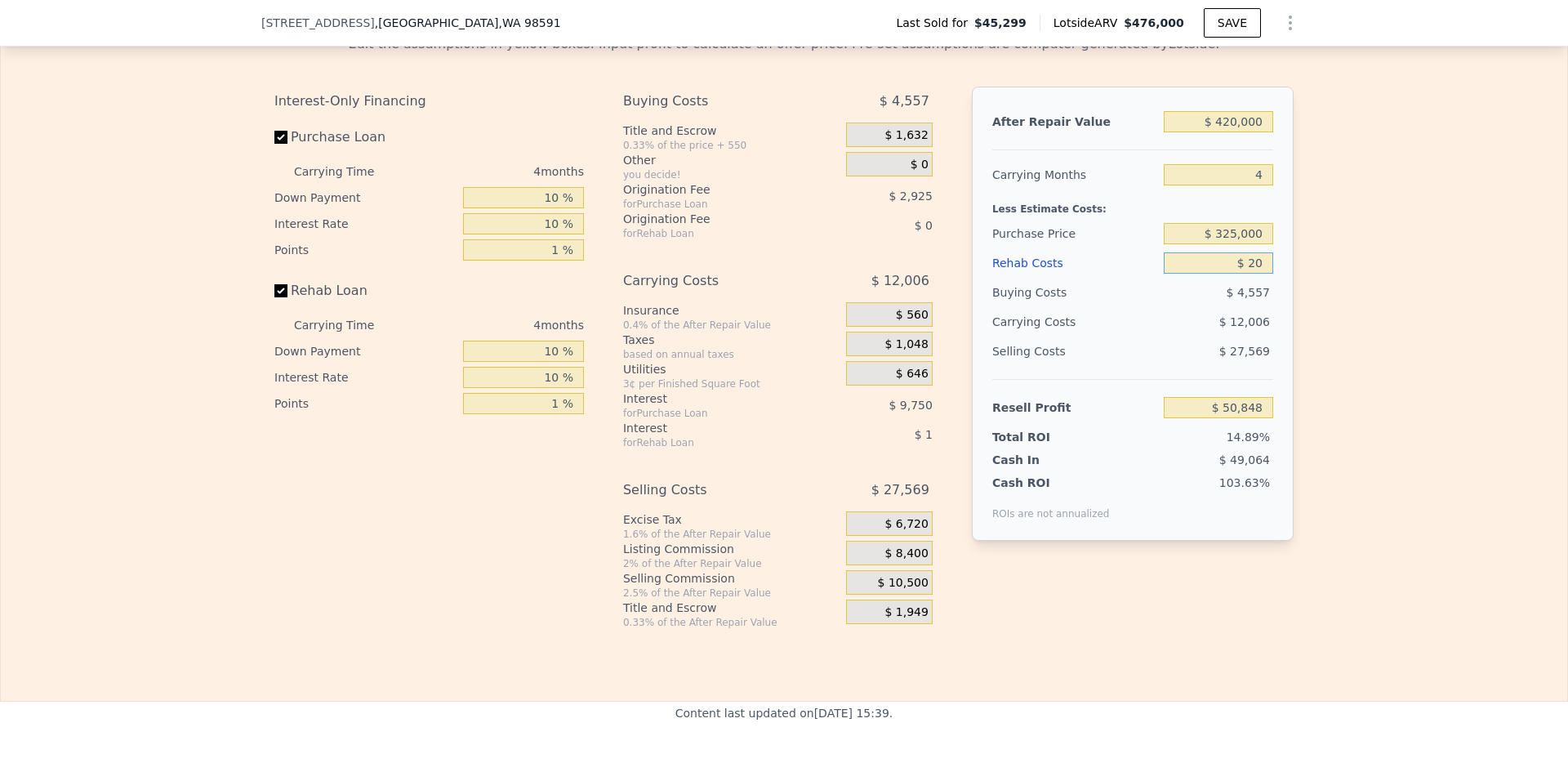
type input "$ 200"
type input "$ 50,658"
click at [1365, 380] on div "Edit the assumptions in yellow boxes. Input profit to calculate an offer price.…" at bounding box center [784, 325] width 1567 height 607
click at [1257, 274] on input "$ 200" at bounding box center [1219, 263] width 110 height 22
type input "$ 2,000"
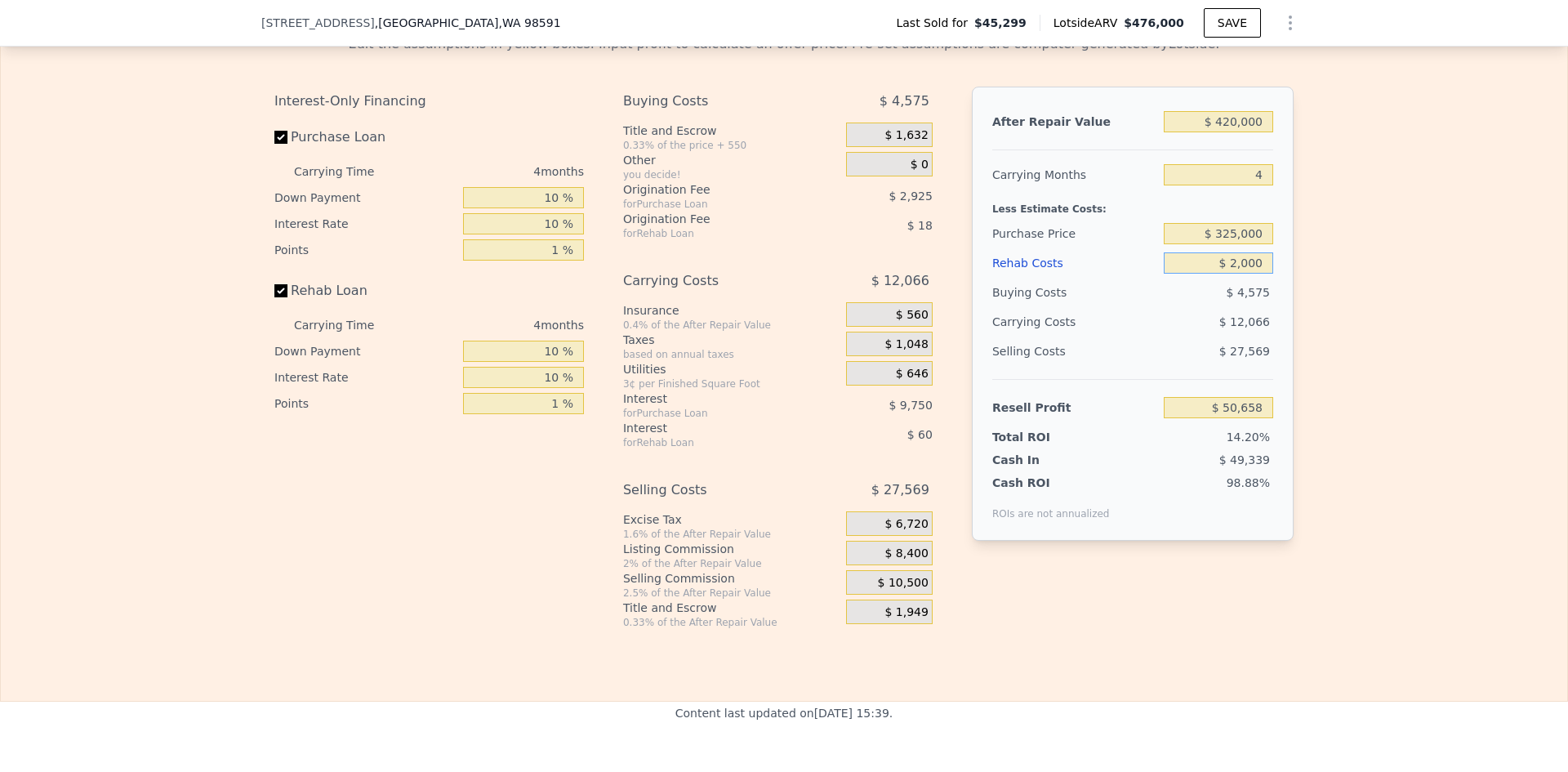
type input "$ 48,790"
click at [1339, 301] on div "Edit the assumptions in yellow boxes. Input profit to calculate an offer price.…" at bounding box center [784, 325] width 1567 height 607
click at [1248, 274] on input "$ 2,000" at bounding box center [1219, 263] width 110 height 22
type input "$ 20,000"
type input "$ 30,088"
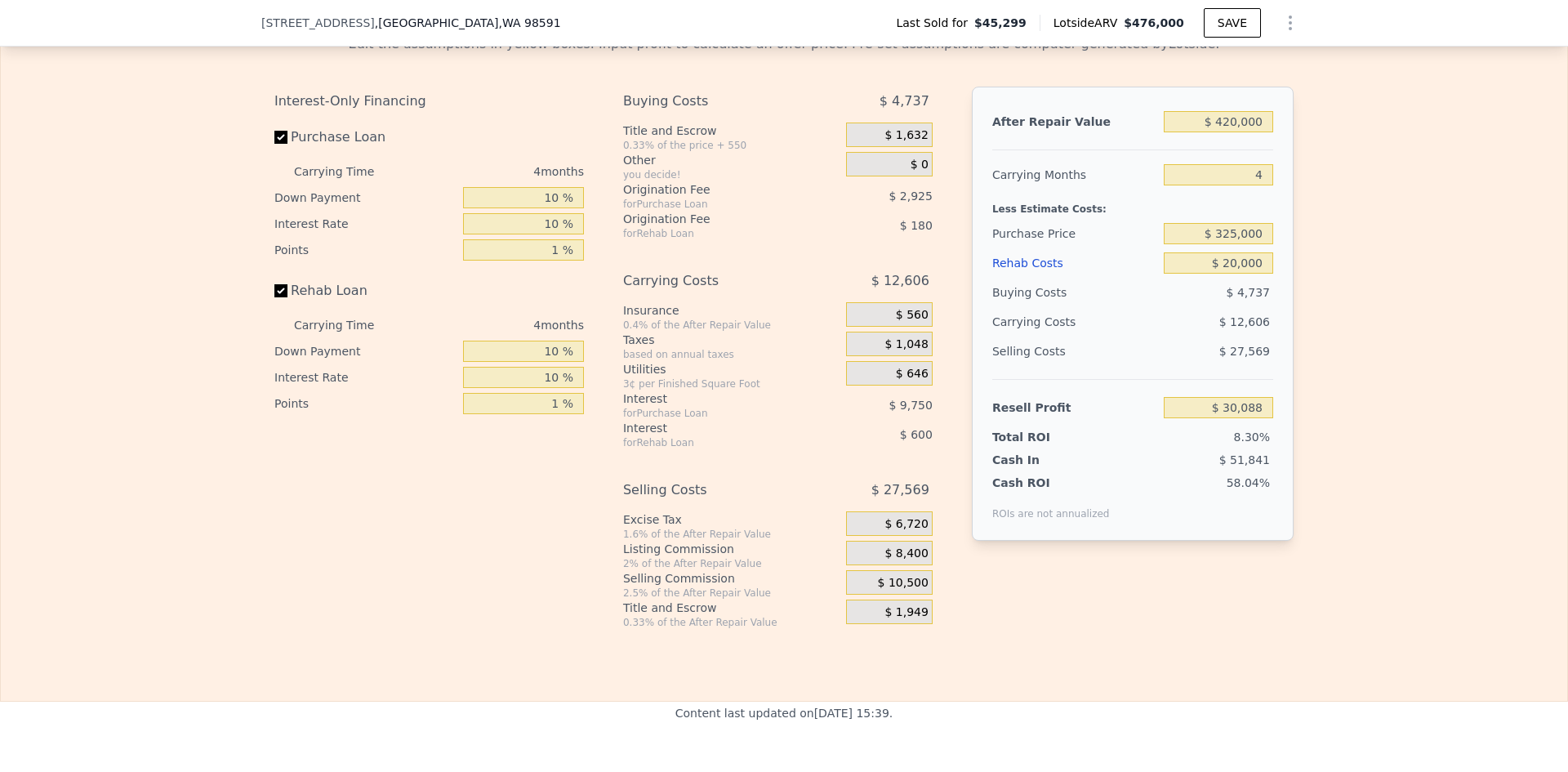
click at [1314, 276] on div "Edit the assumptions in yellow boxes. Input profit to calculate an offer price.…" at bounding box center [784, 325] width 1567 height 607
drag, startPoint x: 1222, startPoint y: 286, endPoint x: 1231, endPoint y: 285, distance: 9.1
click at [1231, 274] on input "$ 20,000" at bounding box center [1219, 263] width 110 height 22
type input "$ 50,000"
type input "-$ 1,082"
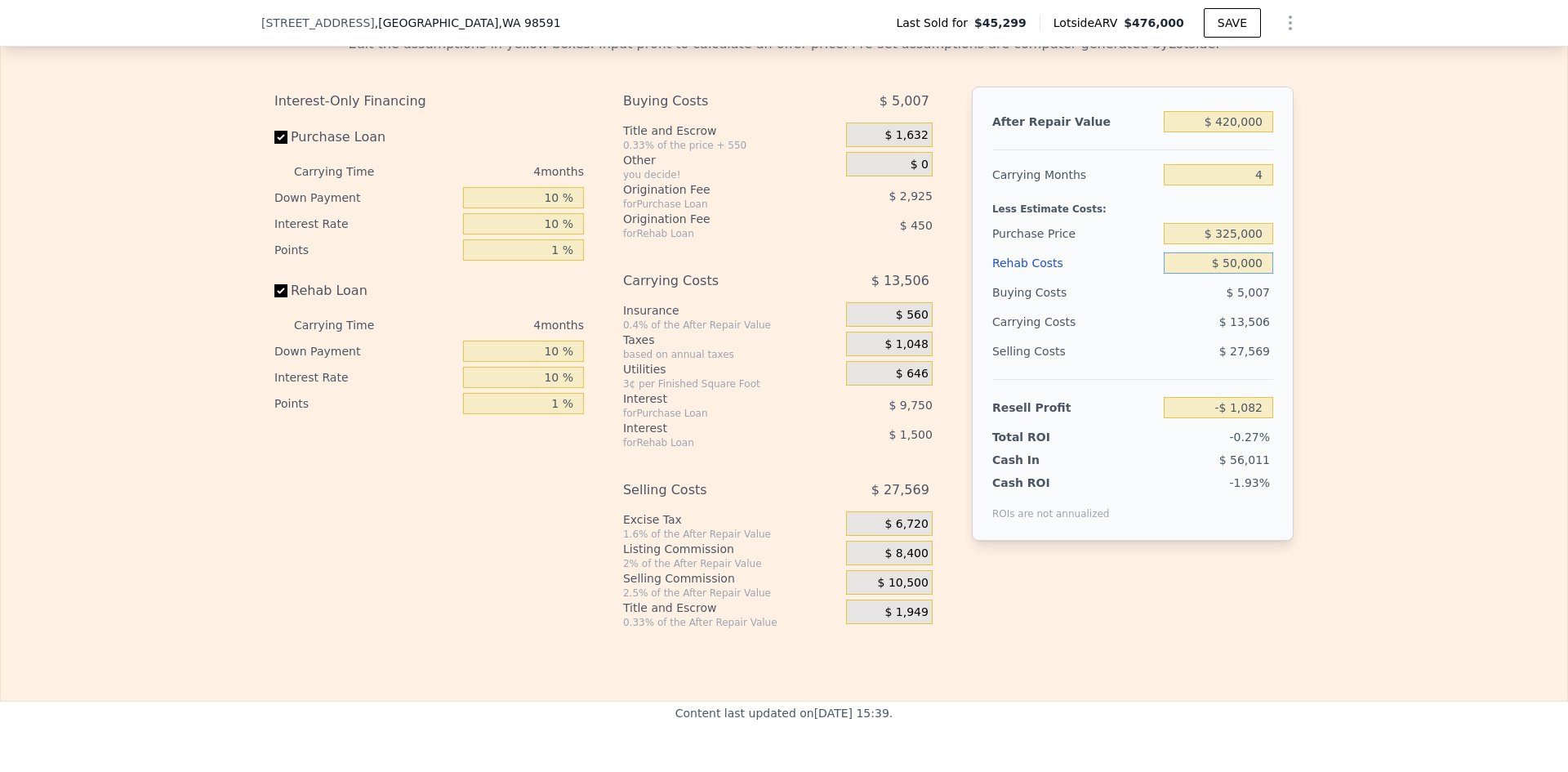
type input "$ 50,000"
click at [1365, 319] on div "Edit the assumptions in yellow boxes. Input profit to calculate an offer price.…" at bounding box center [784, 325] width 1567 height 607
click at [1241, 244] on input "$ 325,000" at bounding box center [1219, 234] width 110 height 22
click at [1312, 260] on div "Edit the assumptions in yellow boxes. Input profit to calculate an offer price.…" at bounding box center [784, 325] width 1567 height 607
click at [1241, 244] on input "$ 325,000" at bounding box center [1219, 234] width 110 height 22
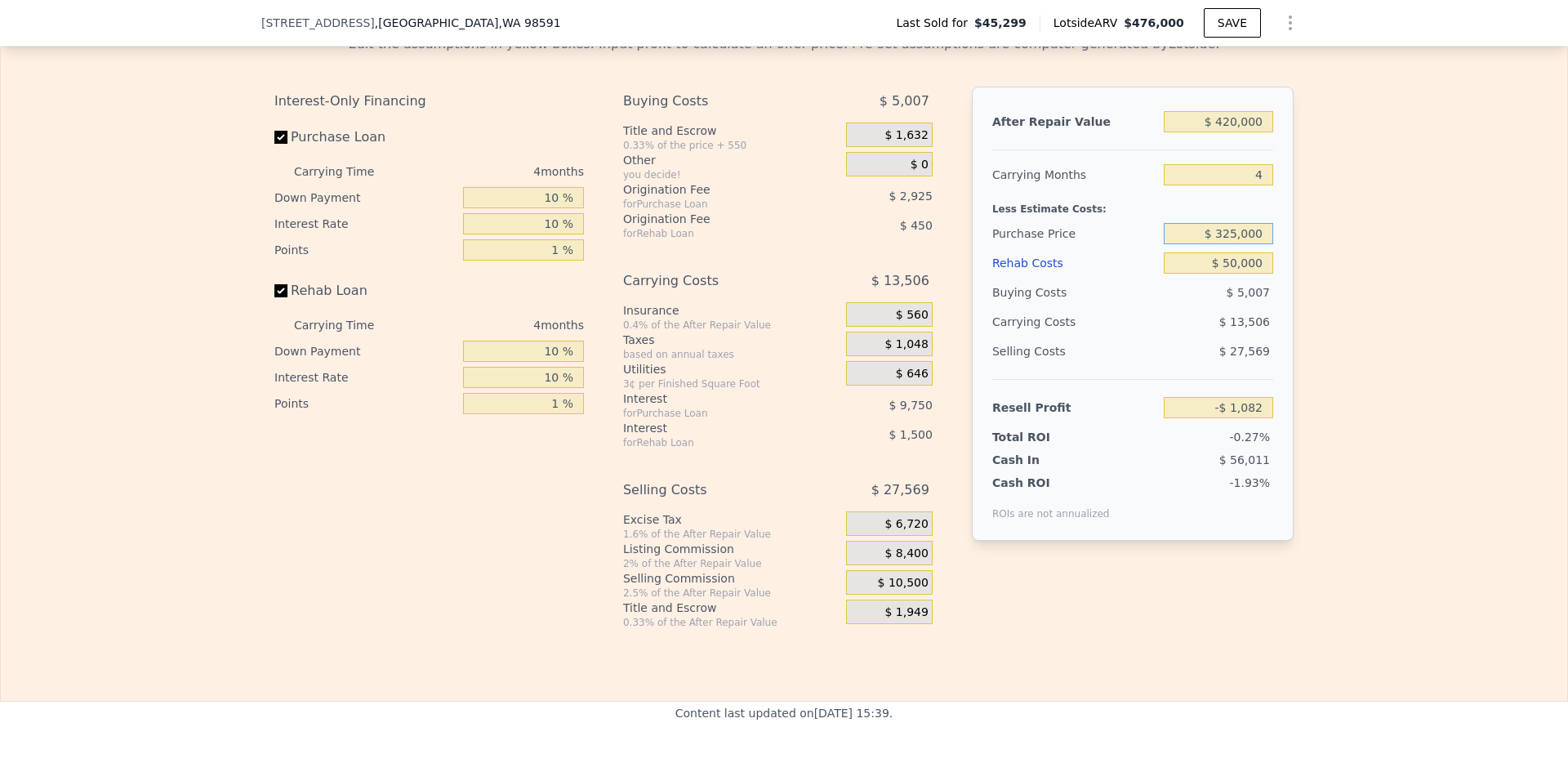
click at [1241, 244] on input "$ 325,000" at bounding box center [1219, 234] width 110 height 22
type input "$ 285,000"
click at [1307, 260] on div "Edit the assumptions in yellow boxes. Input profit to calculate an offer price.…" at bounding box center [784, 325] width 1567 height 607
type input "$ 40,611"
type input "$ 476,000"
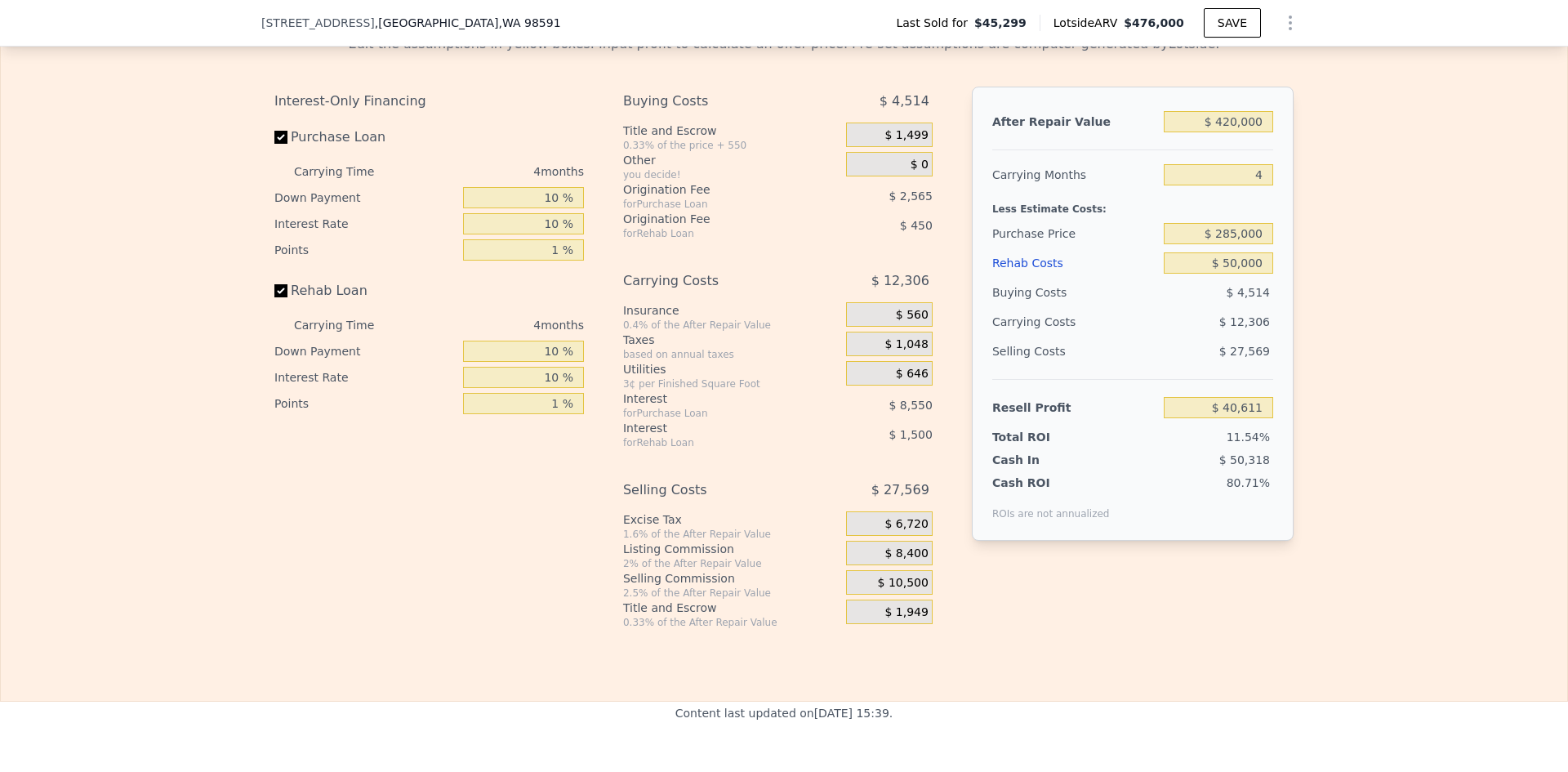
type input "6"
type input "$ 0"
type input "$ 390,058"
